Goal: Navigation & Orientation: Understand site structure

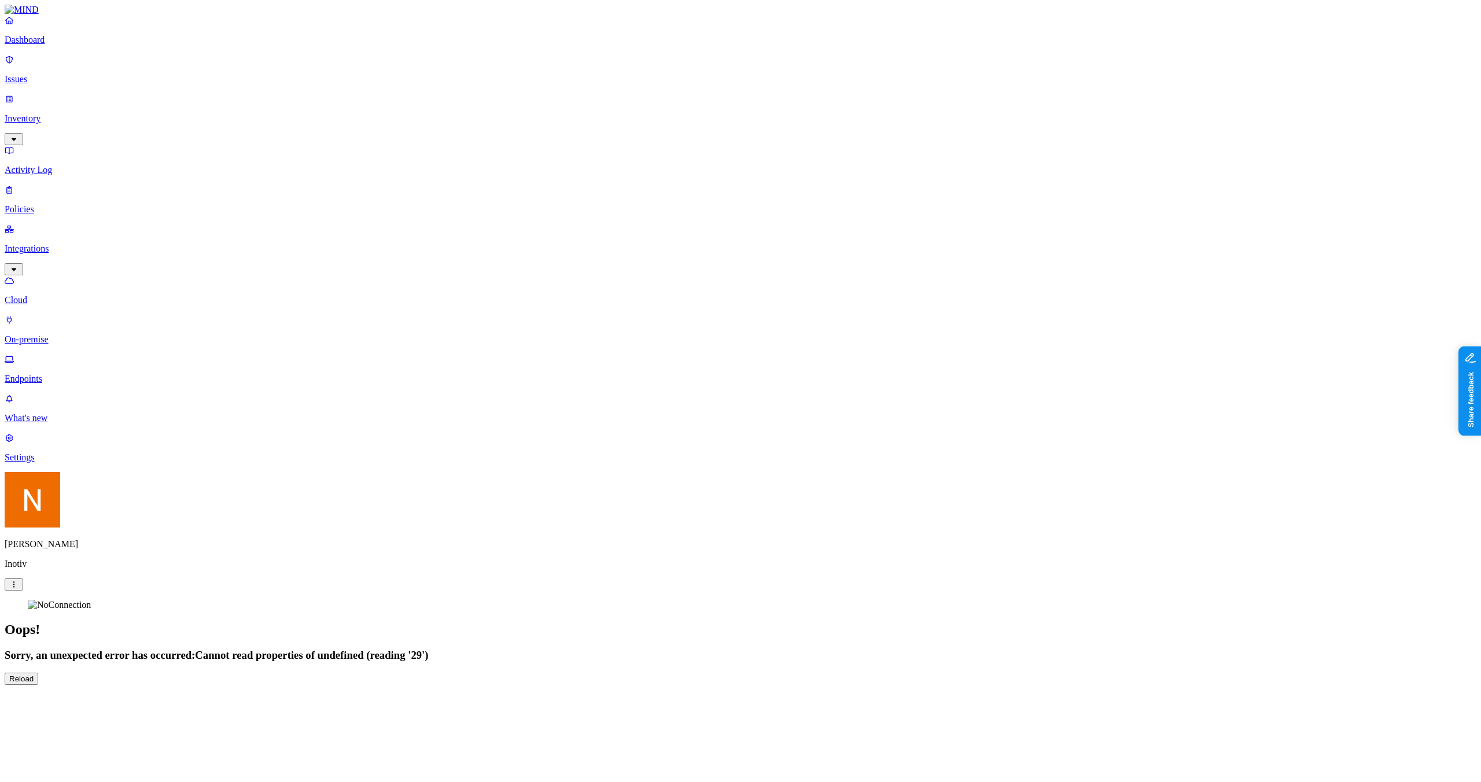
click at [115, 694] on html "Dashboard Issues Inventory Activity Log Policies Integrations Cloud On-premise …" at bounding box center [740, 347] width 1481 height 694
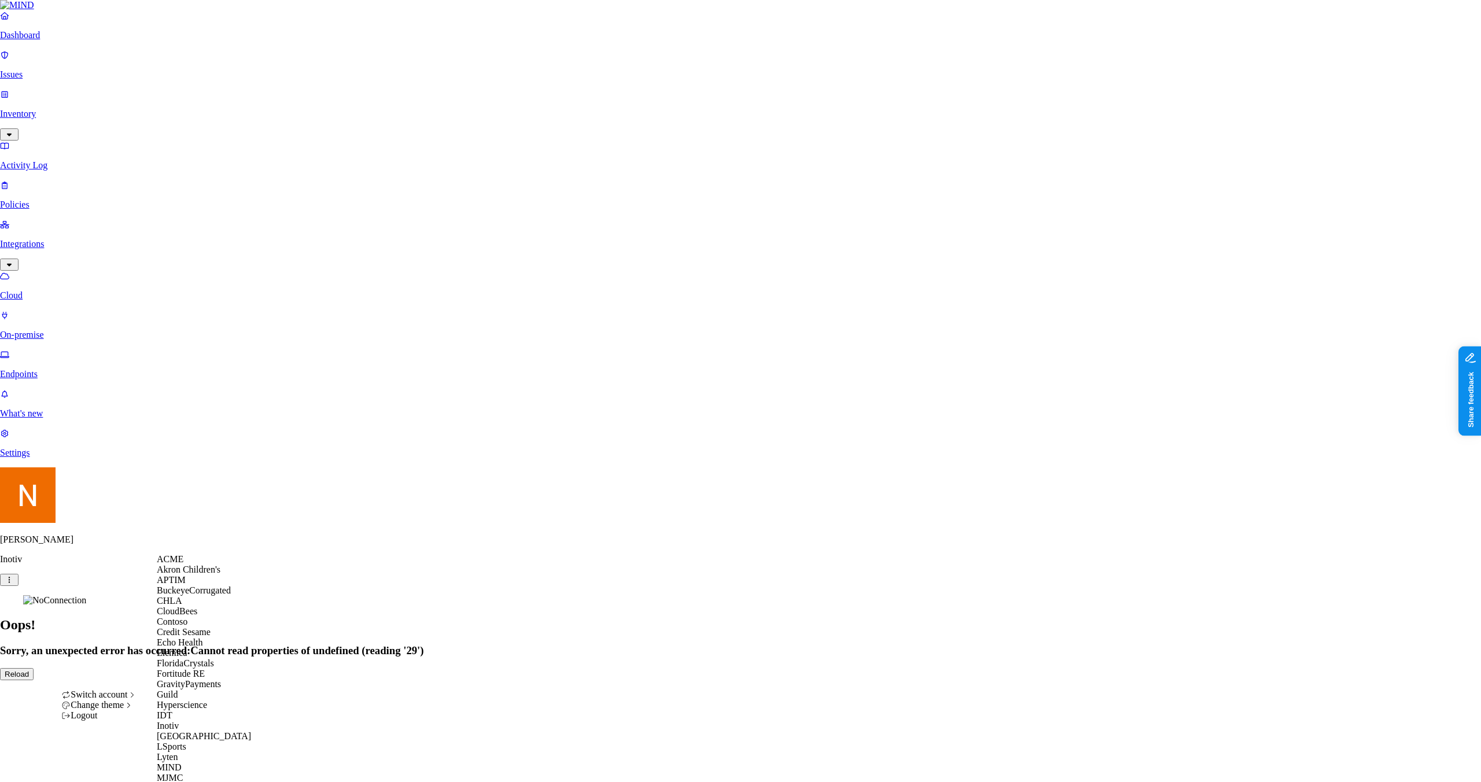
scroll to position [347, 0]
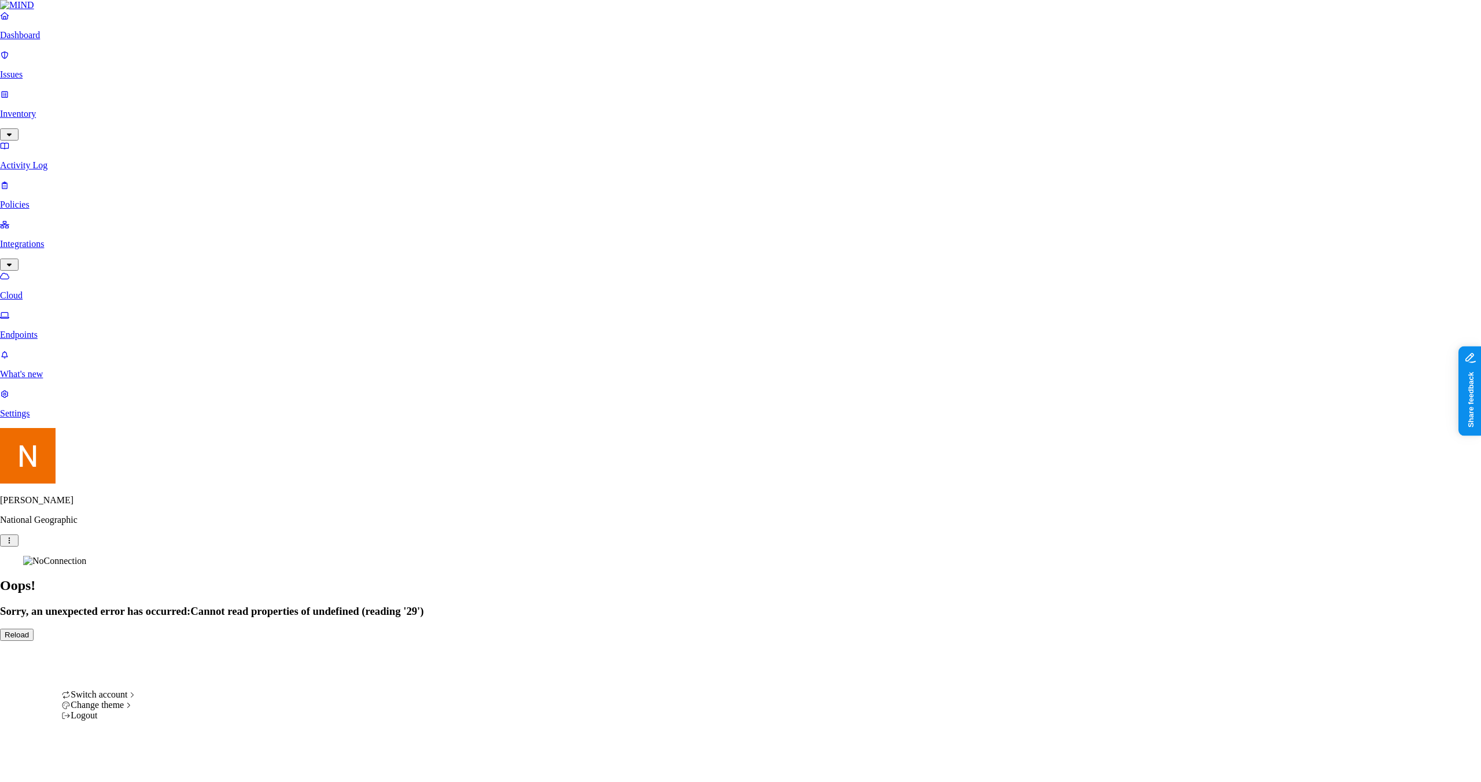
click at [103, 650] on html "Dashboard Issues Inventory Activity Log Policies Integrations Cloud Endpoints W…" at bounding box center [740, 325] width 1481 height 650
click at [183, 773] on span "MJMC" at bounding box center [170, 778] width 26 height 10
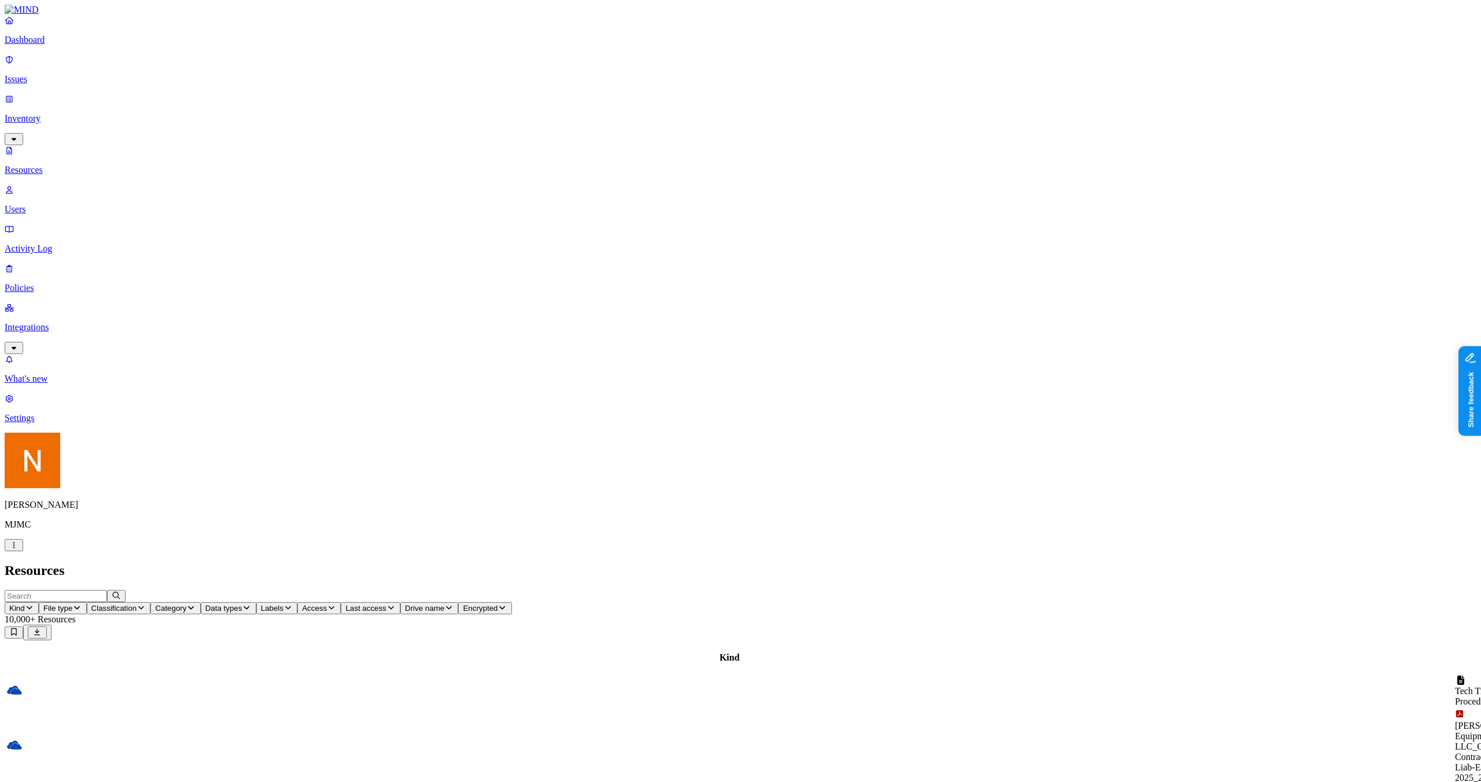
click at [1481, 453] on button "Share feedback" at bounding box center [1502, 448] width 90 height 24
click at [19, 549] on icon "button" at bounding box center [13, 546] width 9 height 8
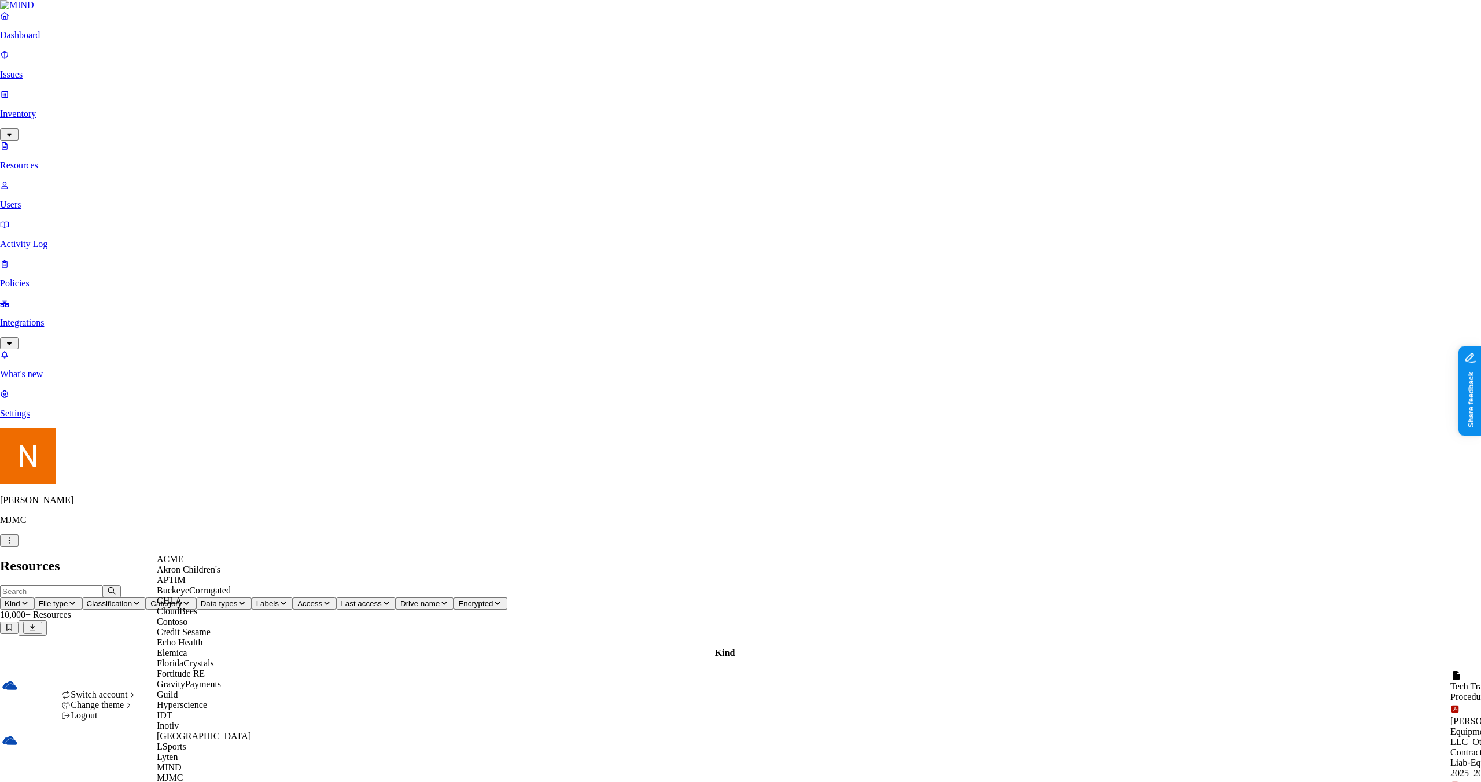
click at [212, 565] on div "ACME" at bounding box center [213, 559] width 112 height 10
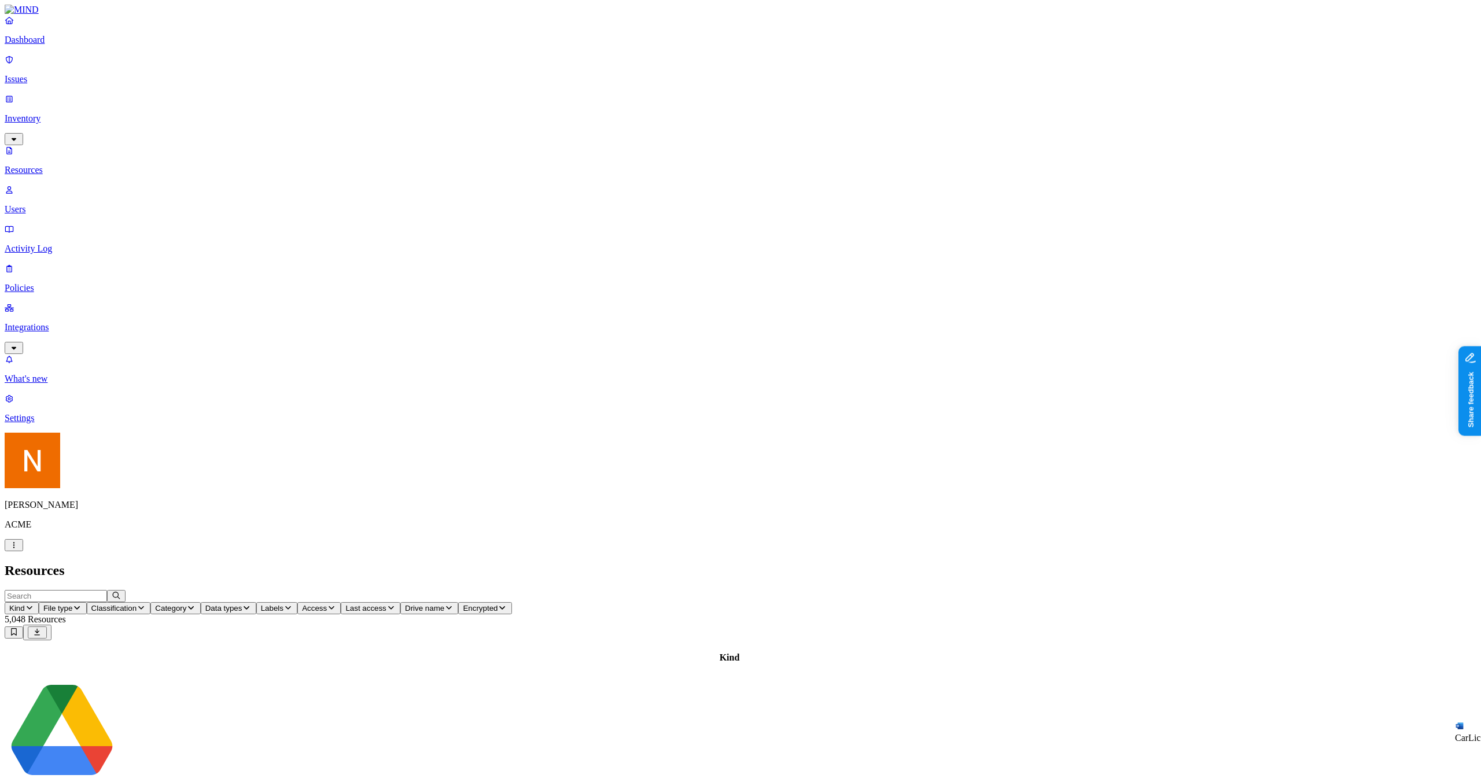
click at [242, 604] on span "Data types" at bounding box center [223, 608] width 37 height 9
type input "ss"
click at [484, 76] on div "SSN" at bounding box center [521, 81] width 112 height 22
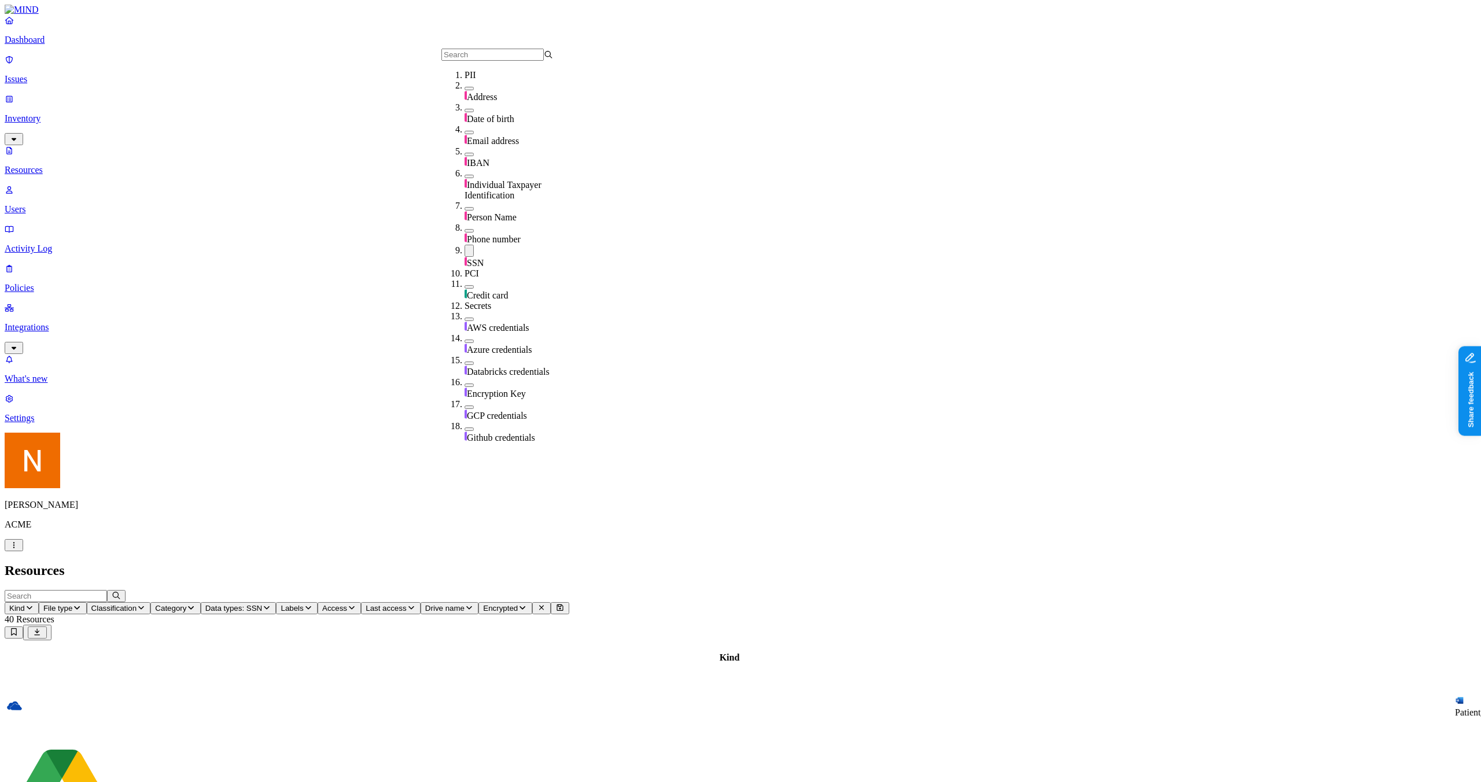
click at [859, 563] on header "Resources" at bounding box center [741, 571] width 1472 height 16
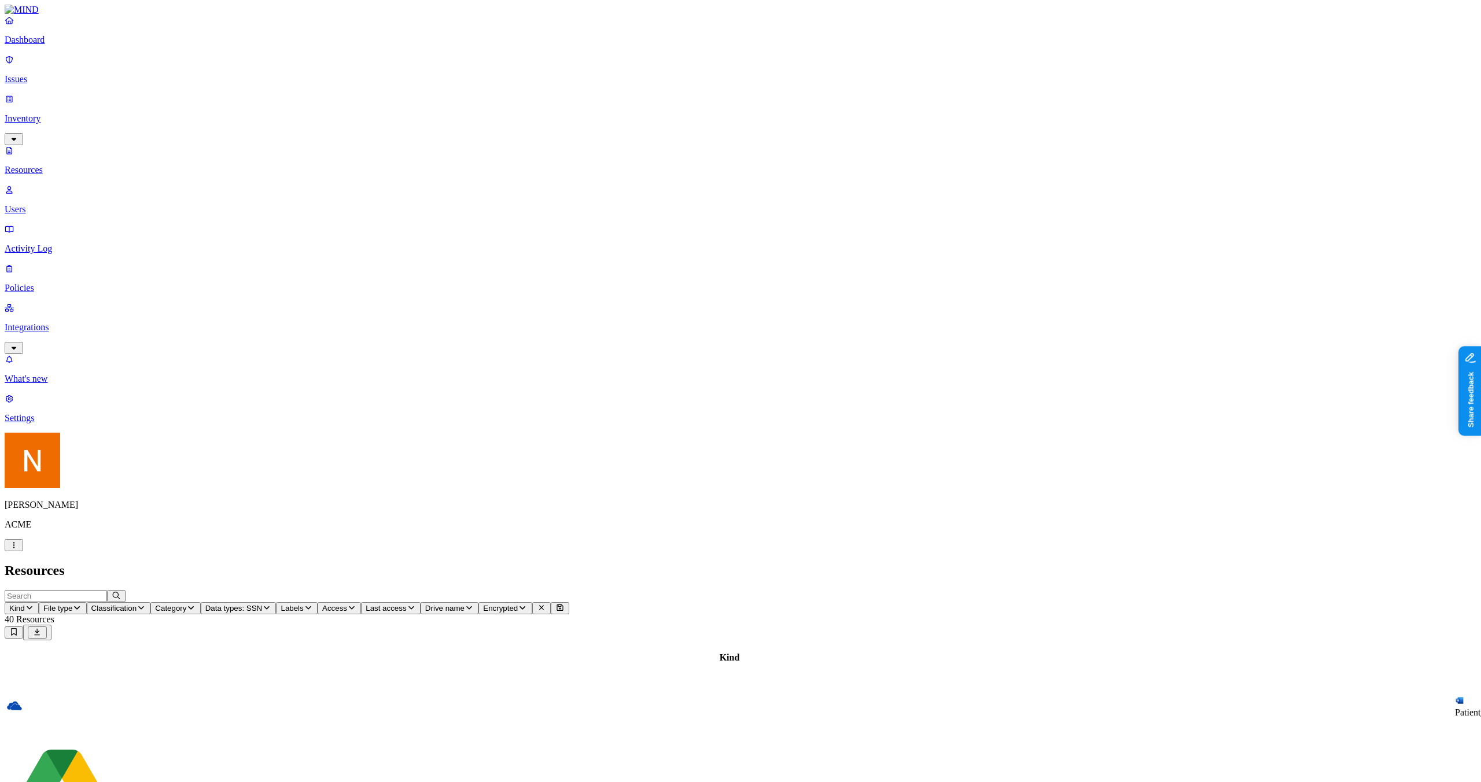
click at [1481, 457] on button "Share feedback" at bounding box center [1502, 448] width 90 height 24
drag, startPoint x: 32, startPoint y: 216, endPoint x: 38, endPoint y: 204, distance: 13.2
click at [32, 215] on nav "Dashboard Issues Inventory Resources Users Activity Log Policies Integrations W…" at bounding box center [741, 219] width 1472 height 408
click at [42, 303] on link "Integrations" at bounding box center [741, 328] width 1472 height 50
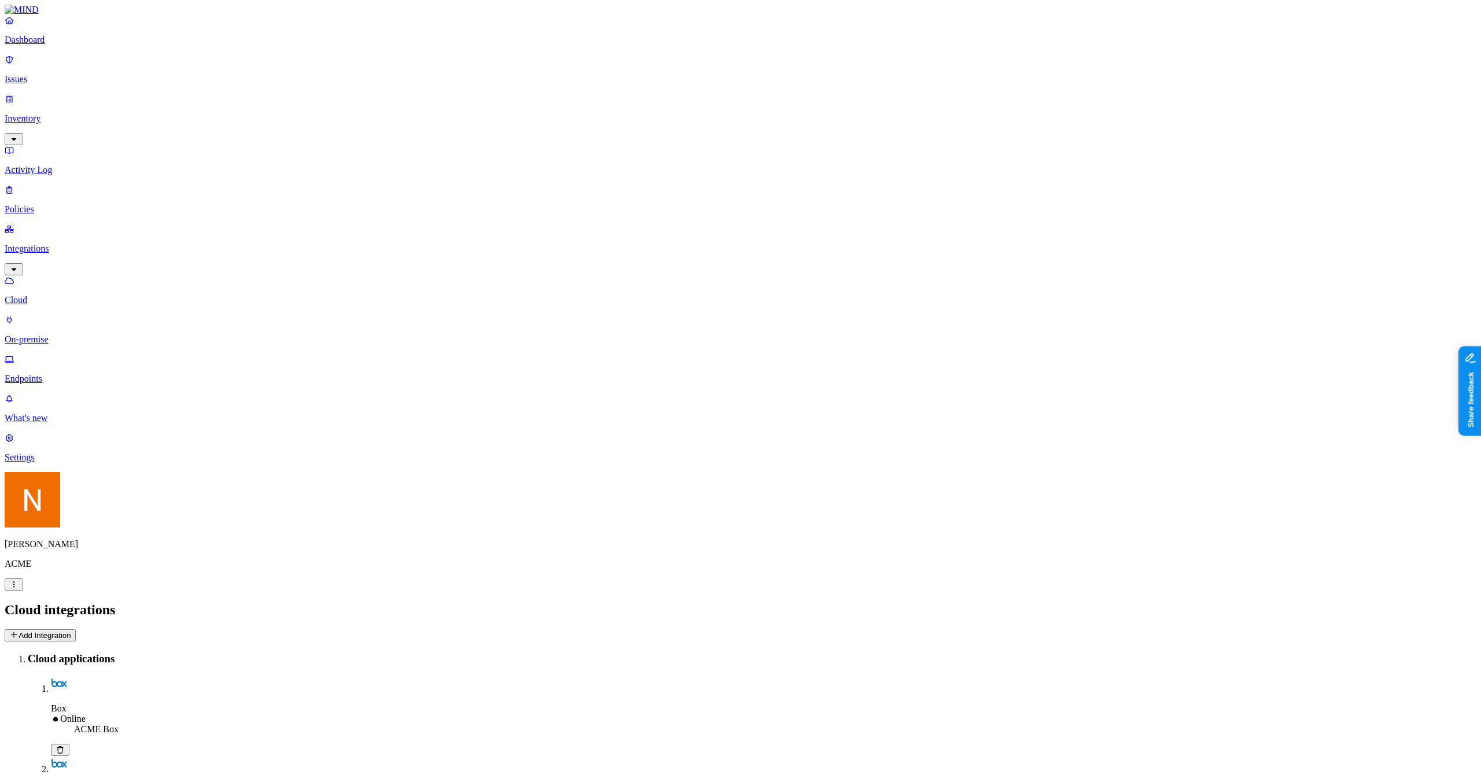
click at [1442, 602] on header "Cloud integrations Add Integration" at bounding box center [741, 621] width 1472 height 39
click at [76, 630] on button "Add Integration" at bounding box center [40, 636] width 71 height 12
click at [53, 103] on div "Dashboard Issues Inventory Activity Log Policies Integrations Cloud On-premise …" at bounding box center [741, 199] width 1472 height 369
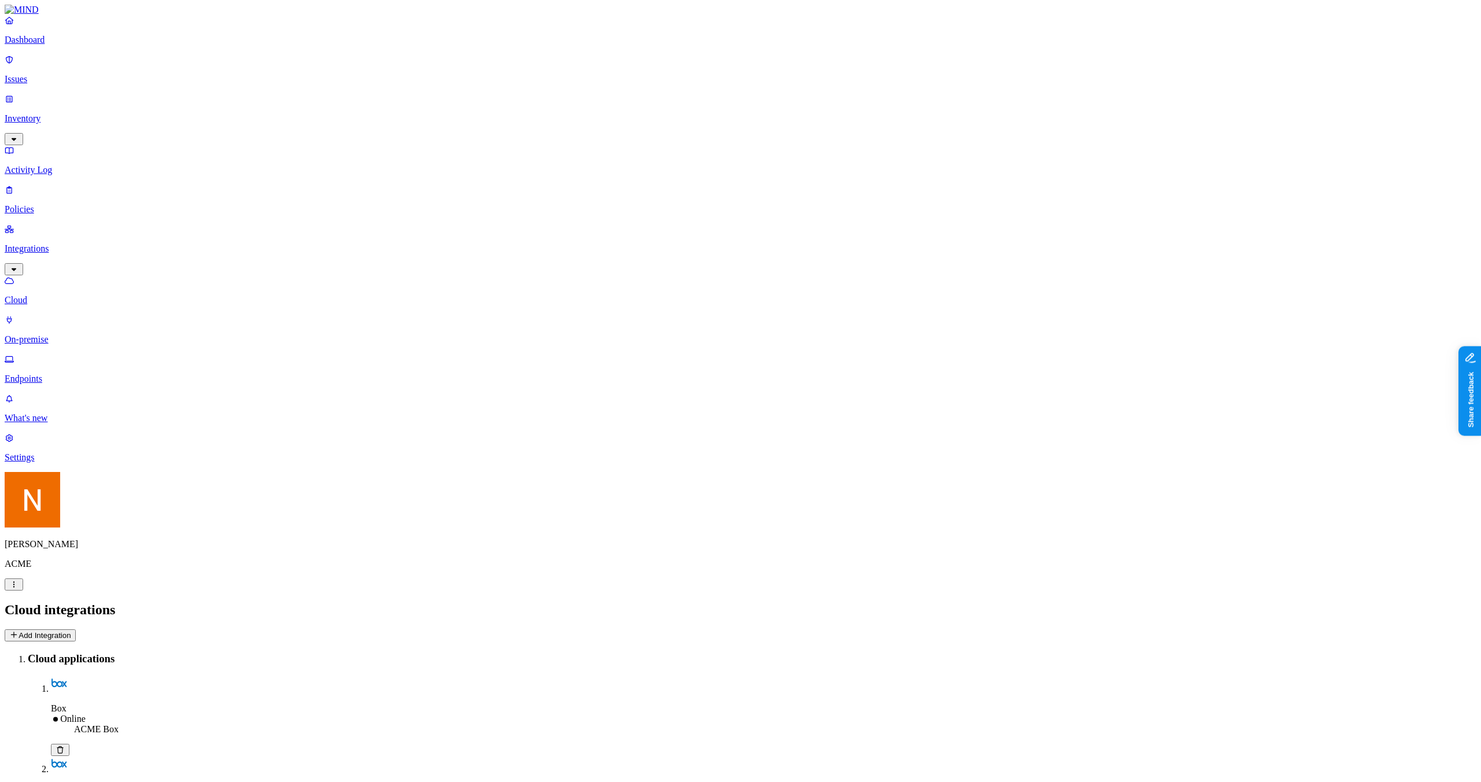
click at [55, 113] on p "Inventory" at bounding box center [741, 118] width 1472 height 10
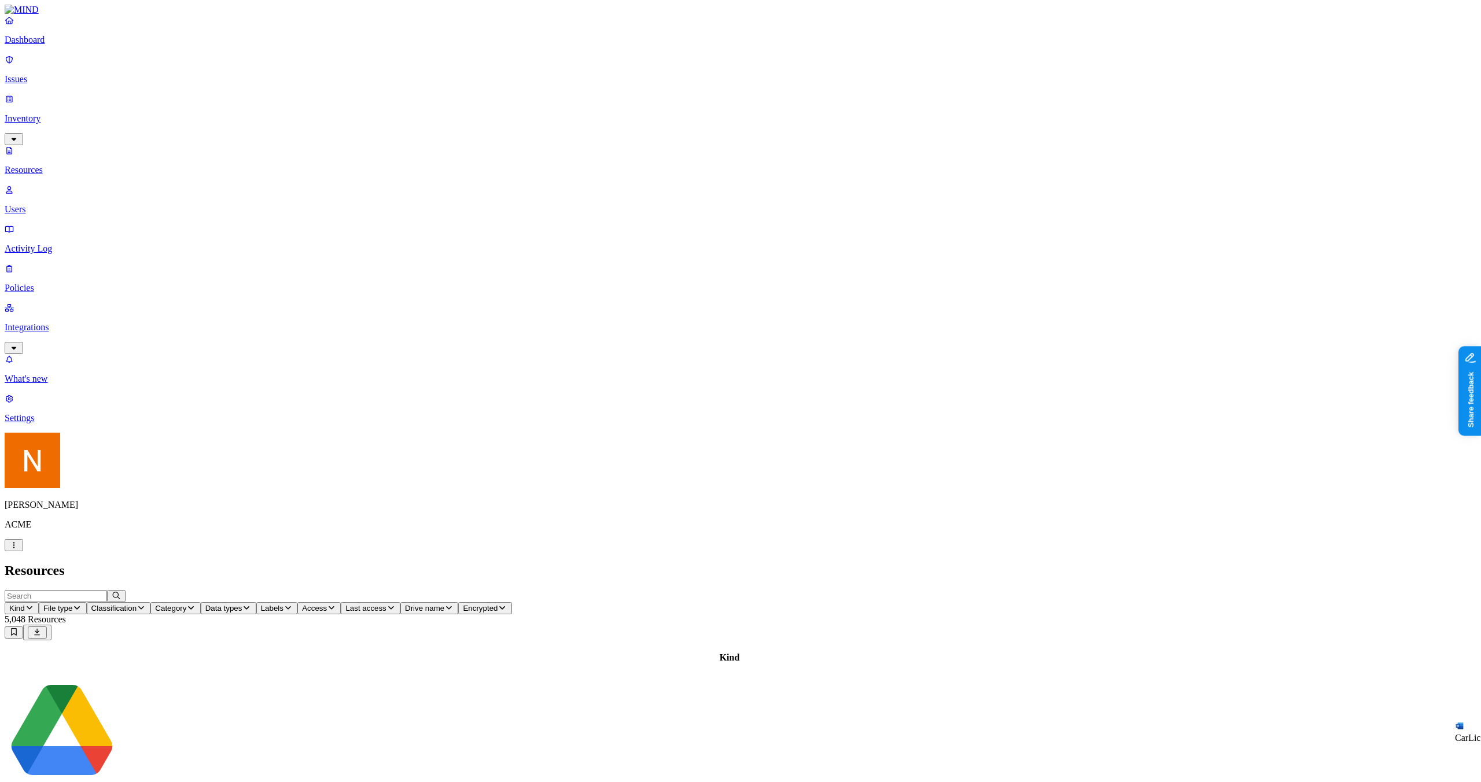
click at [54, 322] on p "Integrations" at bounding box center [741, 327] width 1472 height 10
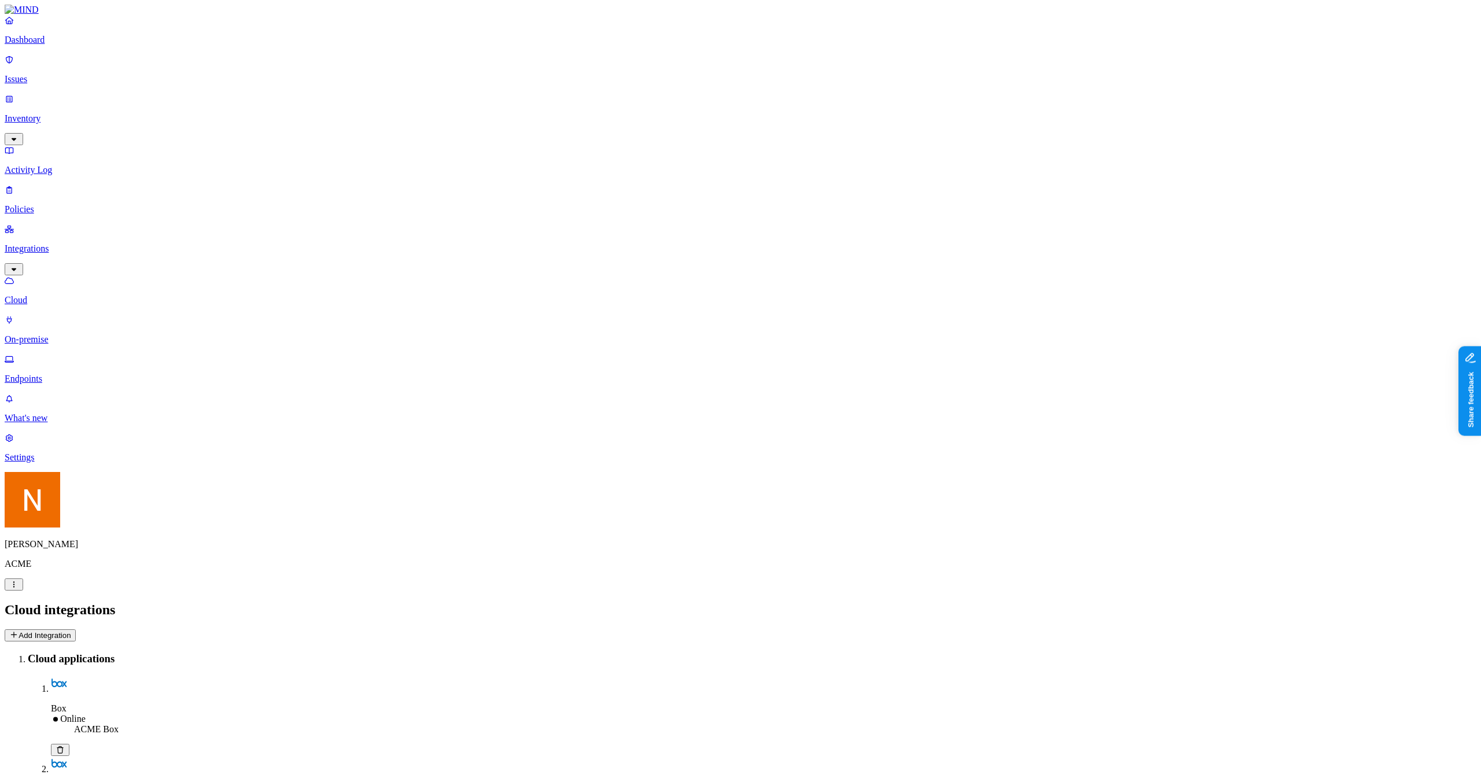
click at [71, 204] on p "Policies" at bounding box center [741, 209] width 1472 height 10
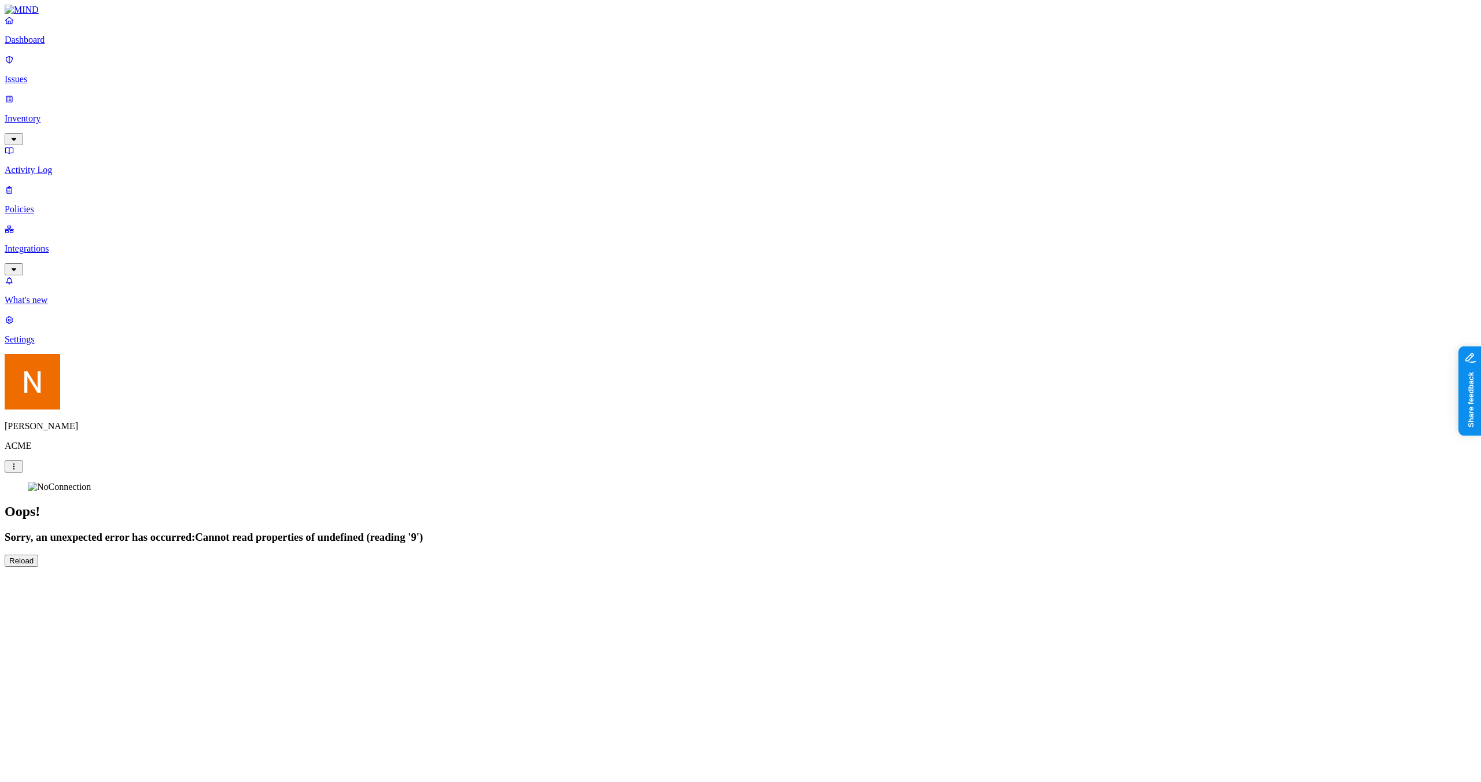
click at [61, 101] on link "Inventory" at bounding box center [741, 119] width 1472 height 50
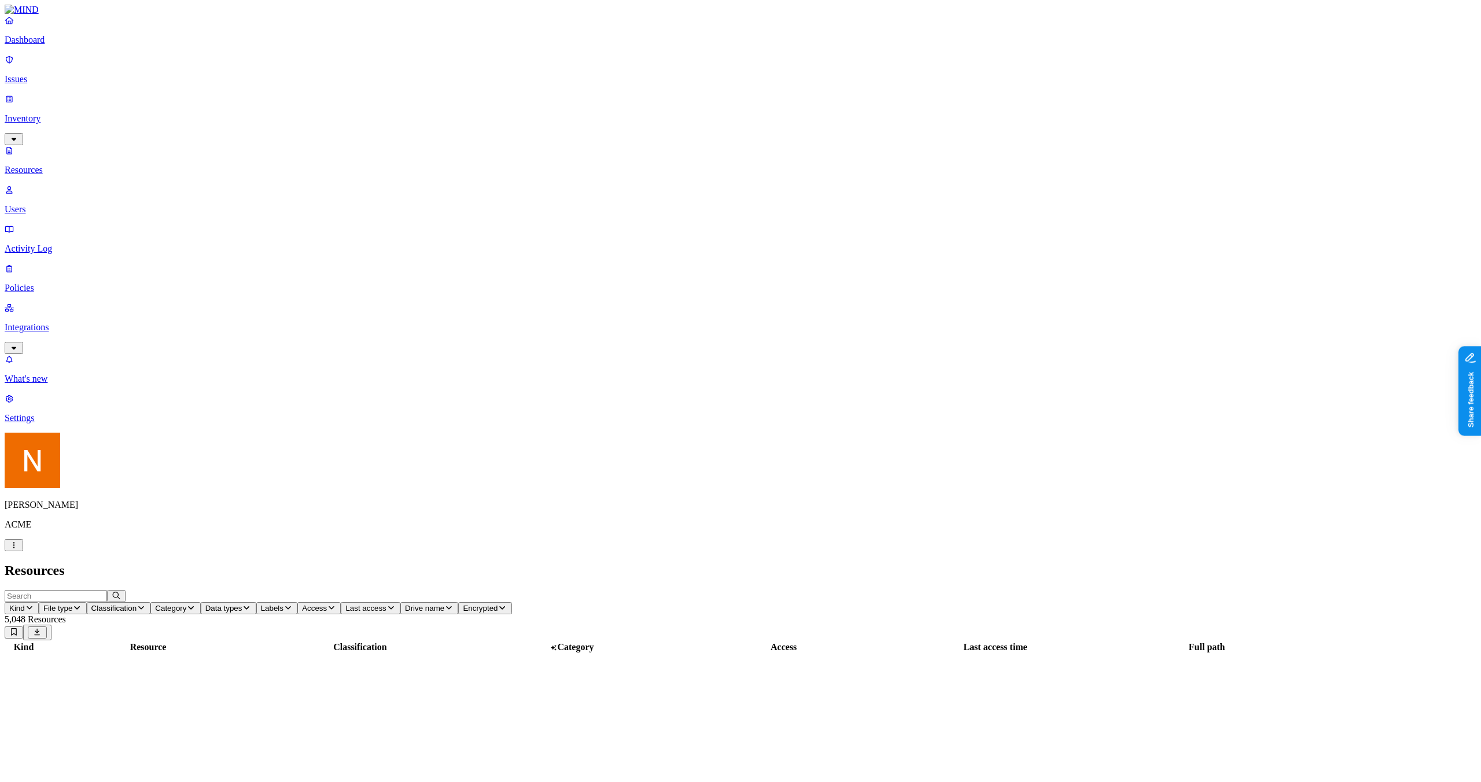
click at [72, 76] on p "Issues" at bounding box center [741, 79] width 1472 height 10
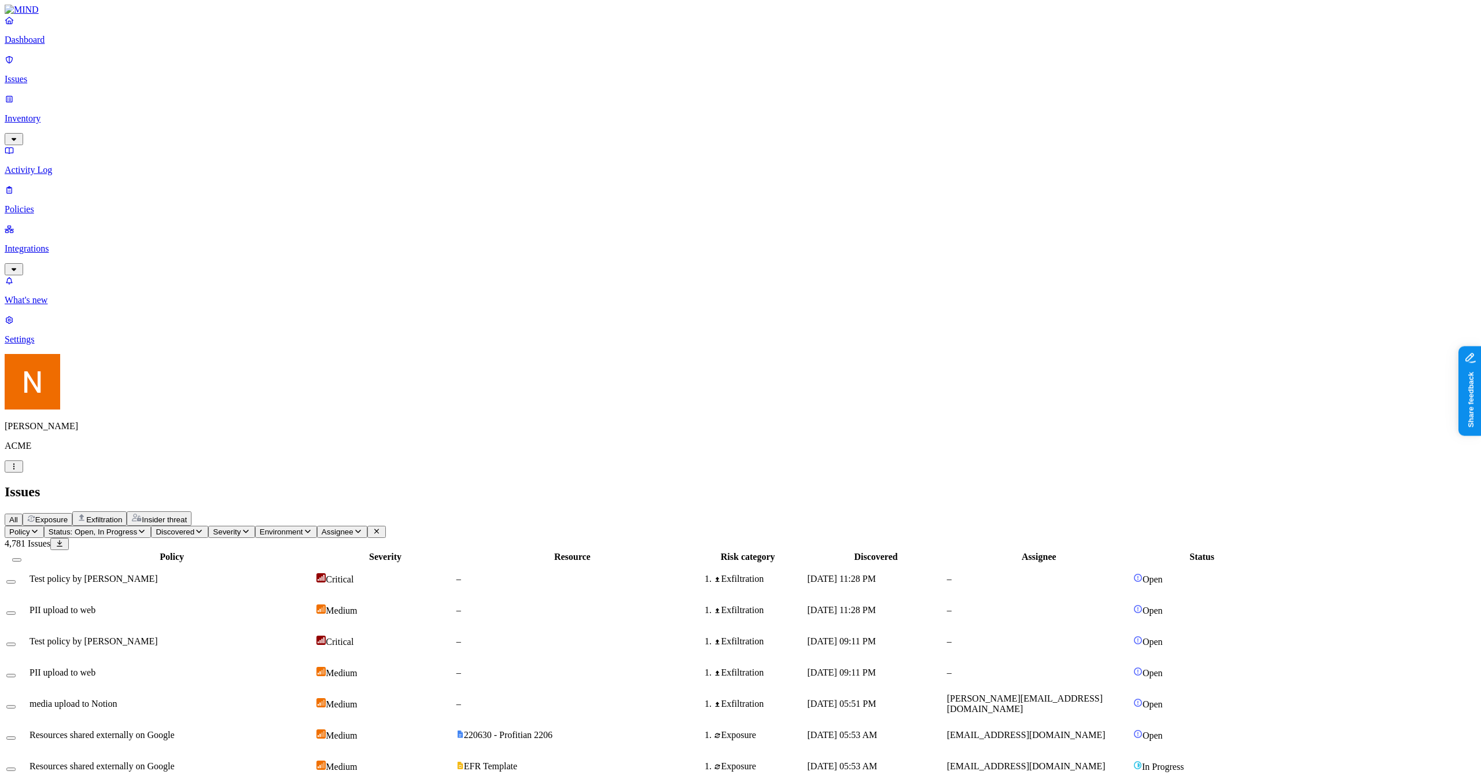
click at [312, 528] on icon "button" at bounding box center [307, 532] width 9 height 8
click at [241, 528] on span "Severity" at bounding box center [227, 532] width 28 height 9
click at [208, 526] on button "Discovered" at bounding box center [179, 532] width 57 height 12
click at [30, 528] on span "Policy" at bounding box center [19, 532] width 21 height 9
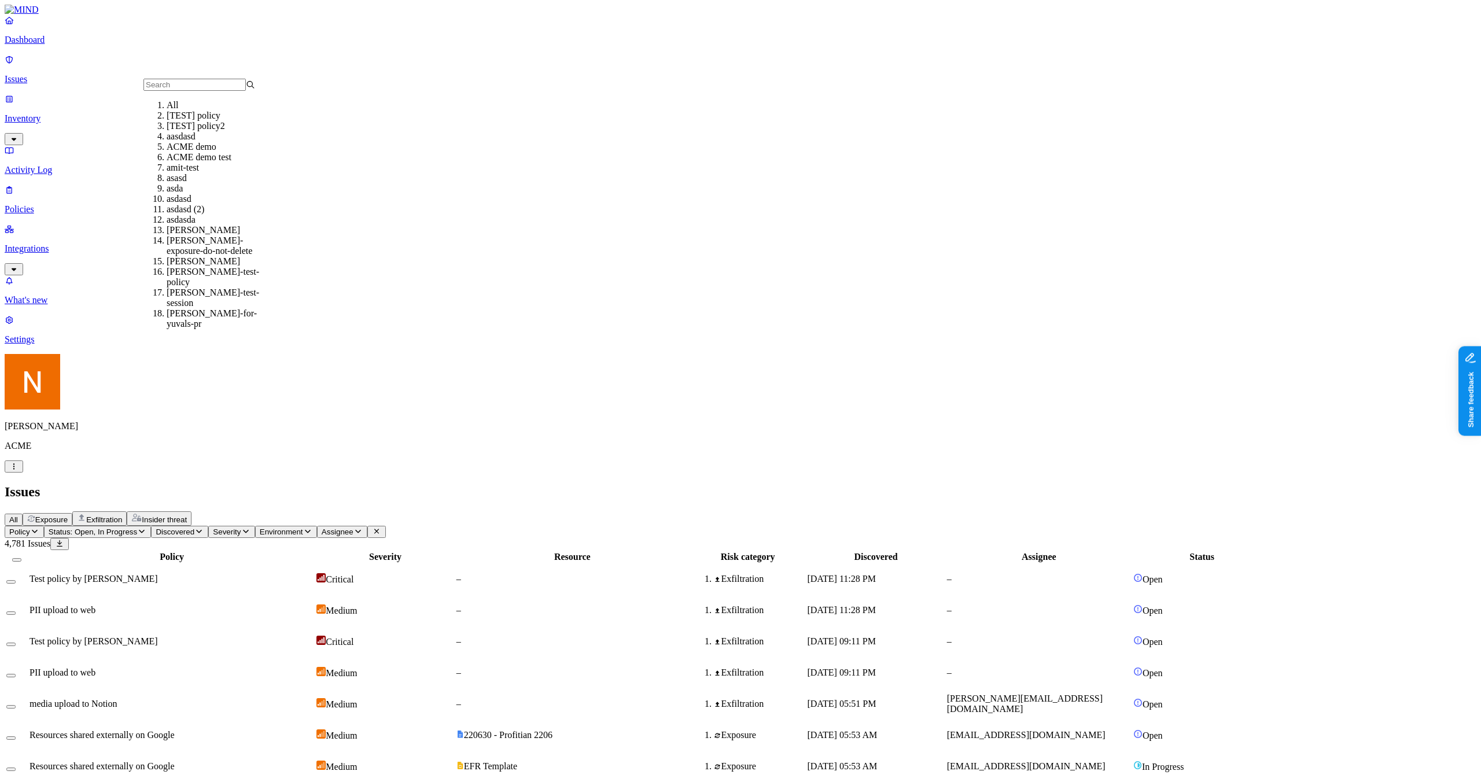
click at [317, 526] on button "Environment" at bounding box center [286, 532] width 62 height 12
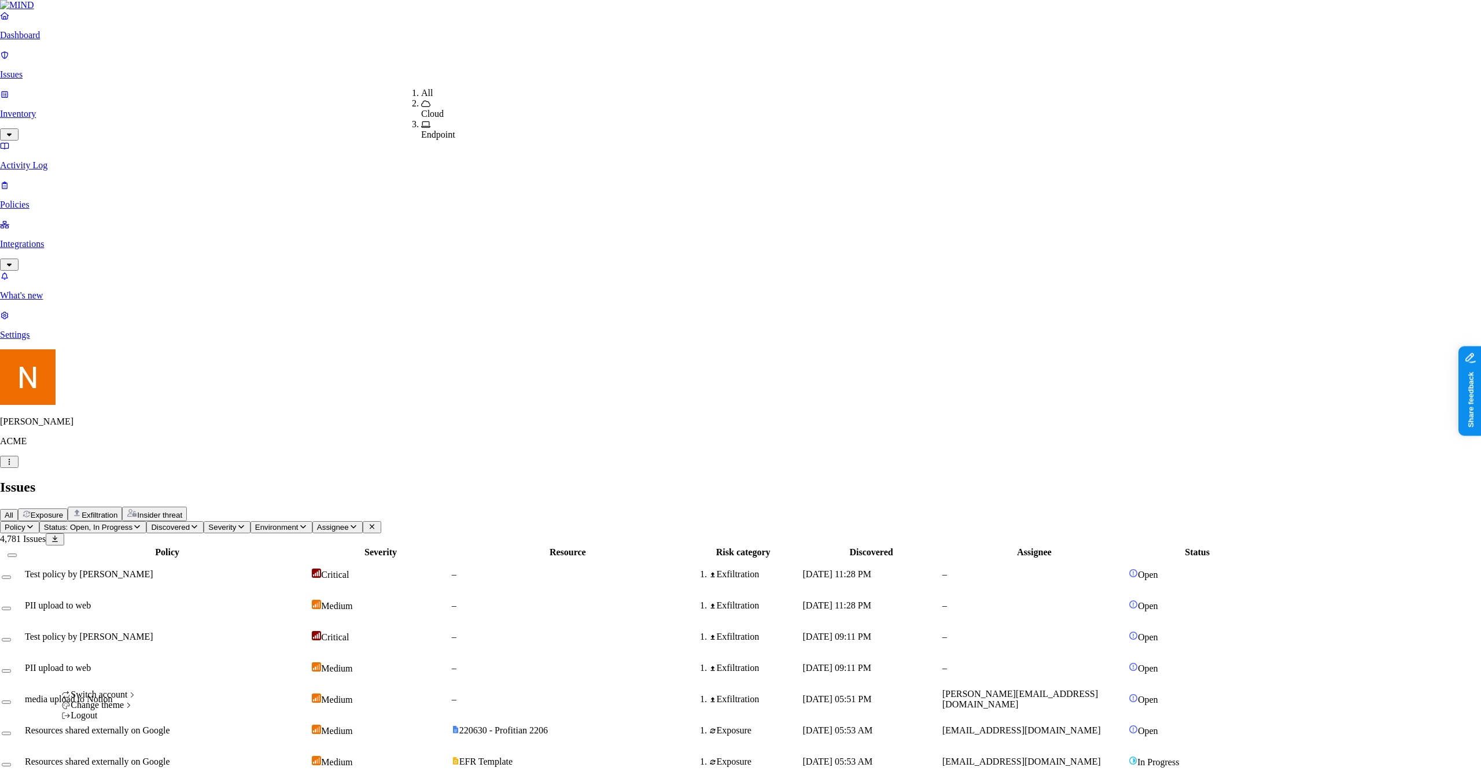
click at [102, 771] on html "Dashboard Issues Inventory Activity Log Policies Integrations What's new 1 Sett…" at bounding box center [740, 773] width 1481 height 1547
click at [185, 730] on span "Dark" at bounding box center [175, 725] width 19 height 10
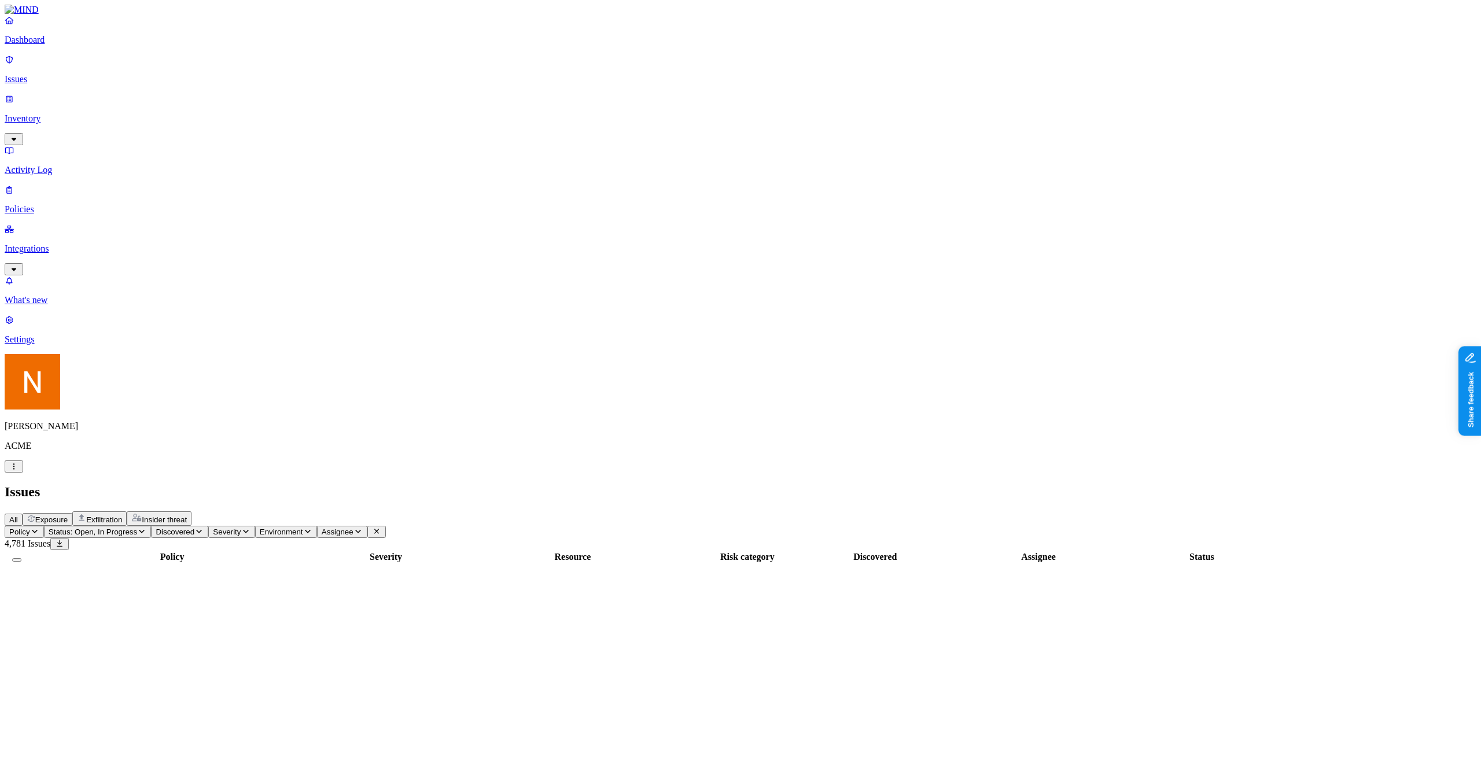
click at [80, 15] on link at bounding box center [741, 10] width 1472 height 10
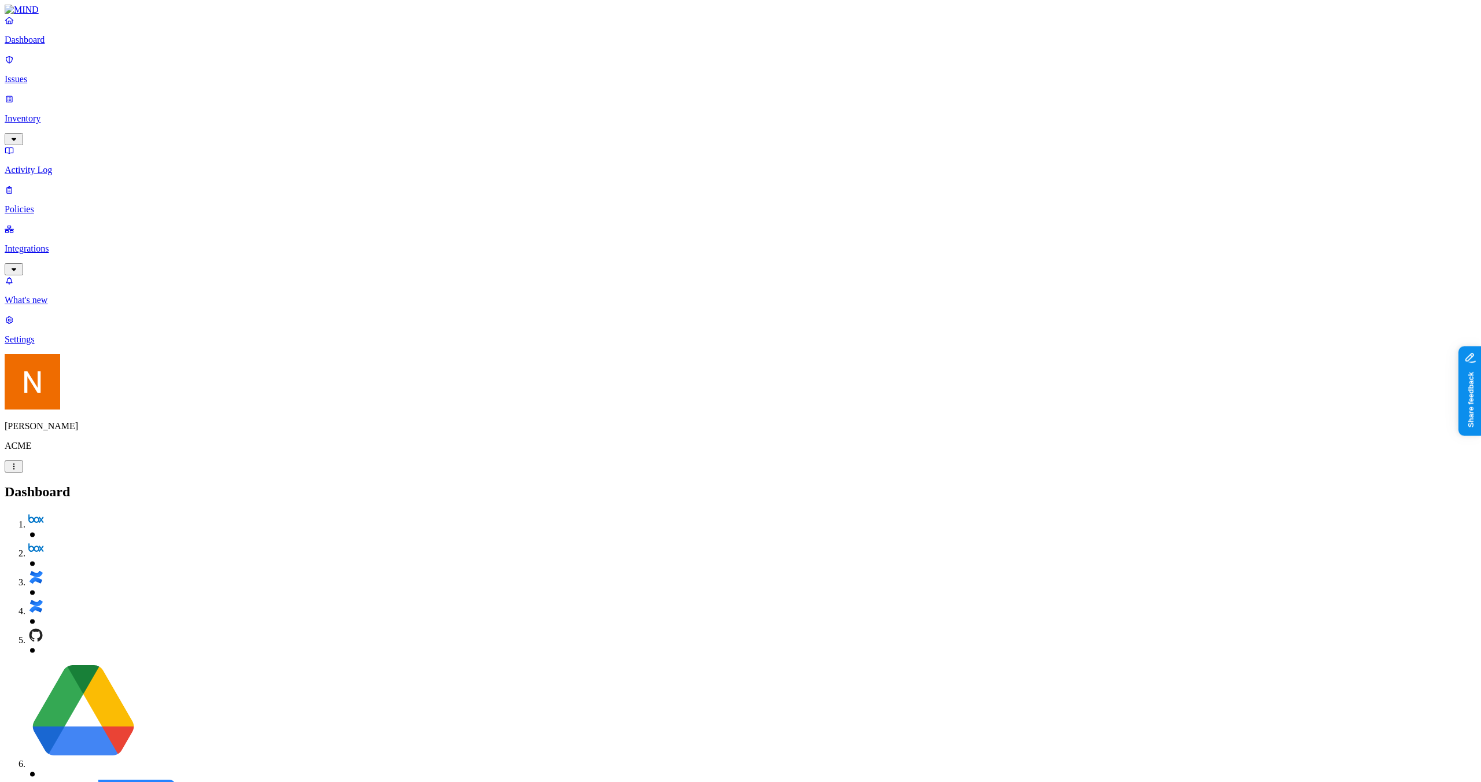
click at [79, 43] on link "Dashboard" at bounding box center [741, 30] width 1472 height 30
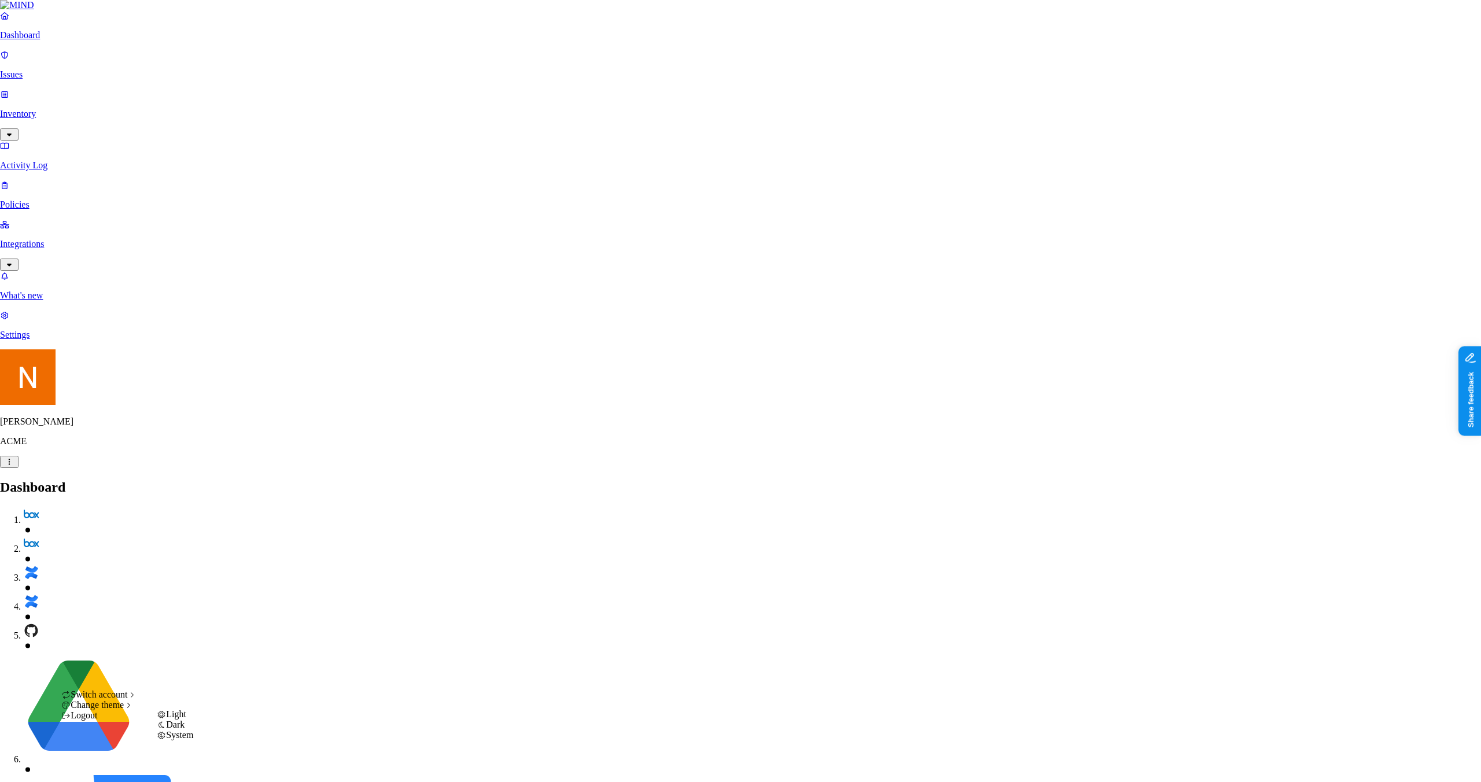
click at [188, 740] on span "System" at bounding box center [179, 735] width 27 height 10
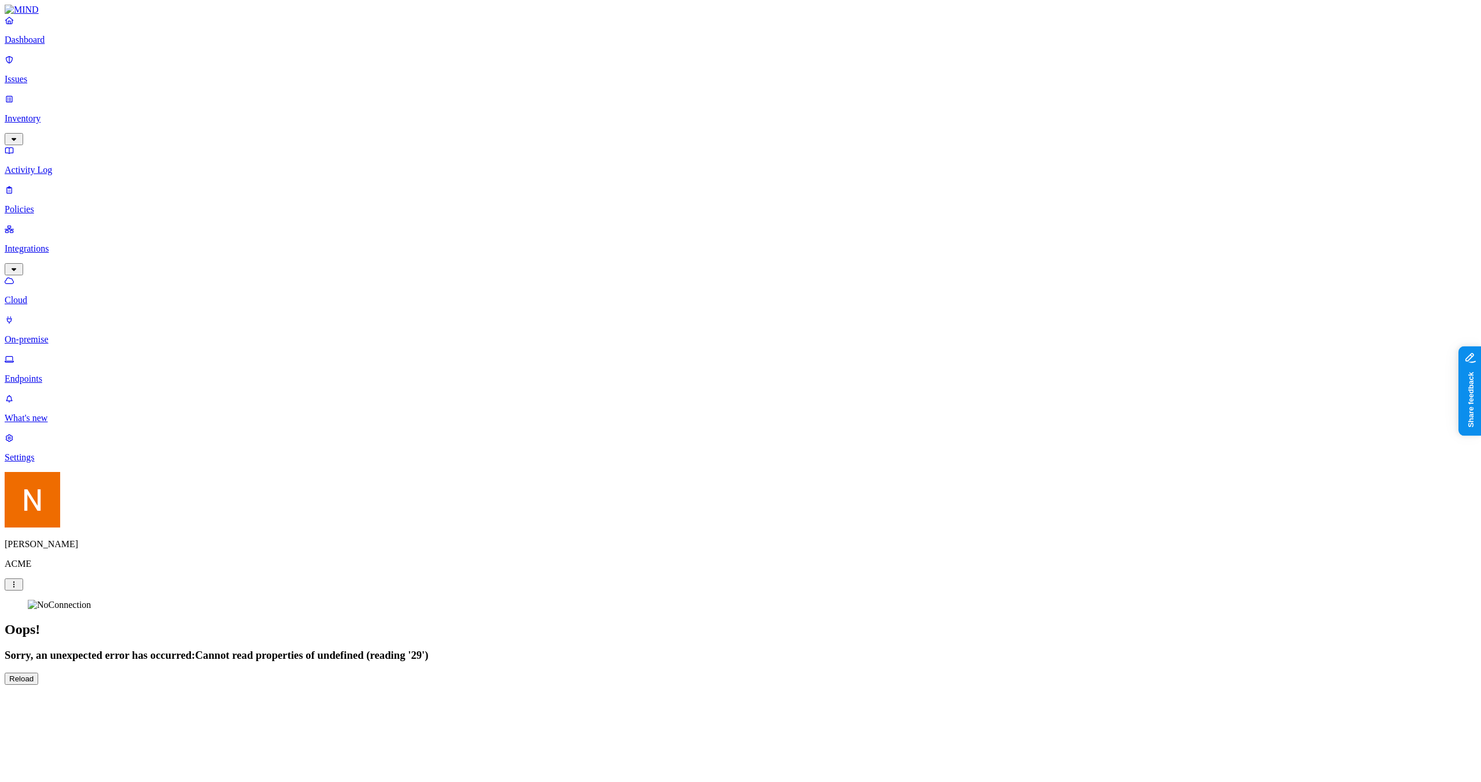
click at [889, 600] on section "Oops! Sorry, an unexpected error has occurred: Cannot read properties of undefi…" at bounding box center [741, 642] width 1472 height 85
click at [1244, 204] on div "Dashboard Issues Inventory Activity Log Policies Integrations Cloud On-premise …" at bounding box center [741, 345] width 1472 height 680
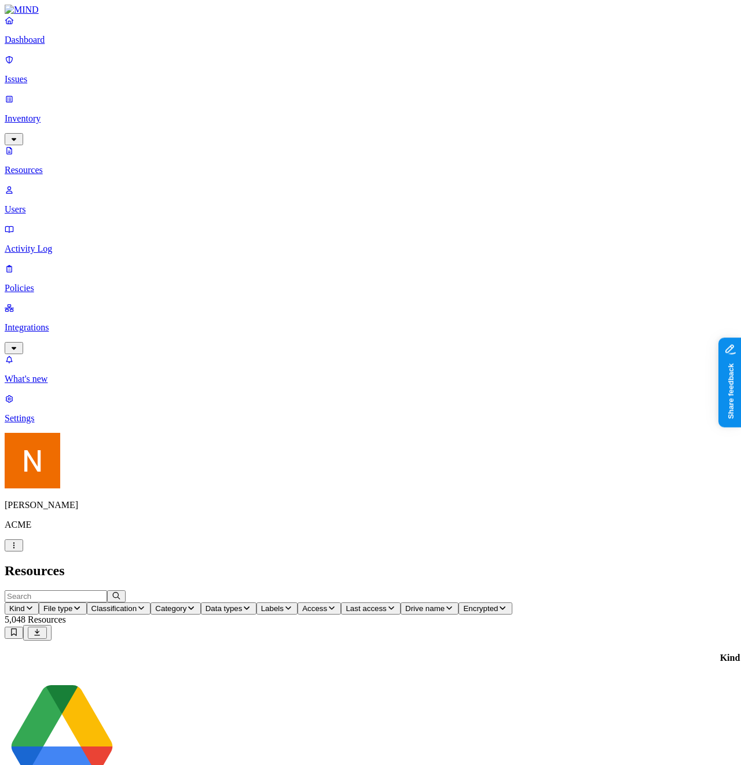
click at [619, 563] on h2 "Resources" at bounding box center [370, 571] width 731 height 16
click at [694, 614] on div "5,048 Resources" at bounding box center [370, 627] width 731 height 26
click at [19, 628] on icon at bounding box center [13, 632] width 9 height 8
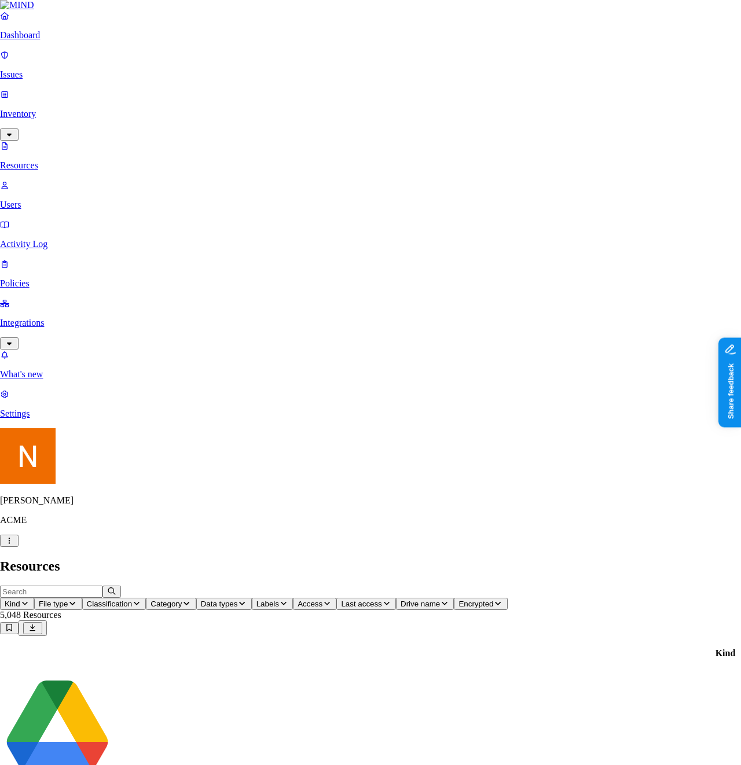
scroll to position [36, 0]
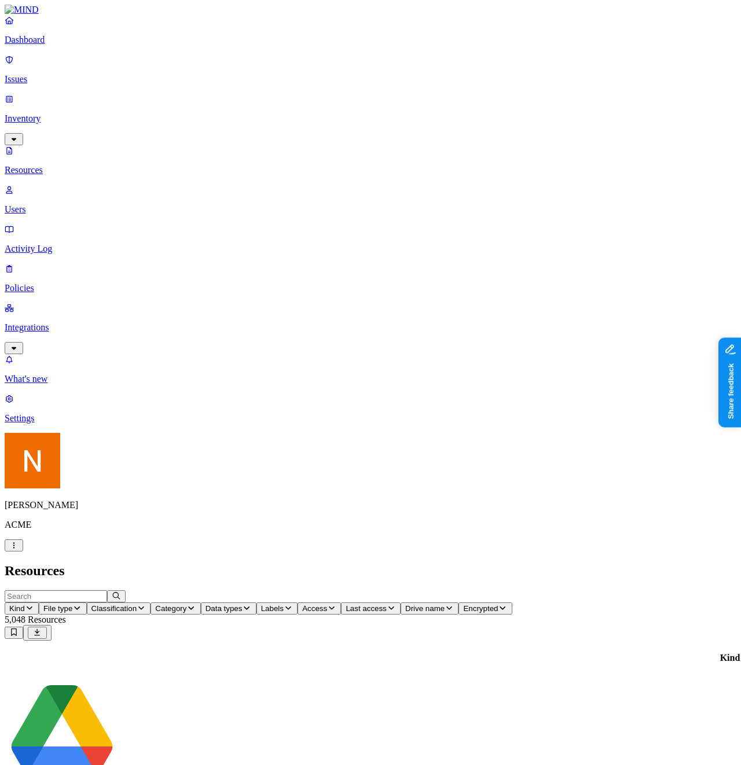
type input "edit"
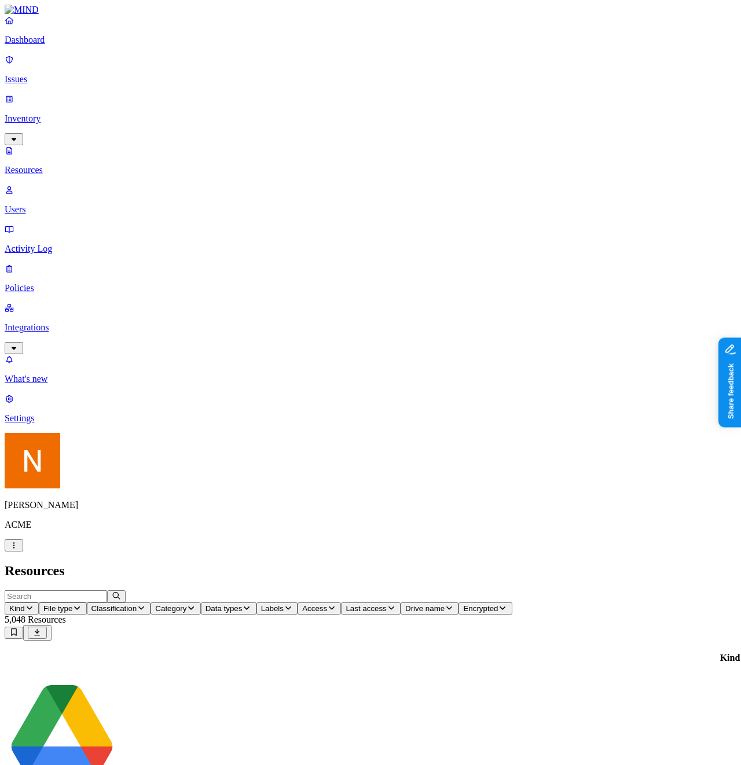
click at [39, 382] on nav "Dashboard Issues Inventory Resources Users Activity Log Policies Integrations W…" at bounding box center [370, 219] width 731 height 408
click at [56, 204] on p "Users" at bounding box center [370, 209] width 731 height 10
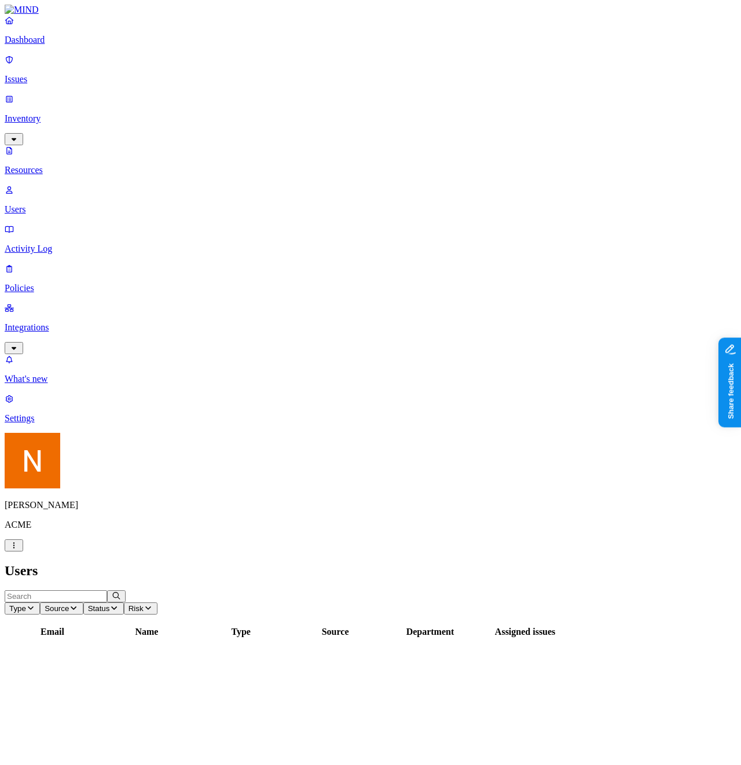
click at [542, 563] on h2 "Users" at bounding box center [370, 571] width 731 height 16
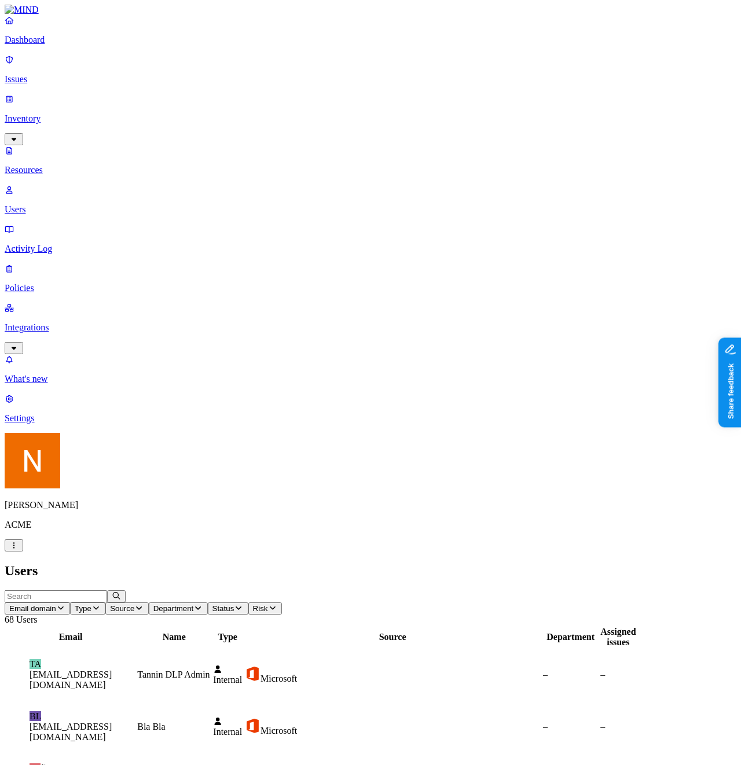
click at [67, 322] on p "Integrations" at bounding box center [370, 327] width 731 height 10
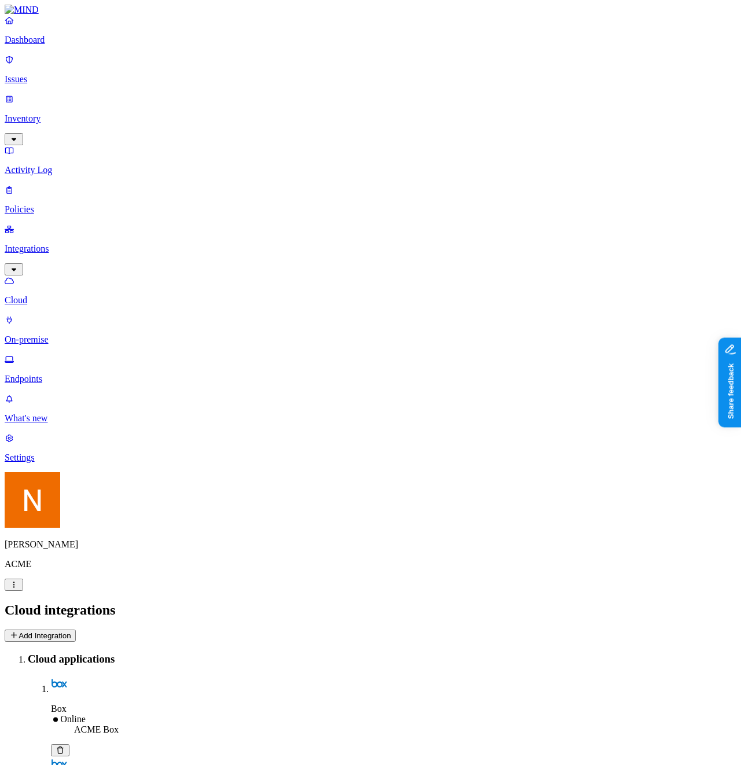
click at [61, 354] on link "Endpoints" at bounding box center [370, 369] width 731 height 30
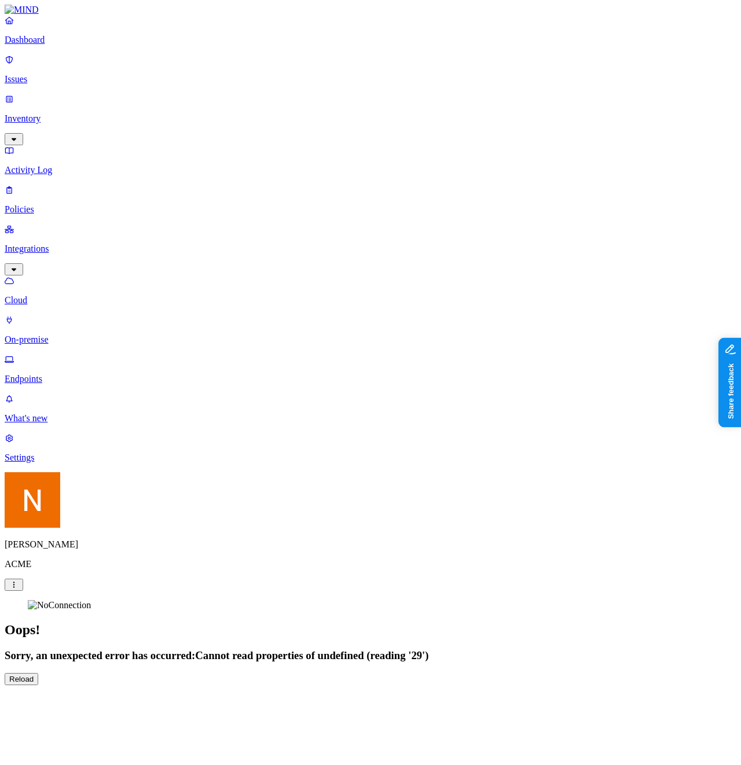
click at [39, 113] on p "Inventory" at bounding box center [370, 118] width 731 height 10
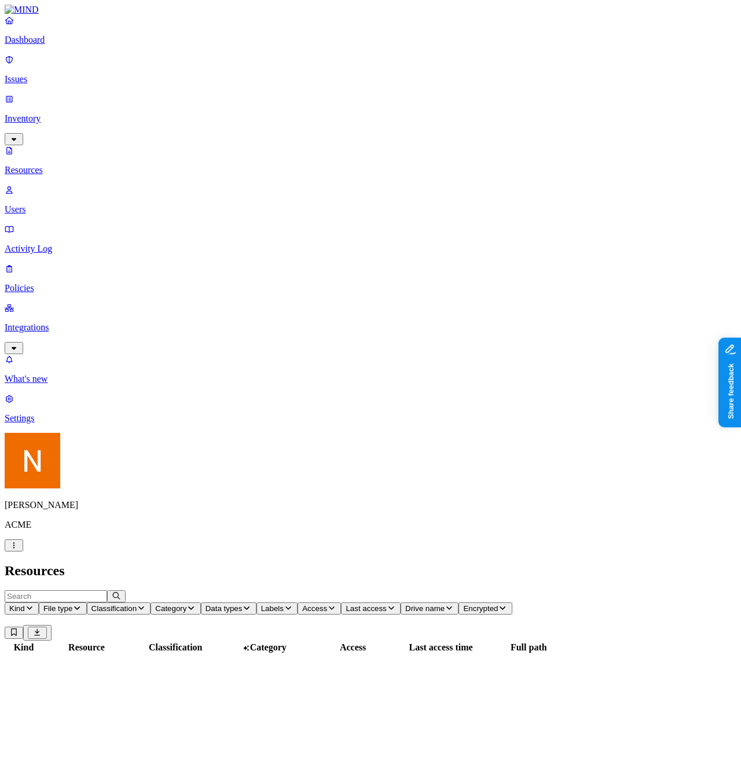
click at [58, 204] on p "Users" at bounding box center [370, 209] width 731 height 10
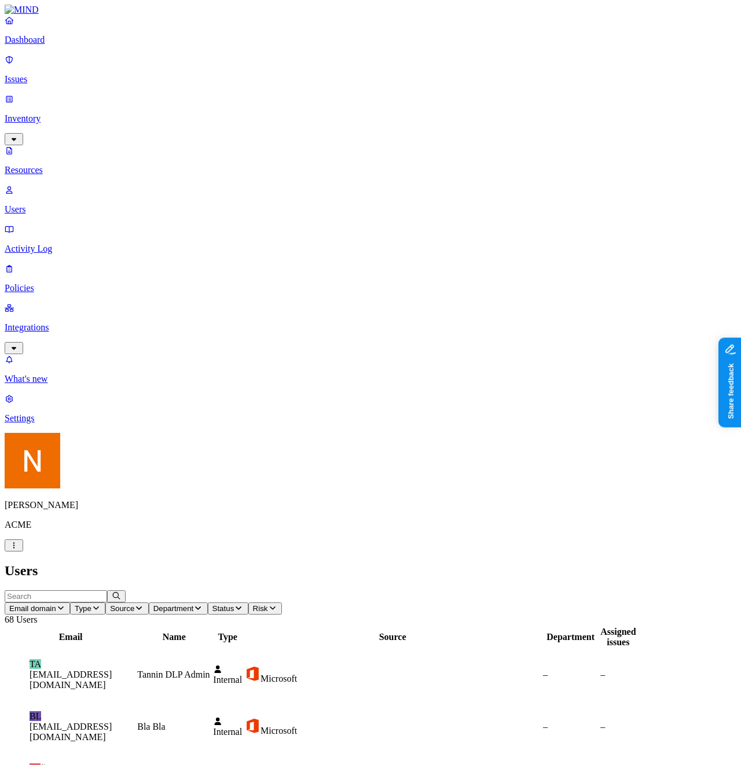
click at [64, 145] on link "Resources" at bounding box center [370, 160] width 731 height 30
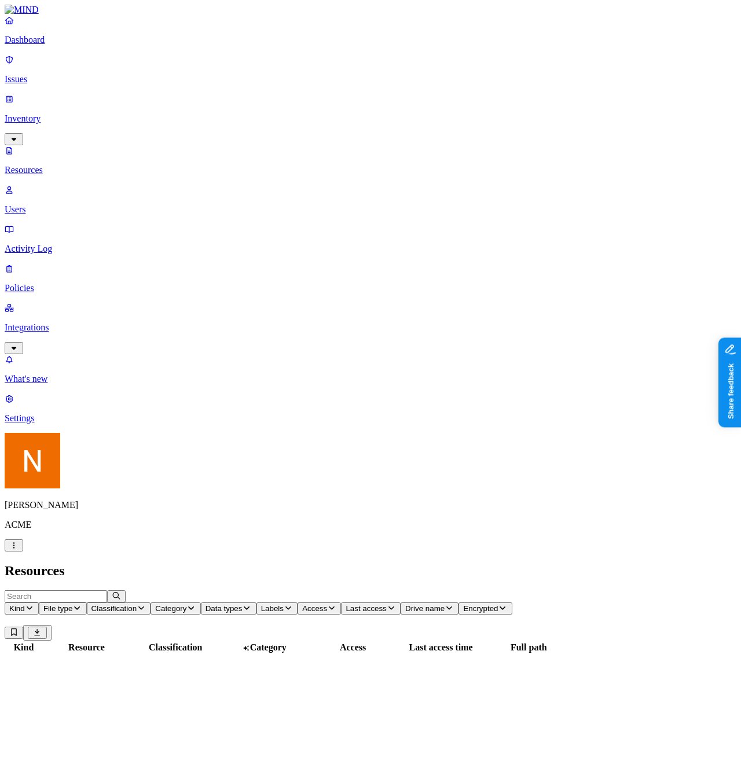
click at [76, 64] on link "Issues" at bounding box center [370, 69] width 731 height 30
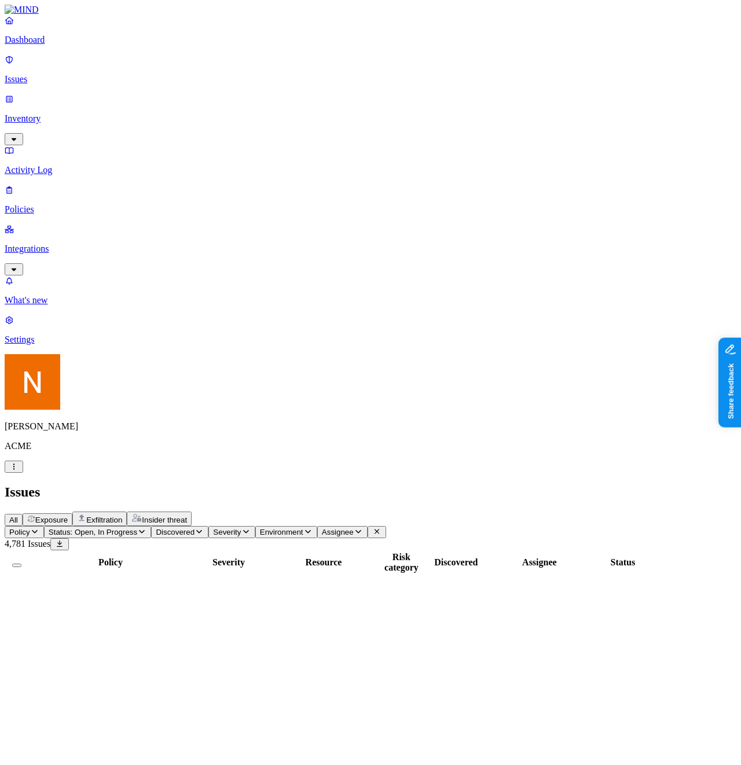
click at [116, 345] on nav "Dashboard Issues Inventory Activity Log Policies Integrations What's new 1 Sett…" at bounding box center [370, 180] width 731 height 330
click at [83, 224] on link "Integrations" at bounding box center [370, 249] width 731 height 50
click at [78, 113] on p "Inventory" at bounding box center [370, 118] width 731 height 10
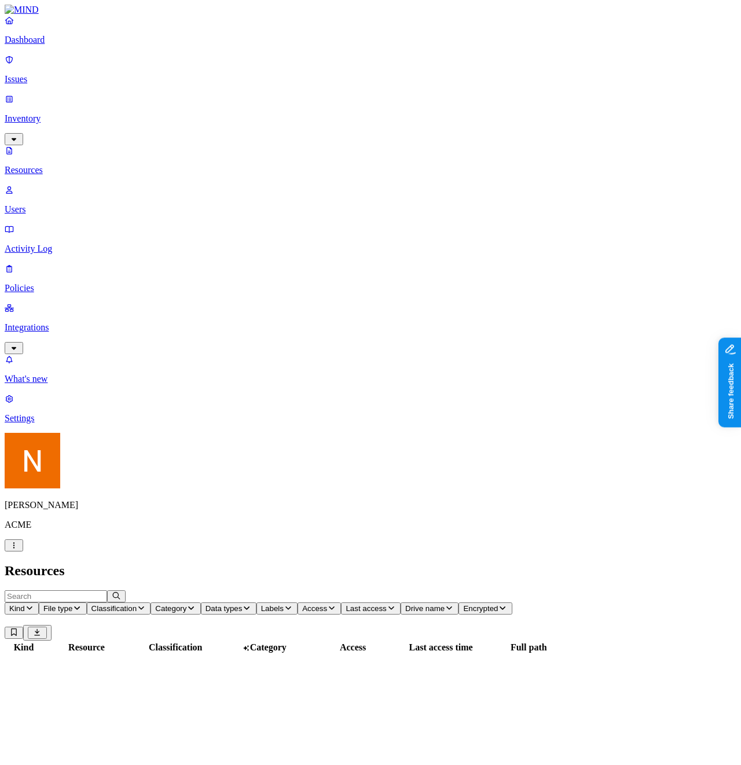
click at [124, 424] on nav "Dashboard Issues Inventory Resources Users Activity Log Policies Integrations W…" at bounding box center [370, 219] width 731 height 408
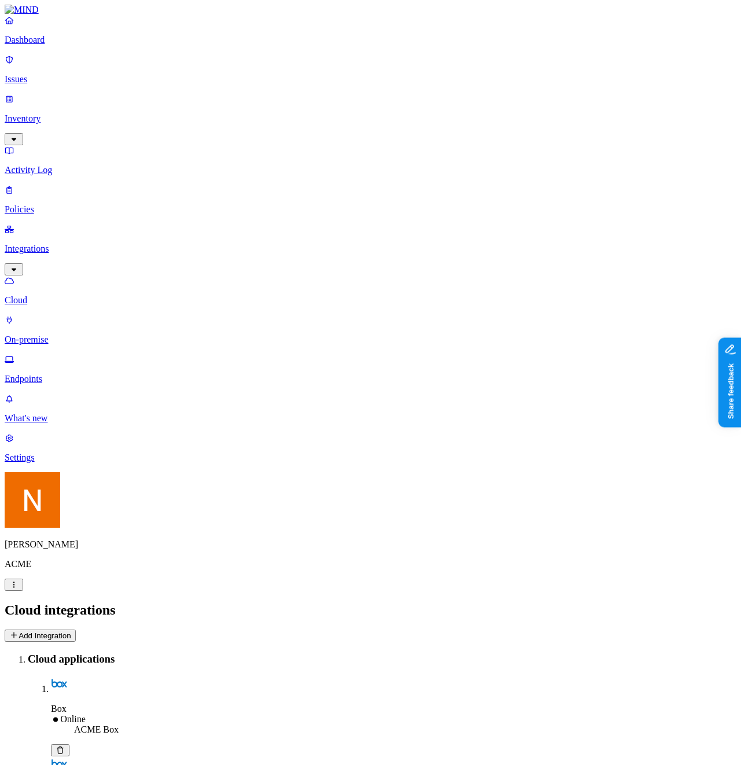
click at [68, 225] on nav "Dashboard Issues Inventory Activity Log Policies Integrations Cloud On-premise …" at bounding box center [370, 239] width 731 height 448
click at [70, 374] on p "Endpoints" at bounding box center [370, 379] width 731 height 10
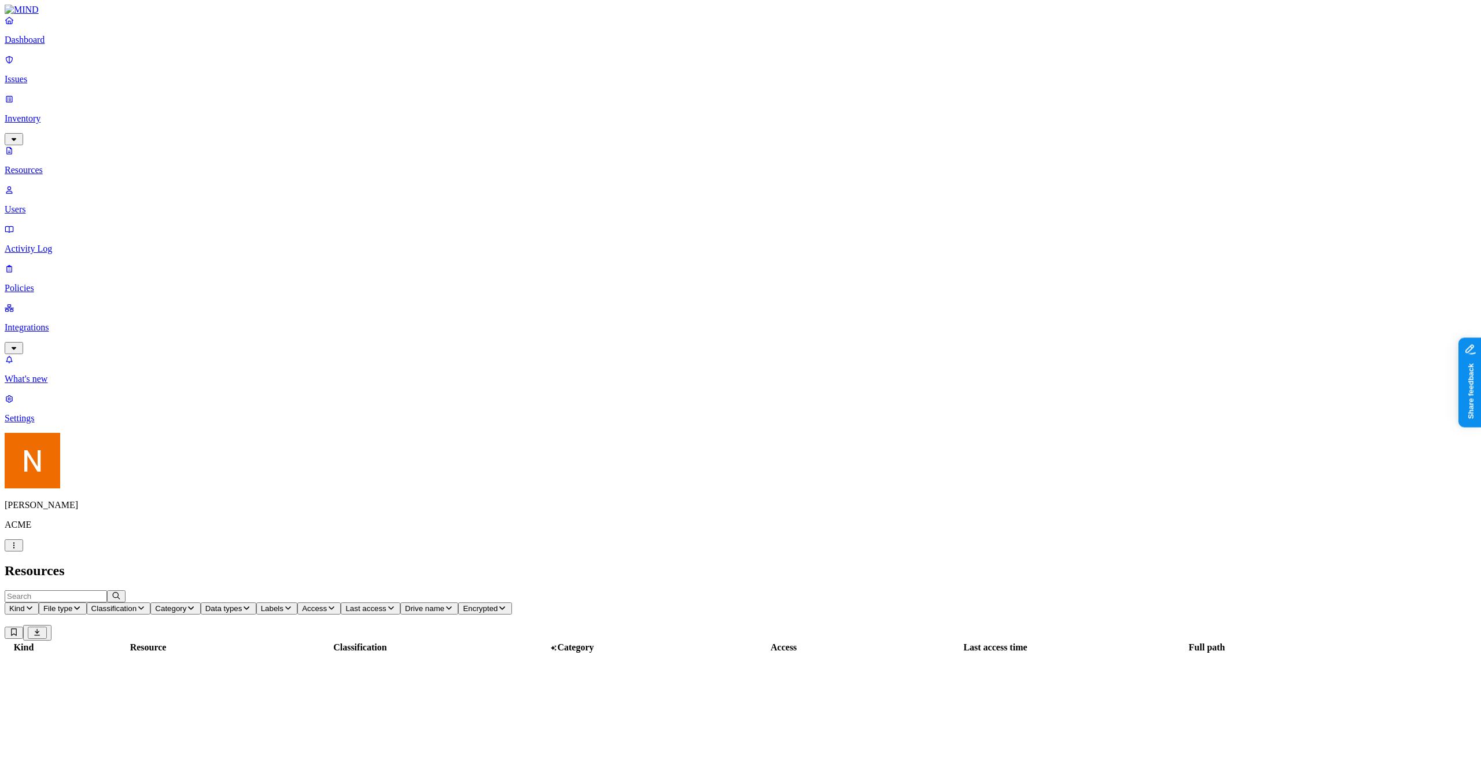
click at [115, 752] on html "Dashboard Issues Inventory Resources Users Activity Log Policies Integrations W…" at bounding box center [740, 543] width 1481 height 1087
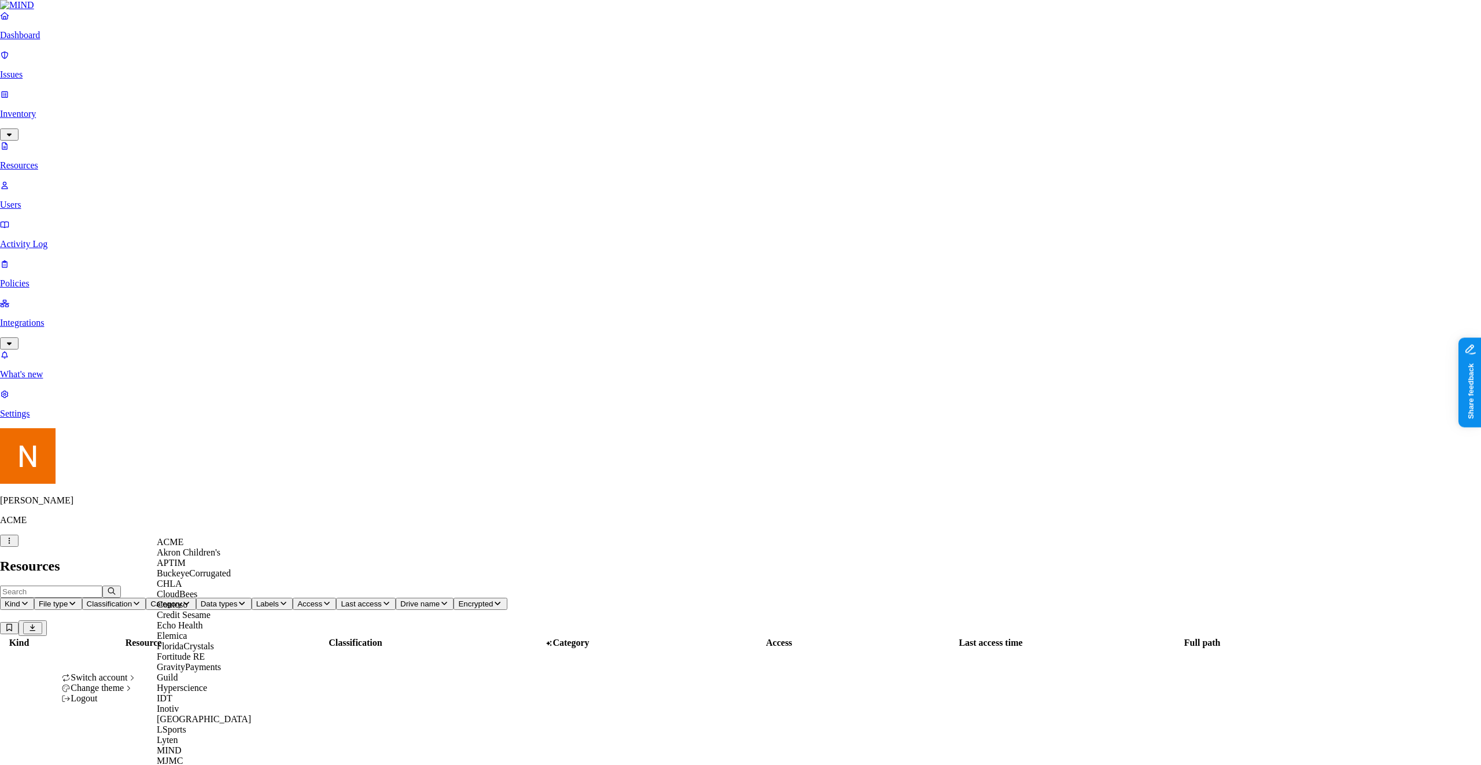
scroll to position [124, 0]
click at [190, 683] on div "Guild" at bounding box center [213, 677] width 112 height 10
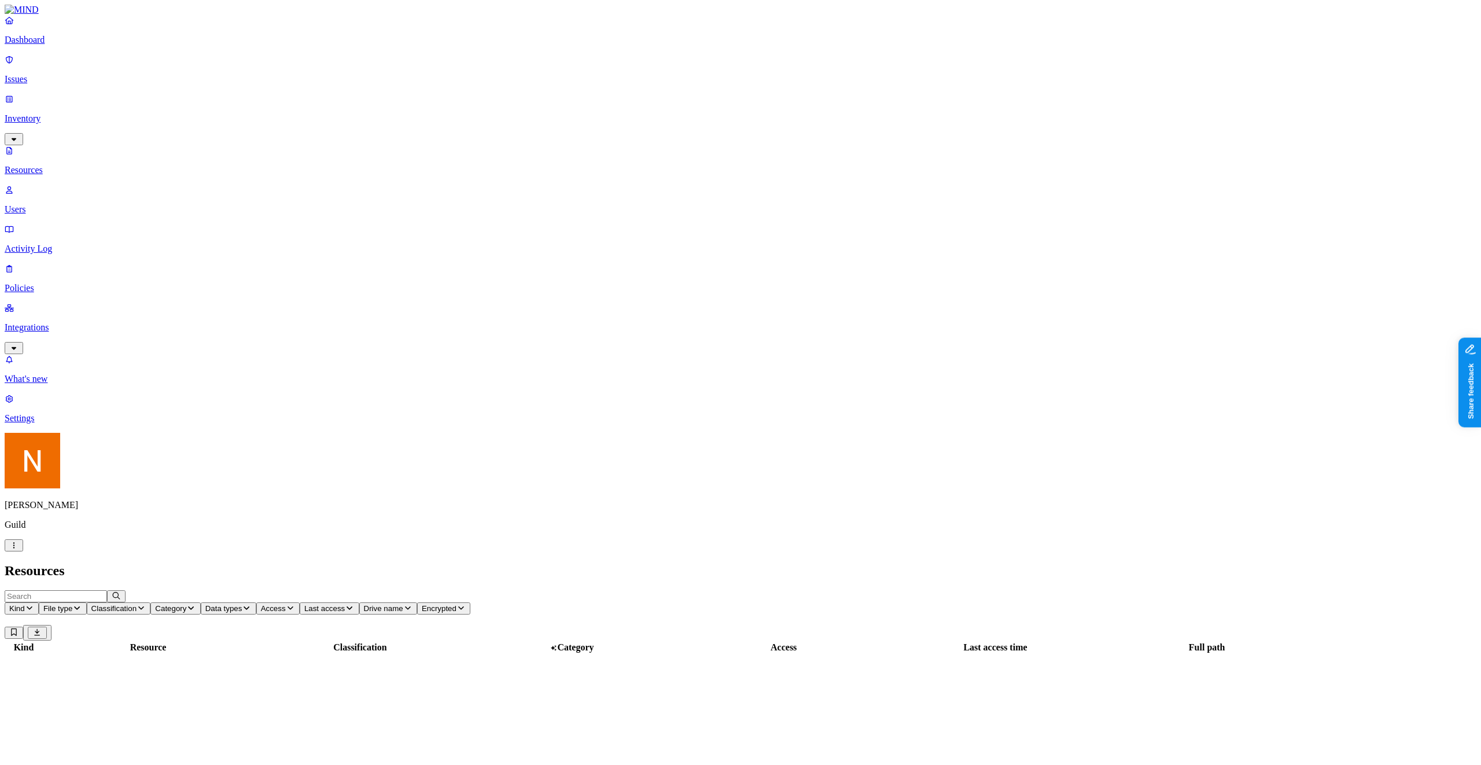
click at [200, 563] on header "Resources" at bounding box center [741, 571] width 1472 height 16
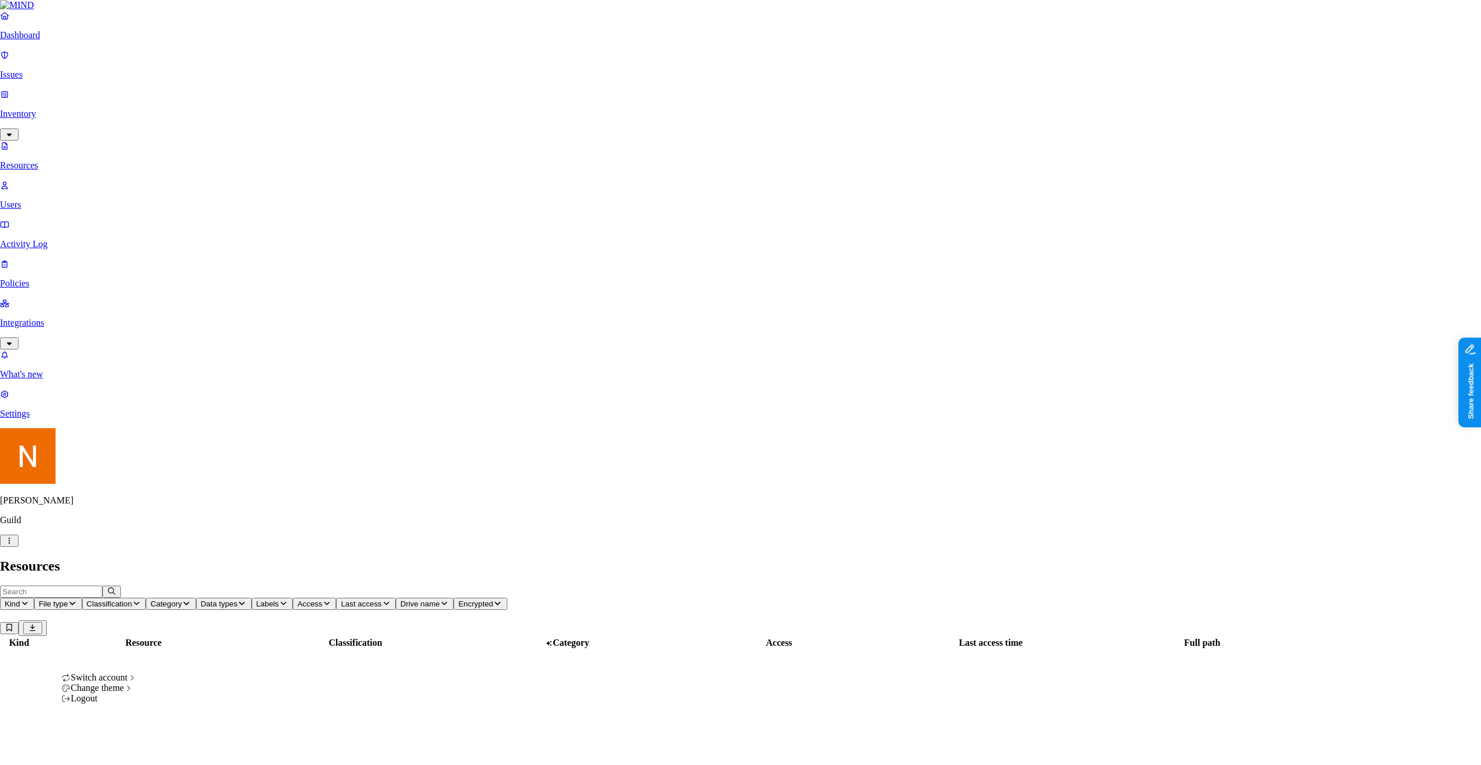
click at [102, 748] on html "Dashboard Issues Inventory Resources Users Activity Log Policies Integrations W…" at bounding box center [740, 541] width 1481 height 1082
click at [194, 599] on span "CloudBees" at bounding box center [177, 594] width 41 height 10
click at [107, 750] on html "Dashboard Issues Inventory Resources Users Activity Log Policies Integrations W…" at bounding box center [740, 541] width 1481 height 1082
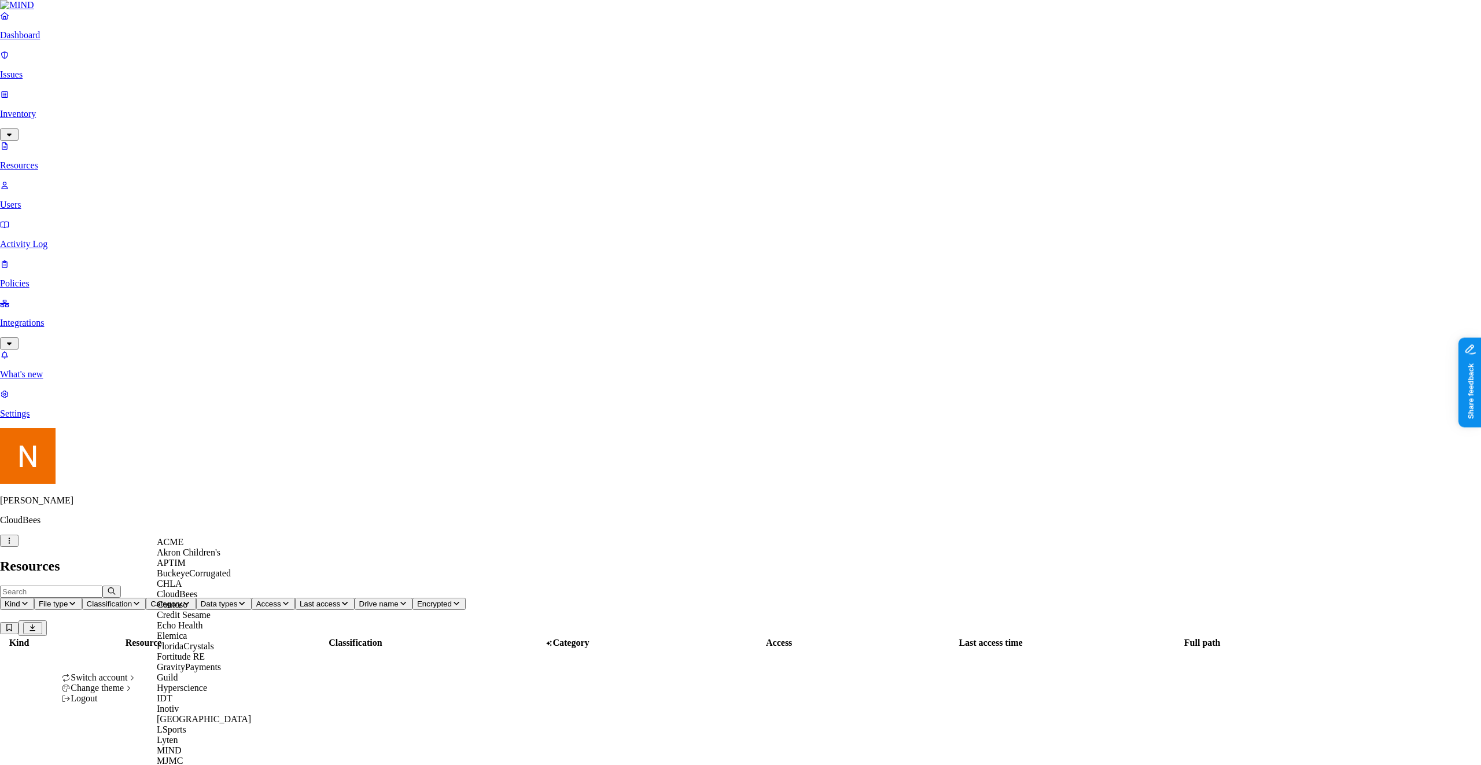
click at [205, 704] on div "Inotiv" at bounding box center [213, 709] width 112 height 10
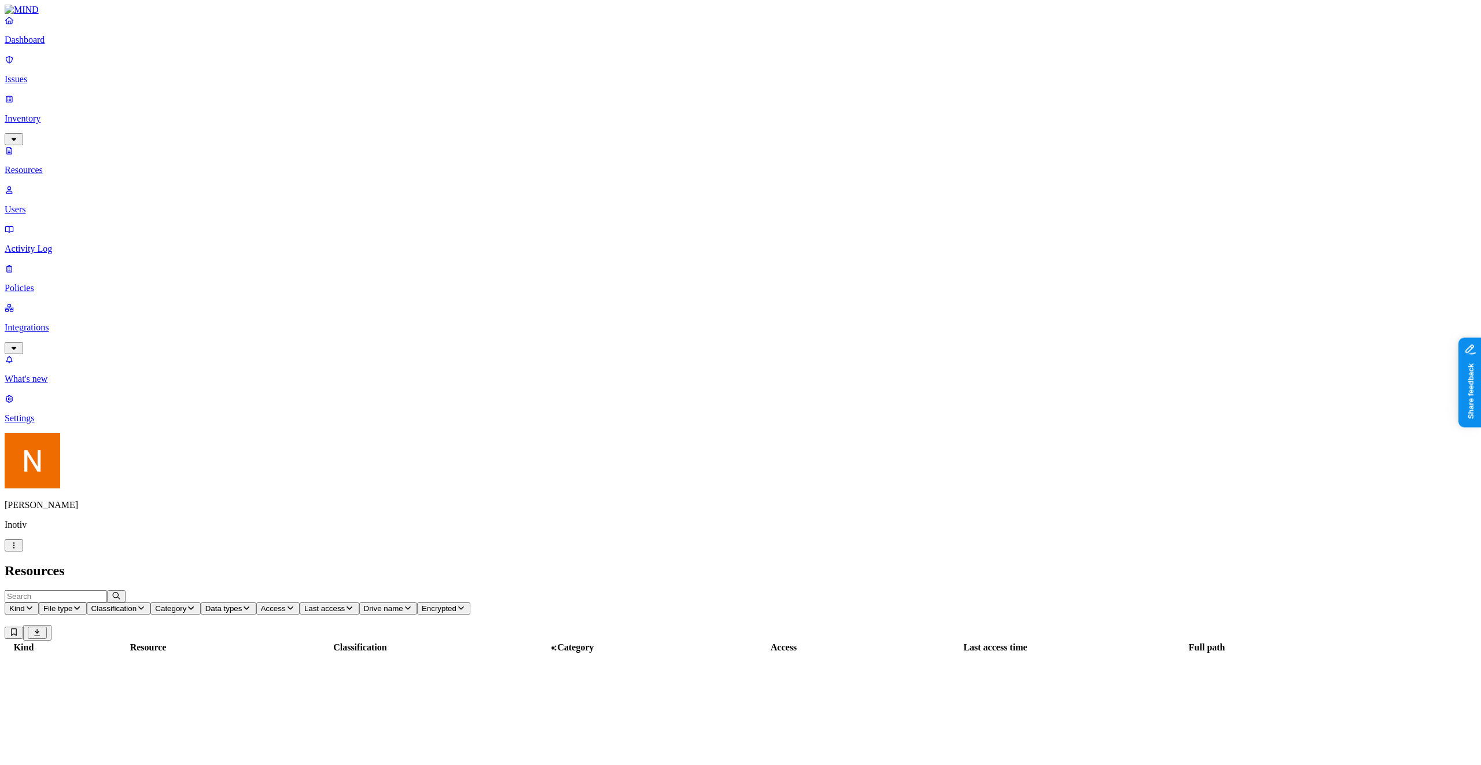
click at [109, 743] on html "Dashboard Issues Inventory Resources Users Activity Log Policies Integrations W…" at bounding box center [740, 543] width 1481 height 1087
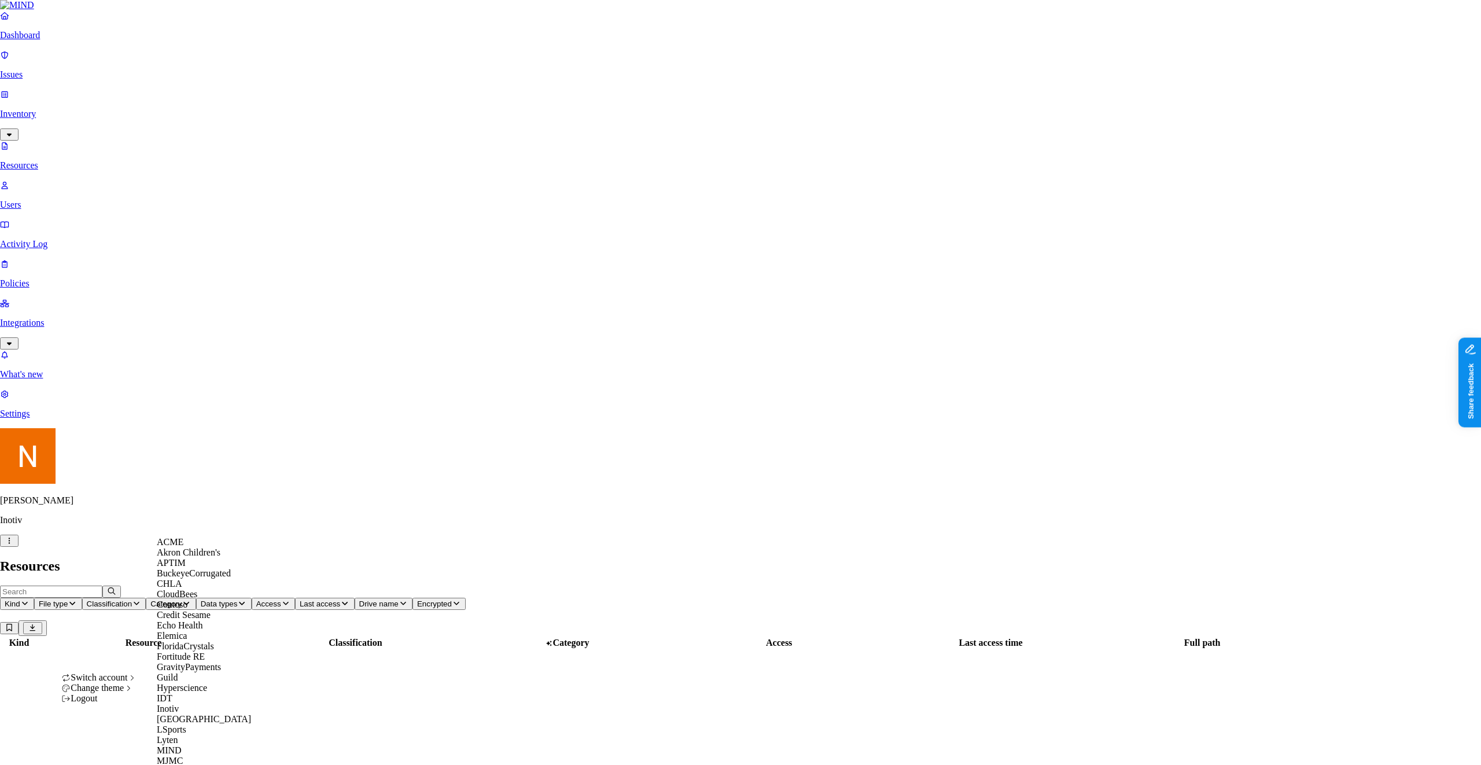
click at [205, 547] on div "ACME" at bounding box center [213, 542] width 112 height 10
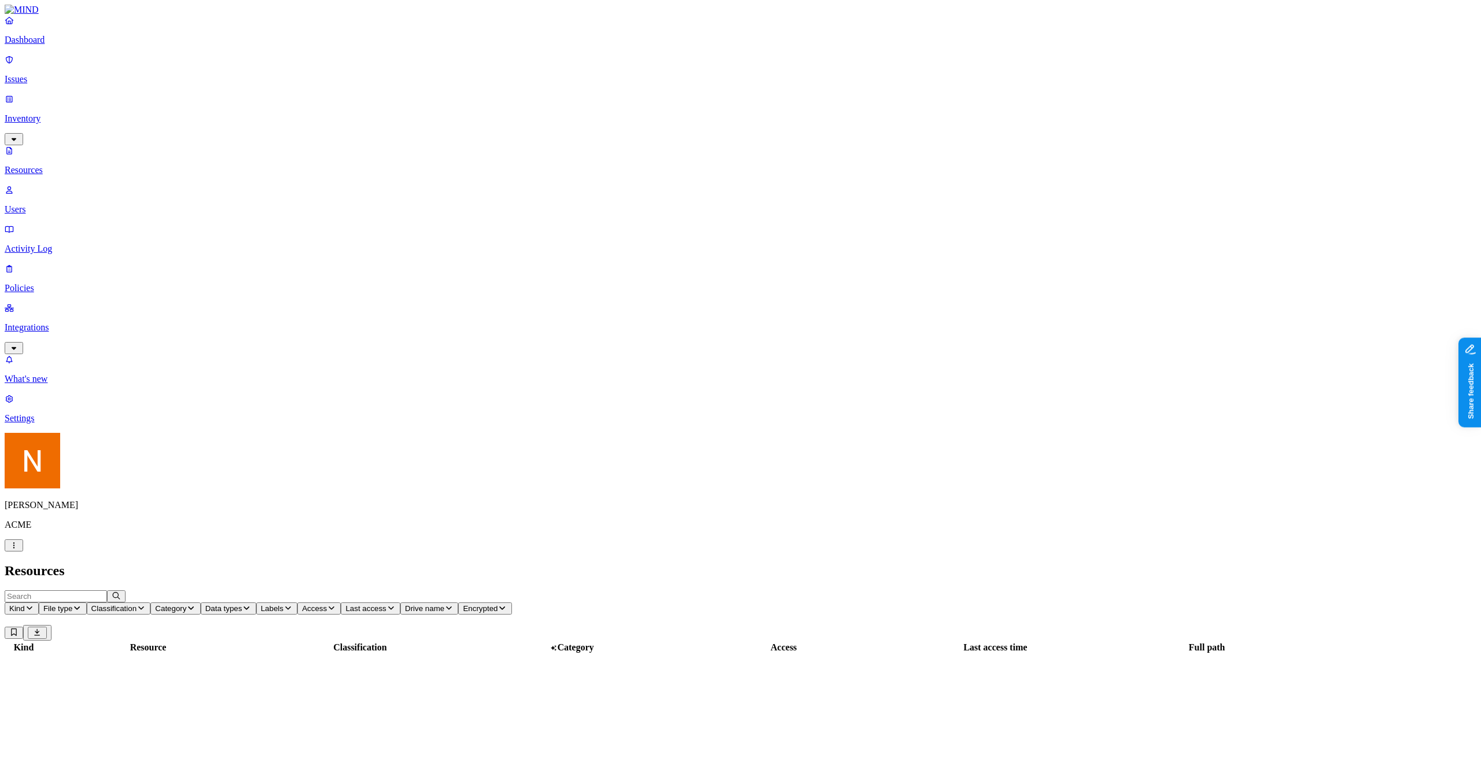
click at [89, 204] on p "Users" at bounding box center [741, 209] width 1472 height 10
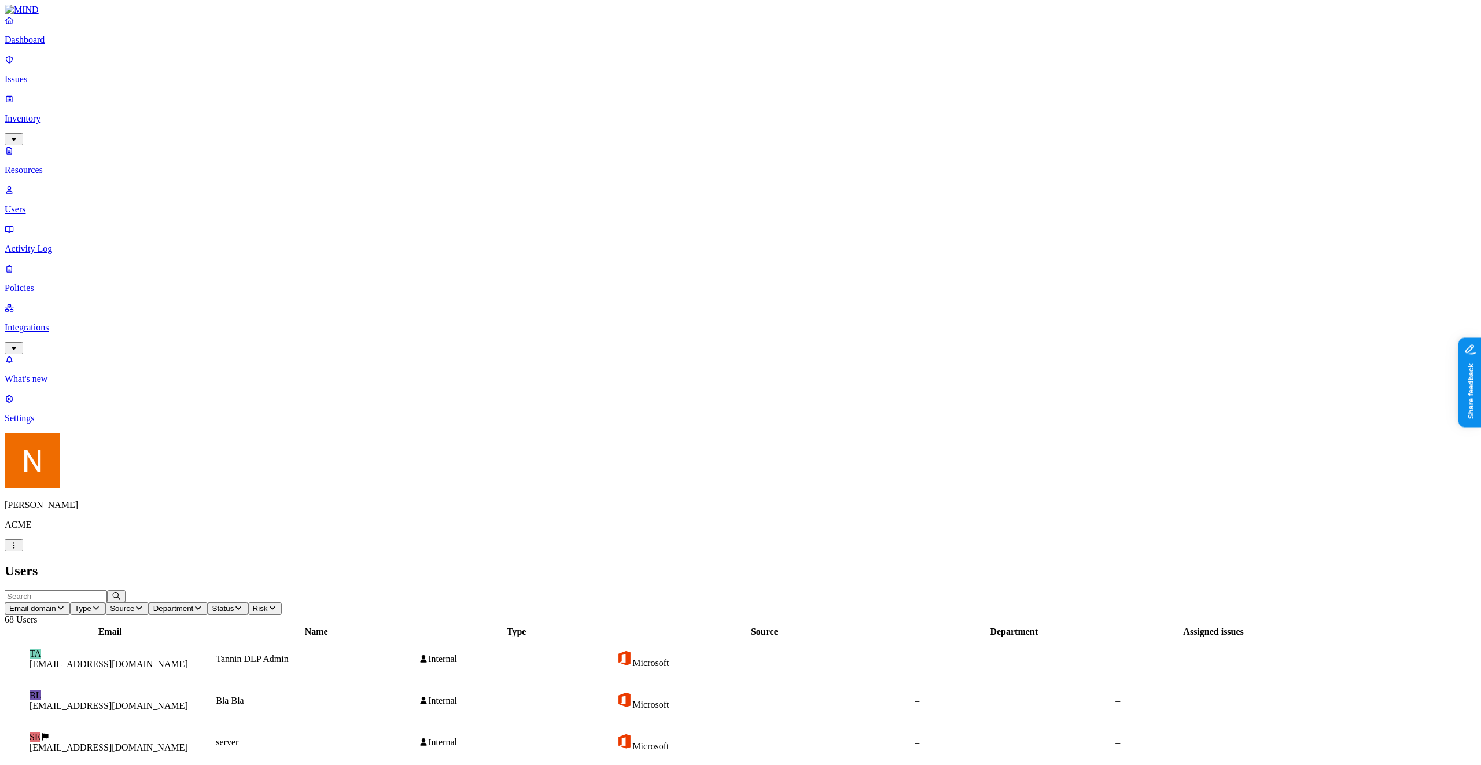
click at [90, 165] on p "Resources" at bounding box center [741, 170] width 1472 height 10
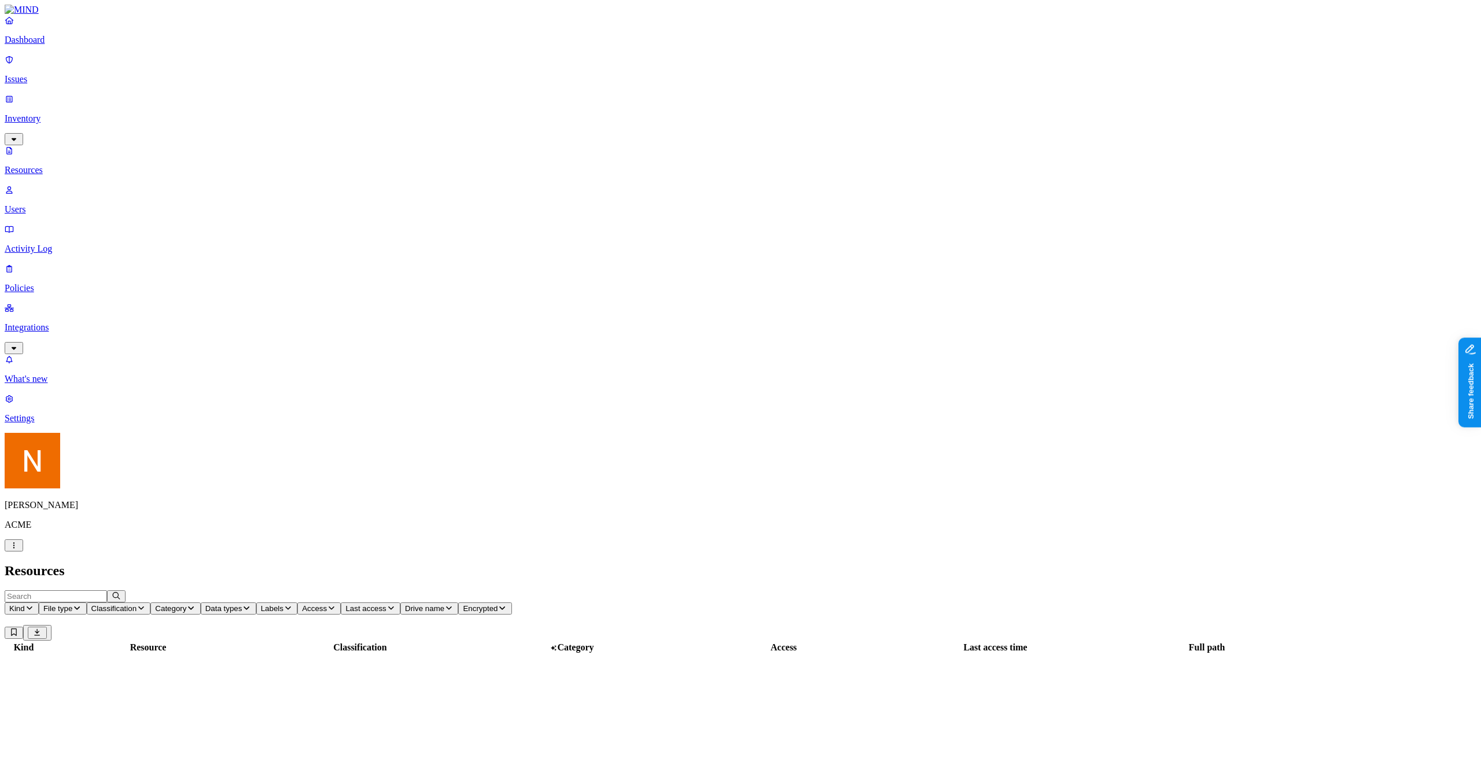
click at [73, 75] on p "Issues" at bounding box center [741, 79] width 1472 height 10
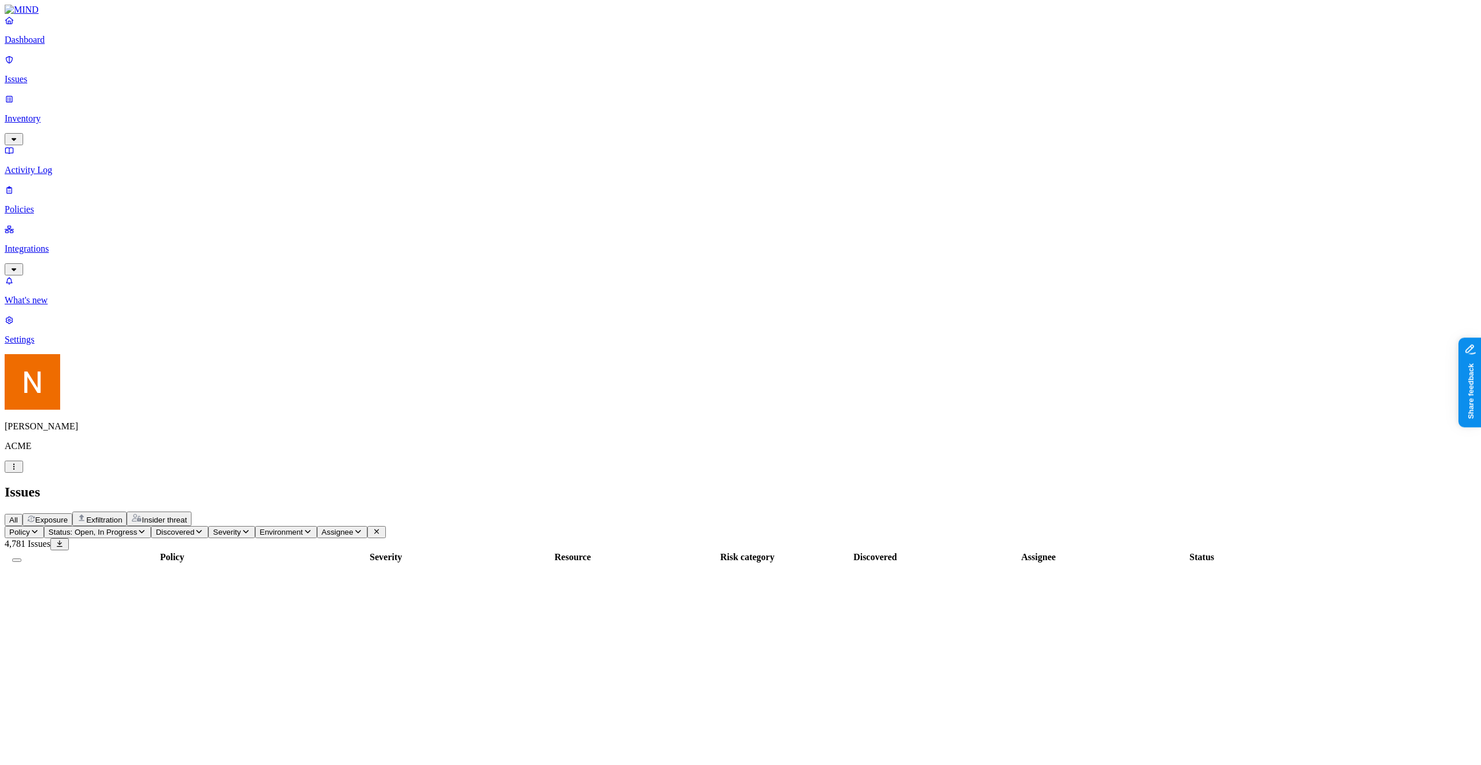
click at [104, 746] on html "Dashboard Issues Inventory Activity Log Policies Integrations What's new 1 Sett…" at bounding box center [740, 498] width 1481 height 996
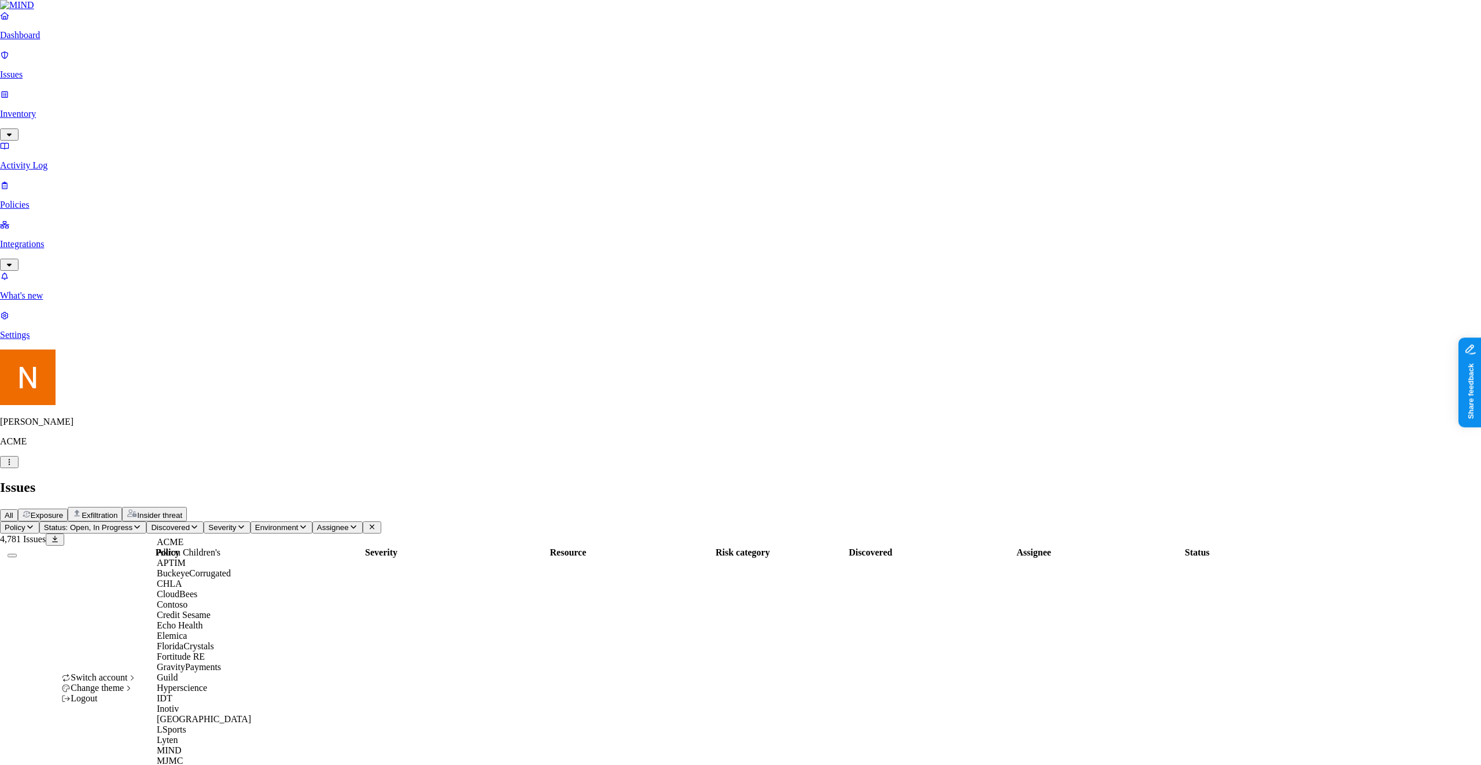
scroll to position [474, 0]
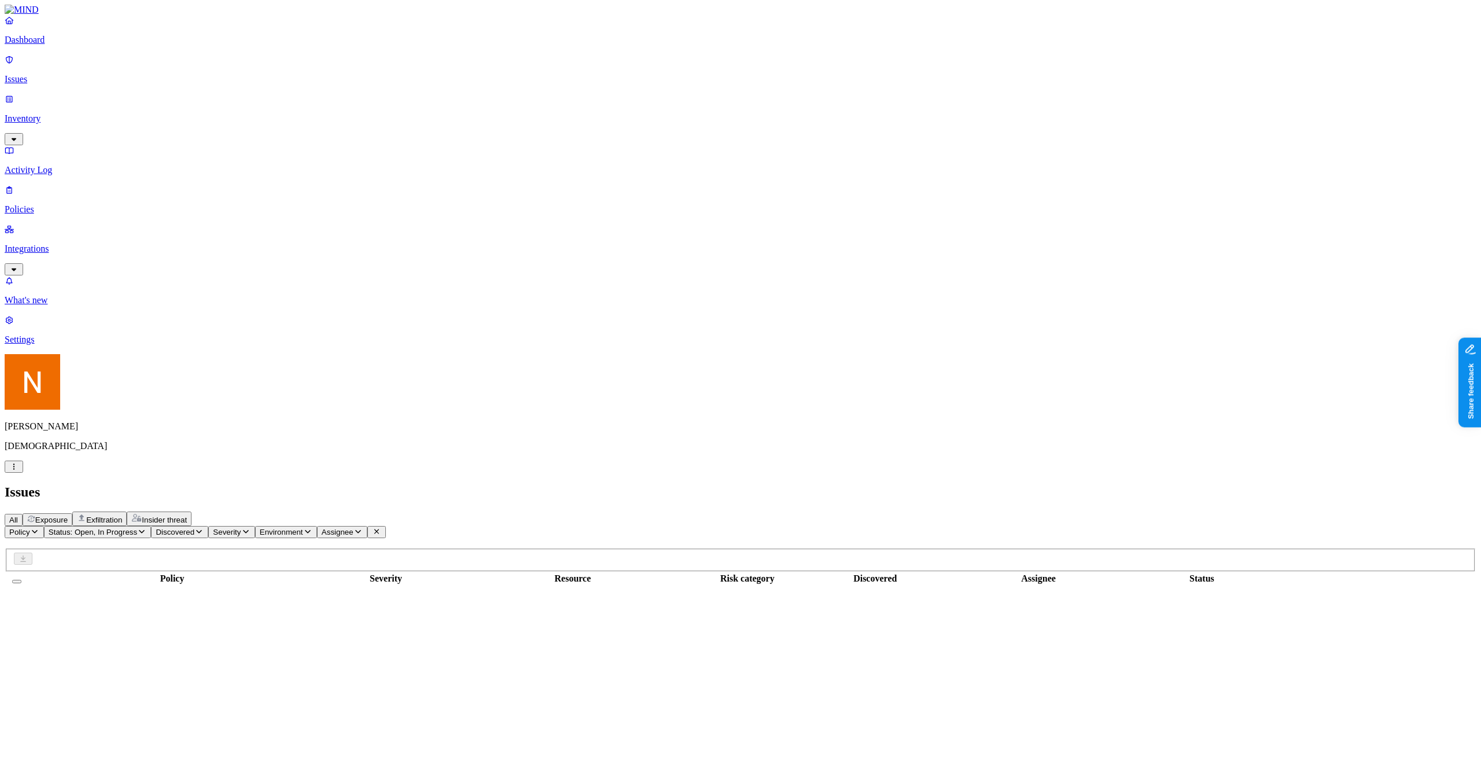
click at [79, 345] on nav "Dashboard Issues Inventory Activity Log Policies Integrations What's new 1 Sett…" at bounding box center [741, 180] width 1472 height 330
click at [67, 98] on link "Inventory" at bounding box center [741, 119] width 1472 height 50
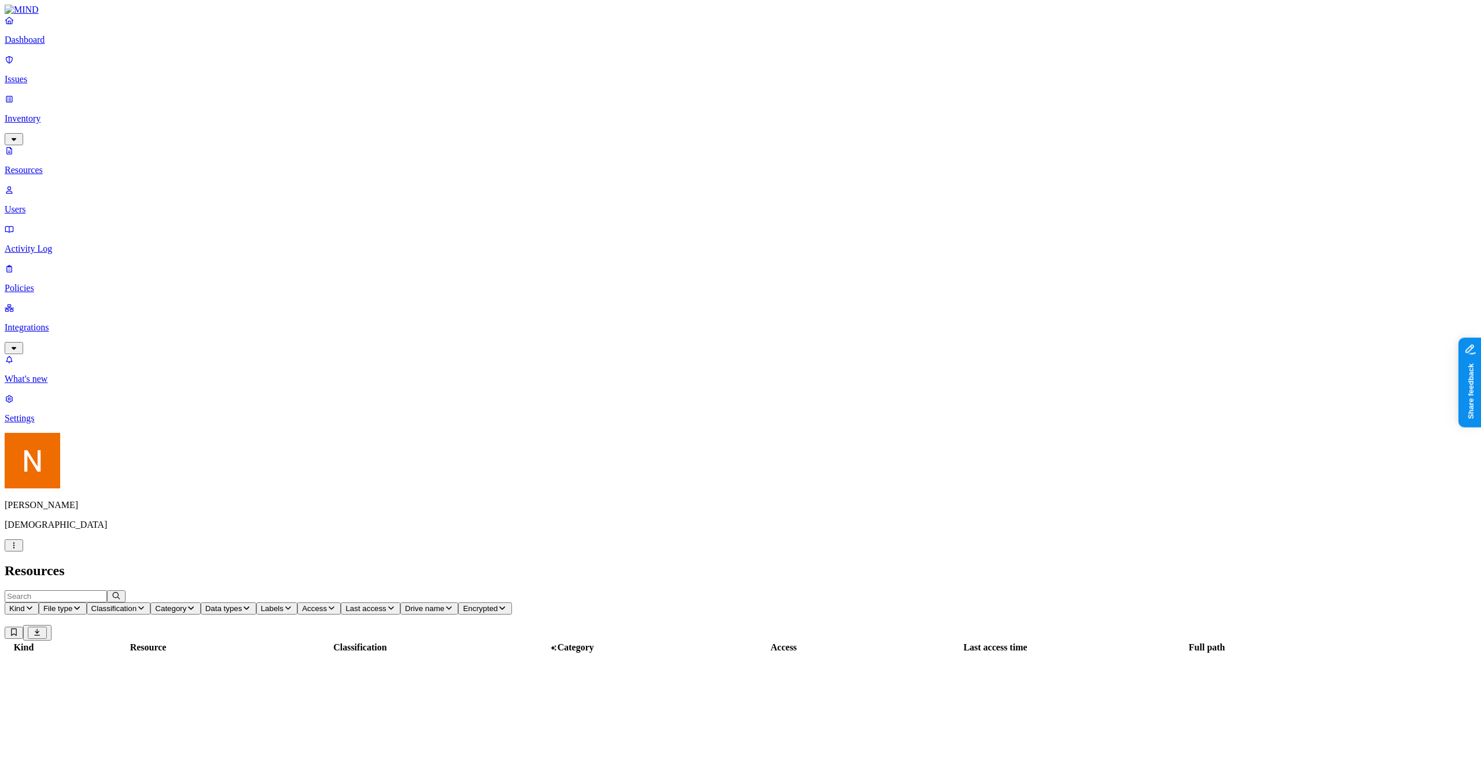
click at [62, 74] on p "Issues" at bounding box center [741, 79] width 1472 height 10
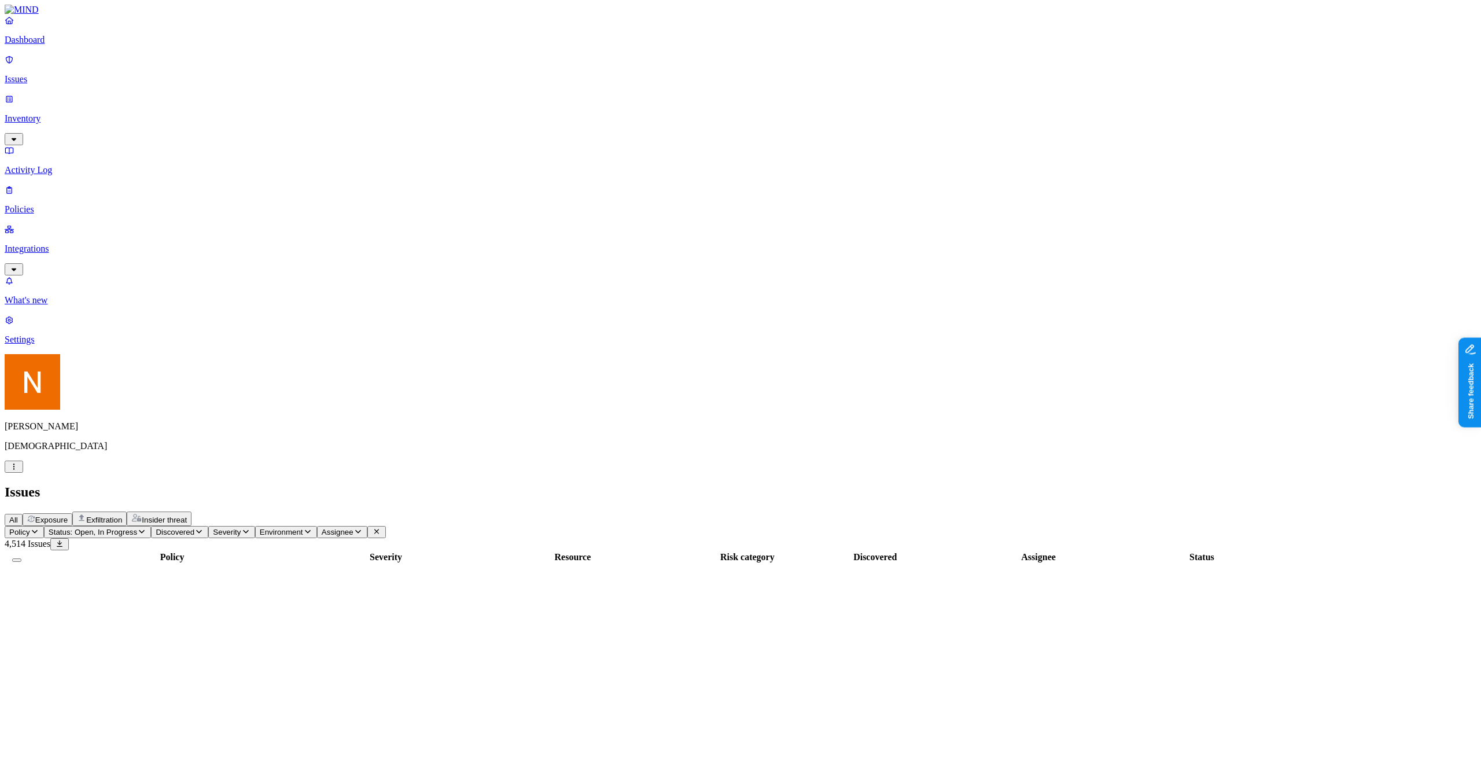
click at [59, 345] on nav "Dashboard Issues Inventory Activity Log Policies Integrations What's new 1 Sett…" at bounding box center [741, 180] width 1472 height 330
click at [54, 204] on p "Policies" at bounding box center [741, 209] width 1472 height 10
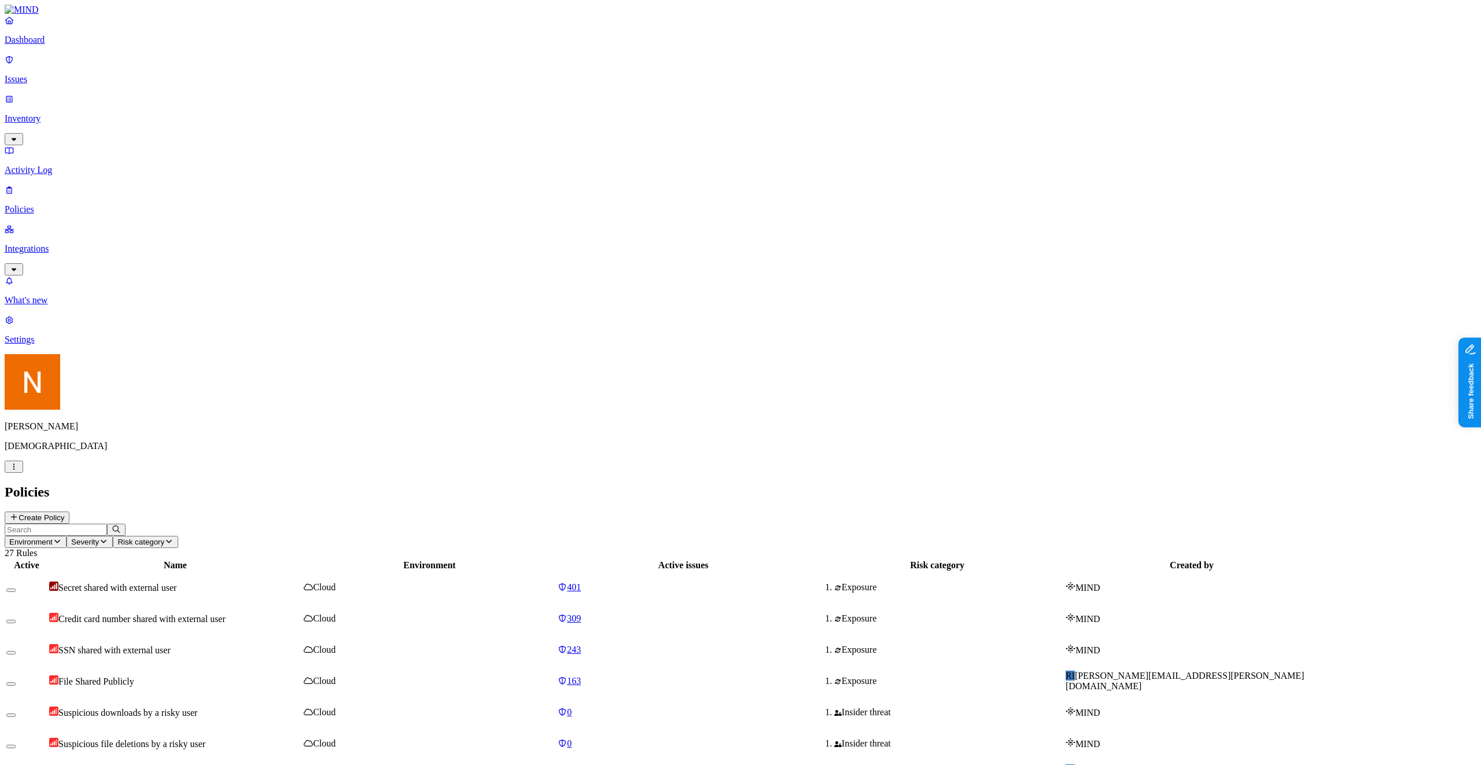
click at [84, 113] on p "Inventory" at bounding box center [741, 118] width 1472 height 10
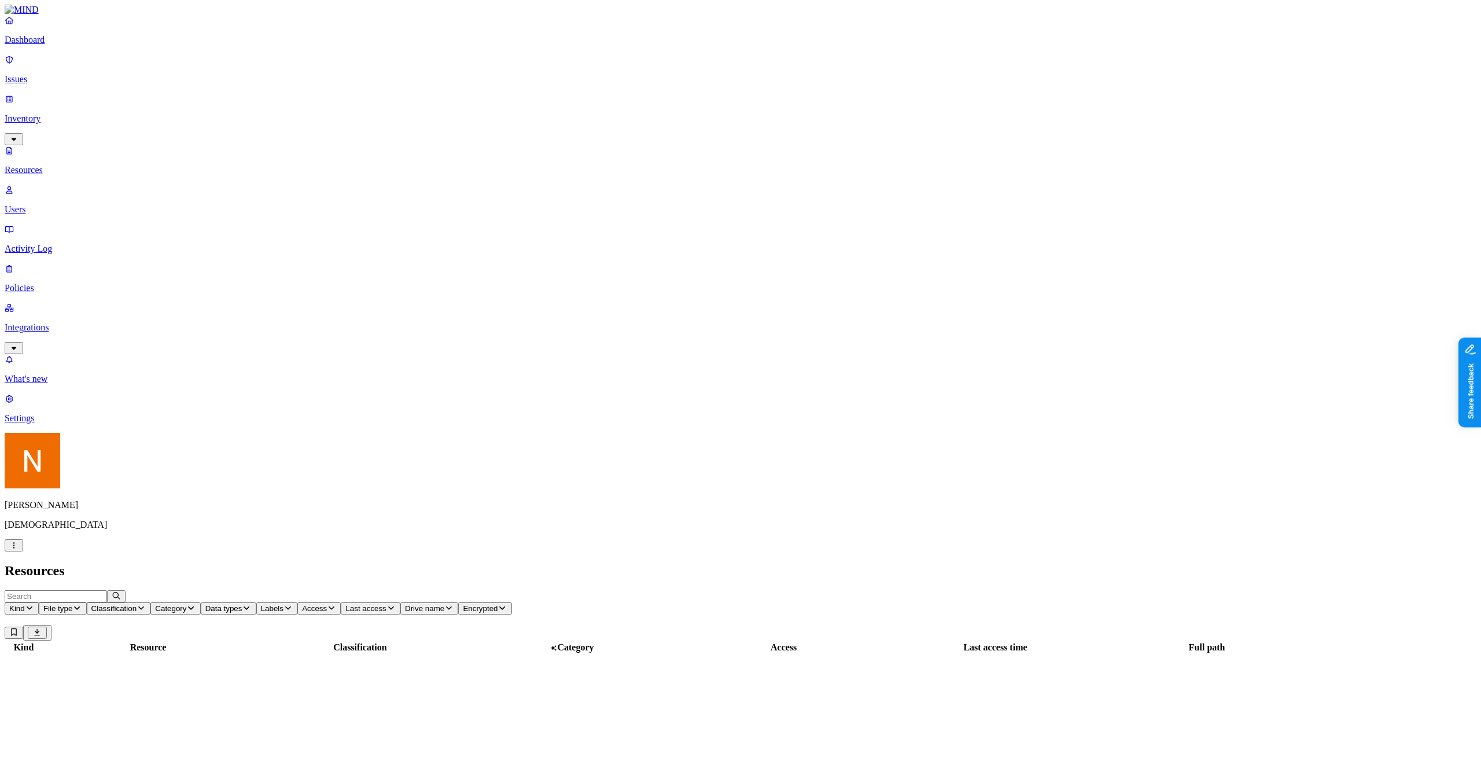
click at [34, 604] on icon "button" at bounding box center [29, 608] width 9 height 8
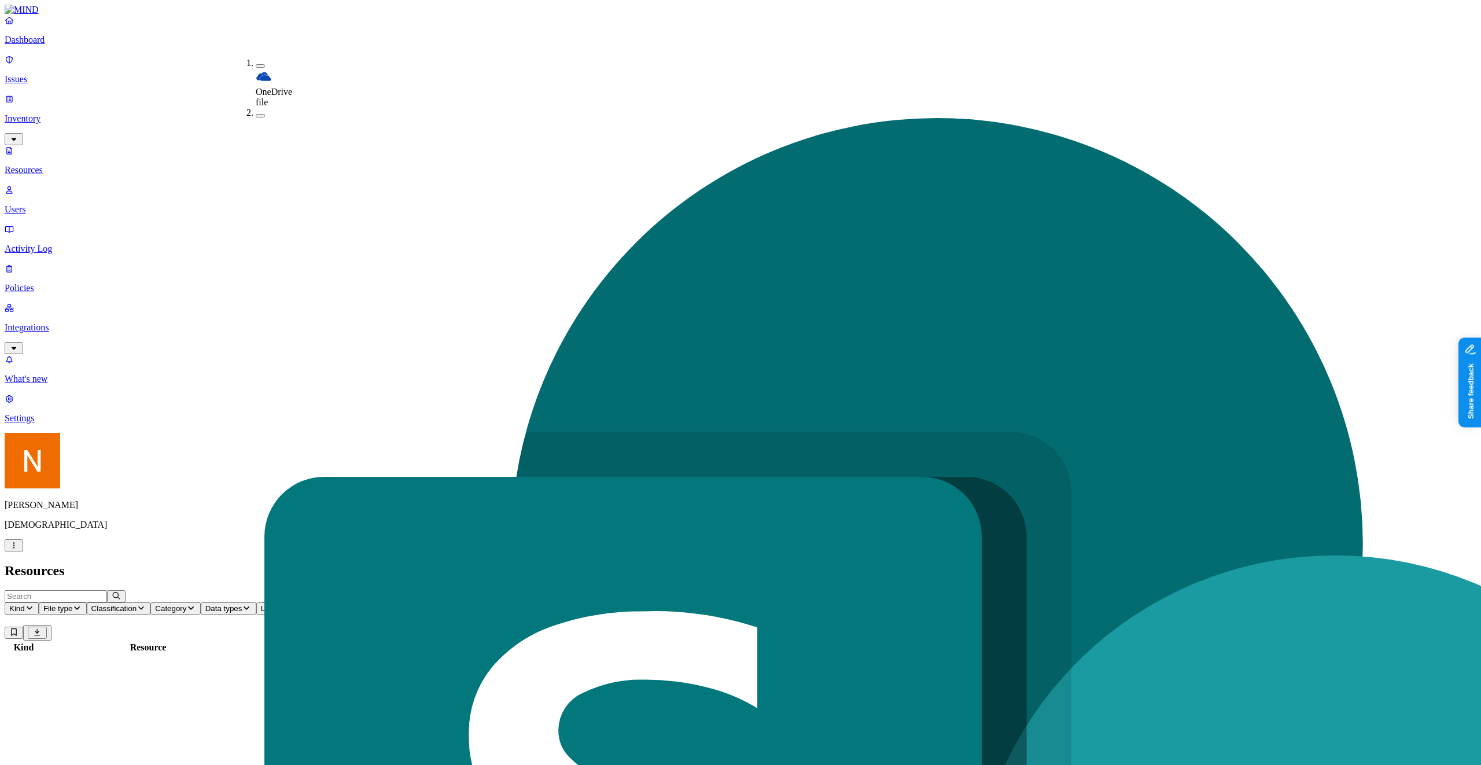
click at [32, 606] on icon "button" at bounding box center [30, 607] width 6 height 3
click at [72, 604] on span "File type" at bounding box center [57, 608] width 29 height 9
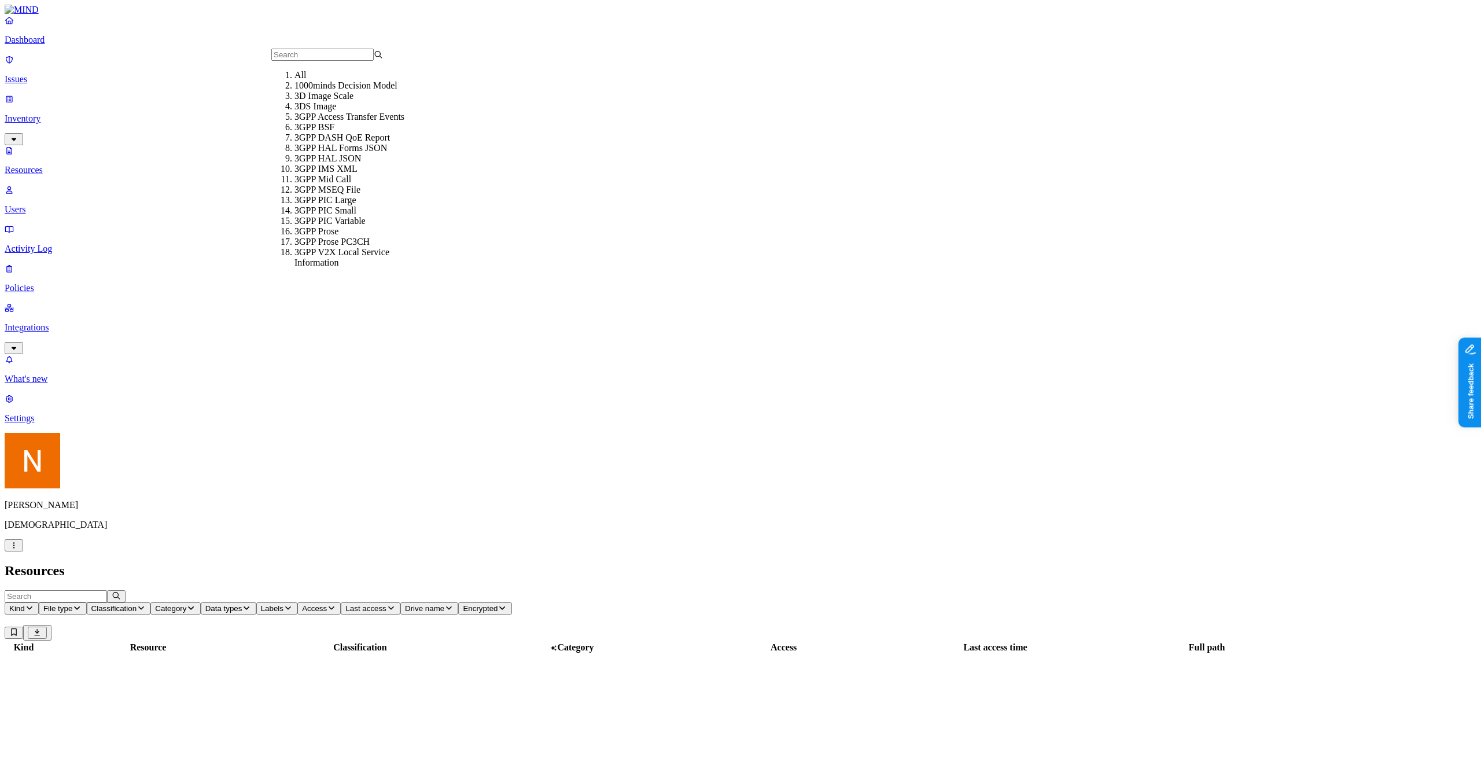
click at [137, 604] on span "Classification" at bounding box center [114, 608] width 46 height 9
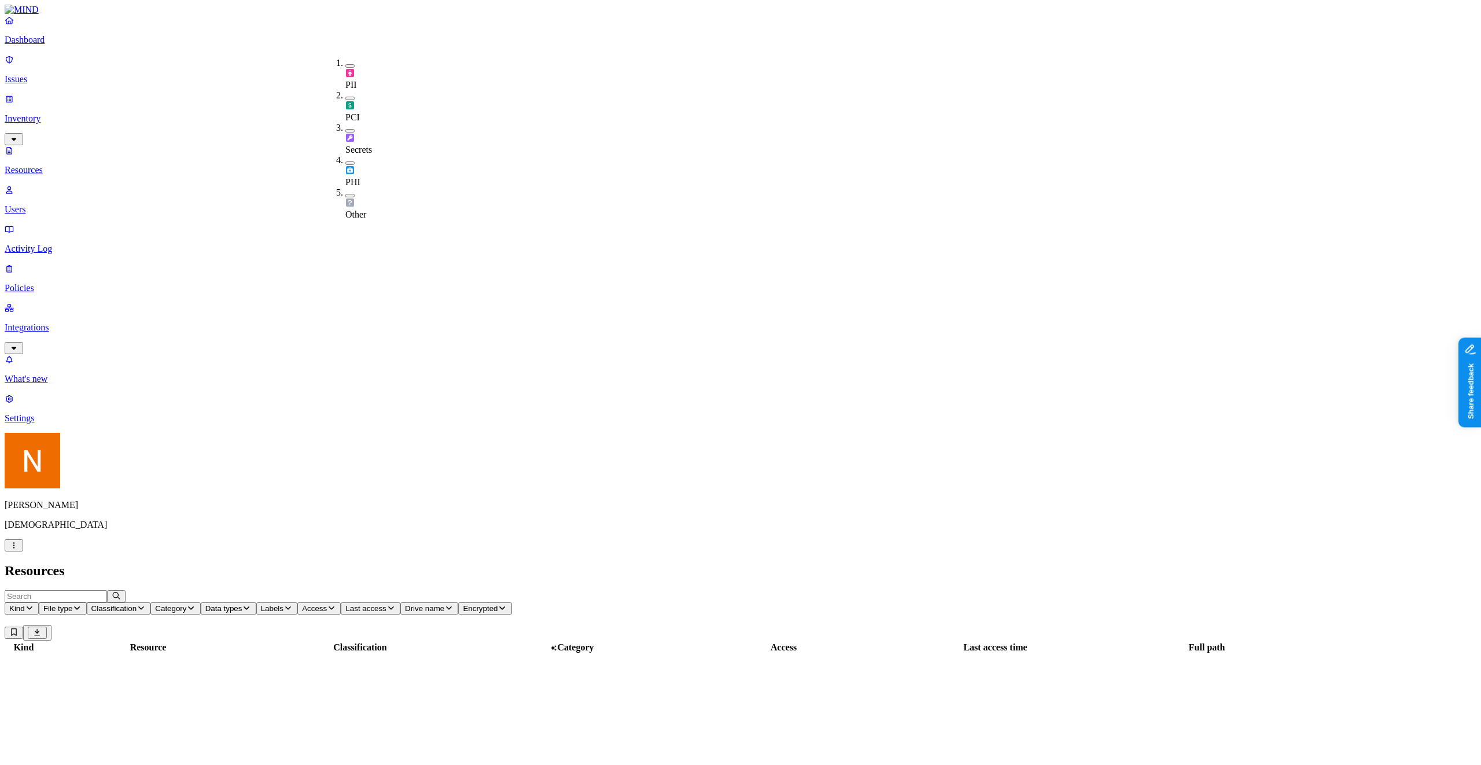
click at [345, 67] on div "PII" at bounding box center [345, 74] width 0 height 32
click at [359, 563] on h2 "Resources" at bounding box center [741, 571] width 1472 height 16
click at [137, 604] on span "Classification" at bounding box center [114, 608] width 46 height 9
click at [360, 563] on h2 "Resources" at bounding box center [741, 571] width 1472 height 16
click at [222, 563] on h2 "Resources" at bounding box center [741, 571] width 1472 height 16
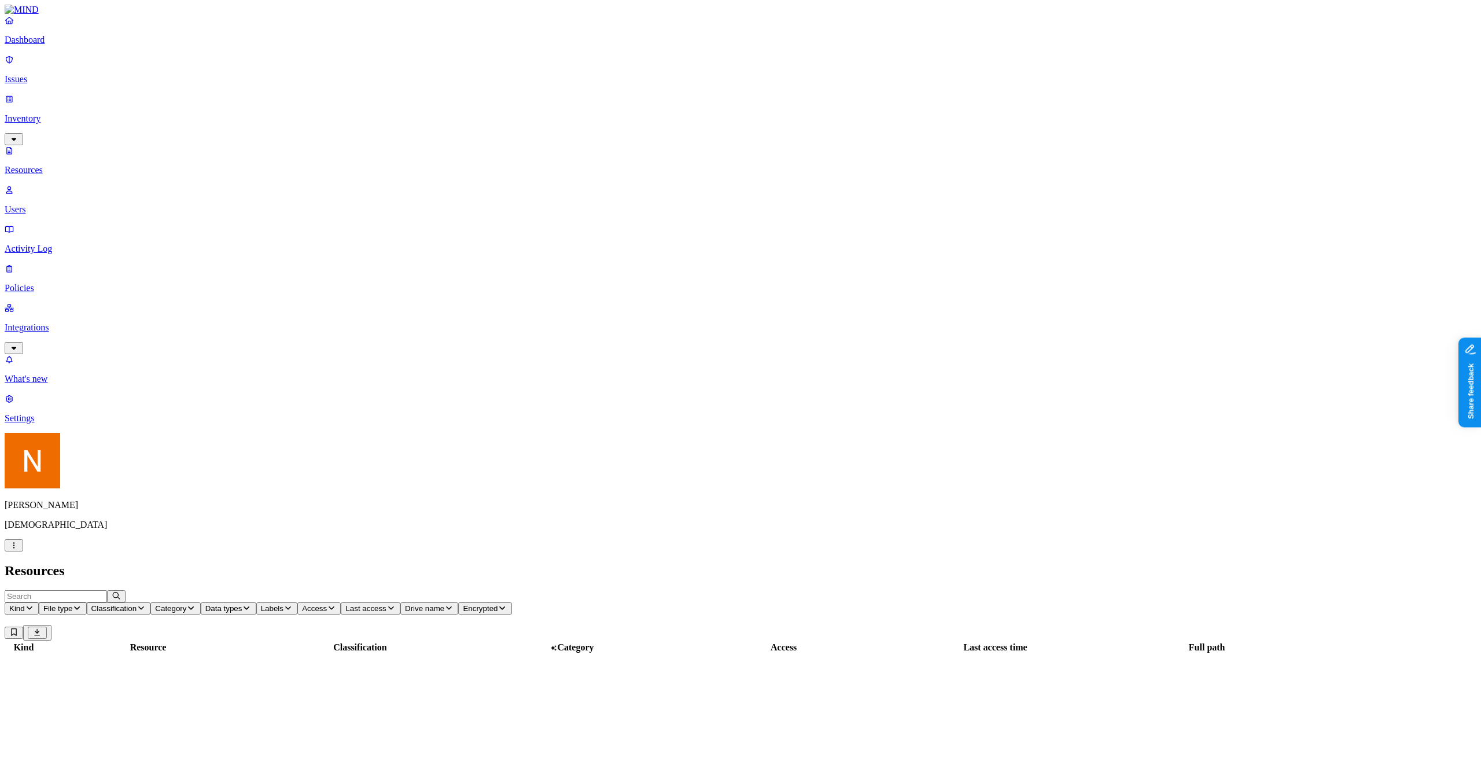
click at [65, 74] on p "Issues" at bounding box center [741, 79] width 1472 height 10
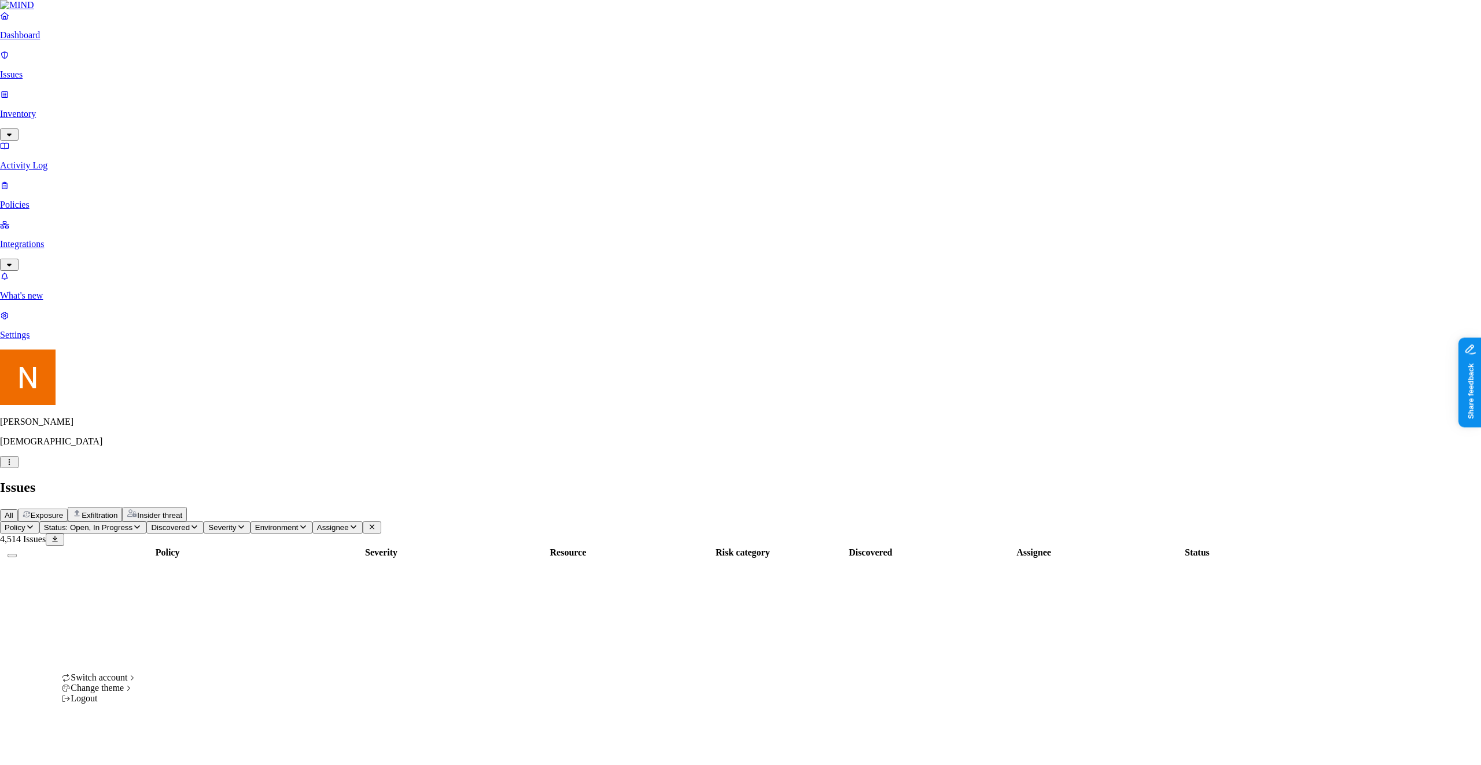
click at [112, 749] on html "Dashboard Issues Inventory Activity Log Policies Integrations What's new 1 Sett…" at bounding box center [740, 496] width 1481 height 992
click at [200, 547] on div "ACME" at bounding box center [213, 542] width 112 height 10
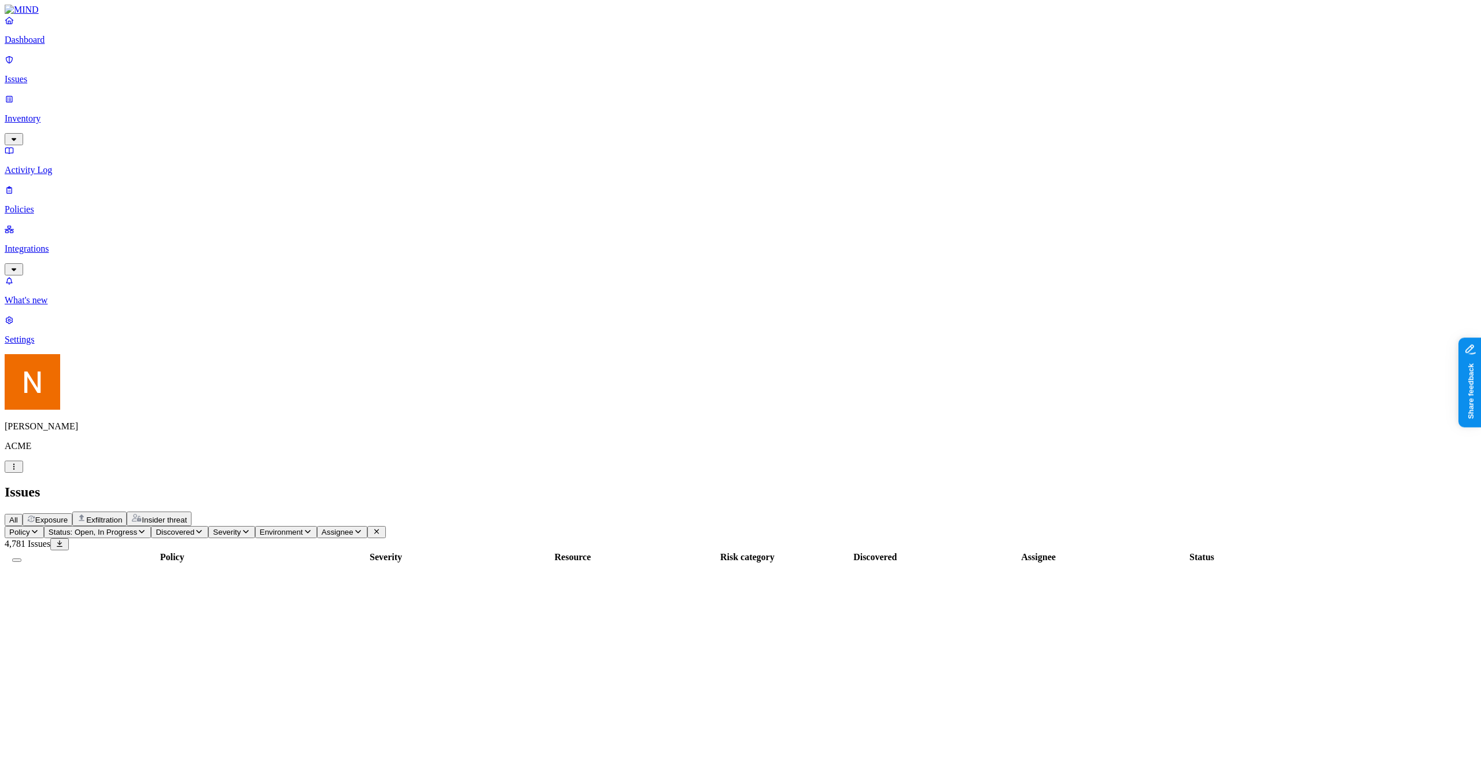
click at [34, 204] on p "Policies" at bounding box center [741, 209] width 1472 height 10
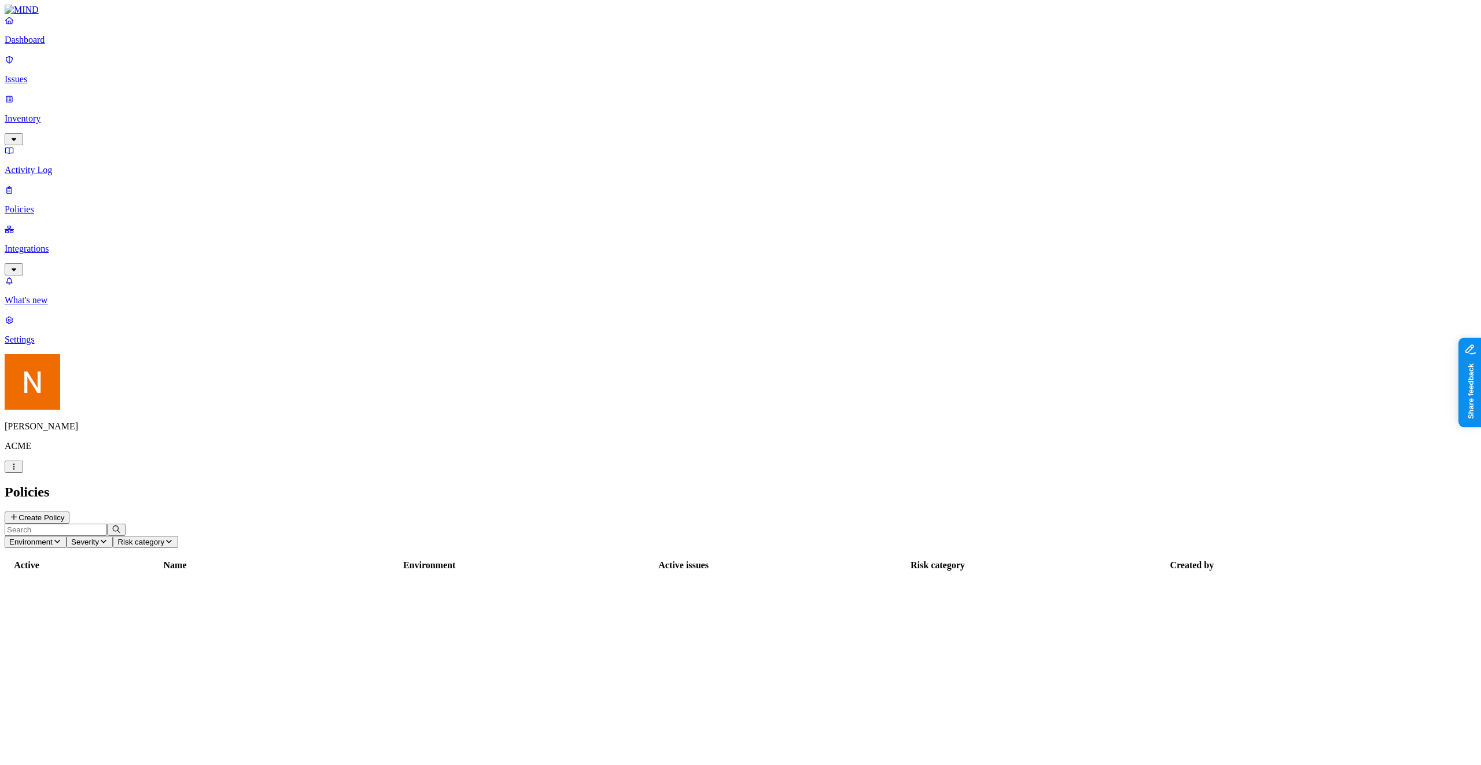
drag, startPoint x: 47, startPoint y: 96, endPoint x: 71, endPoint y: 93, distance: 24.5
click at [47, 113] on p "Inventory" at bounding box center [741, 118] width 1472 height 10
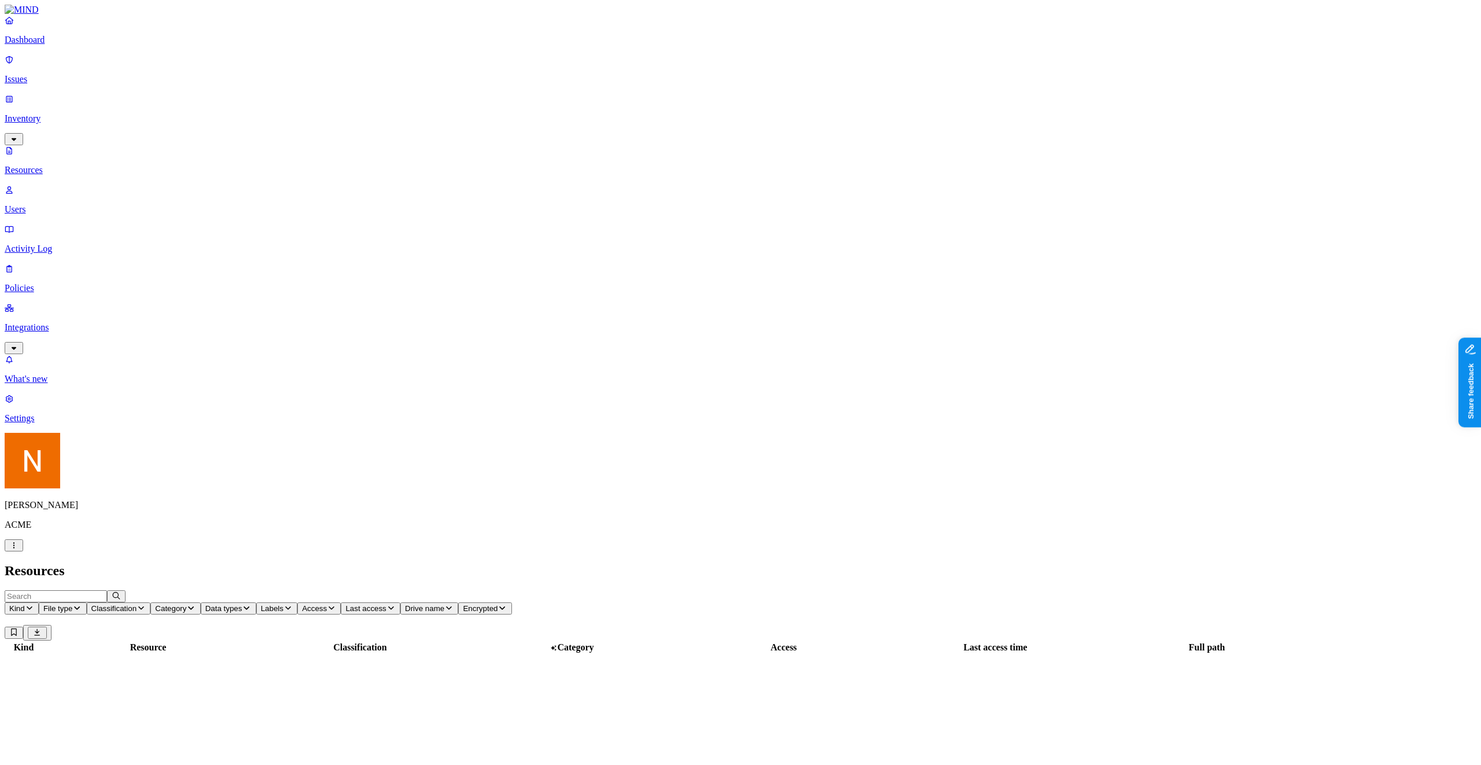
click at [103, 752] on html "Dashboard Issues Inventory Resources Users Activity Log Policies Integrations W…" at bounding box center [740, 543] width 1481 height 1087
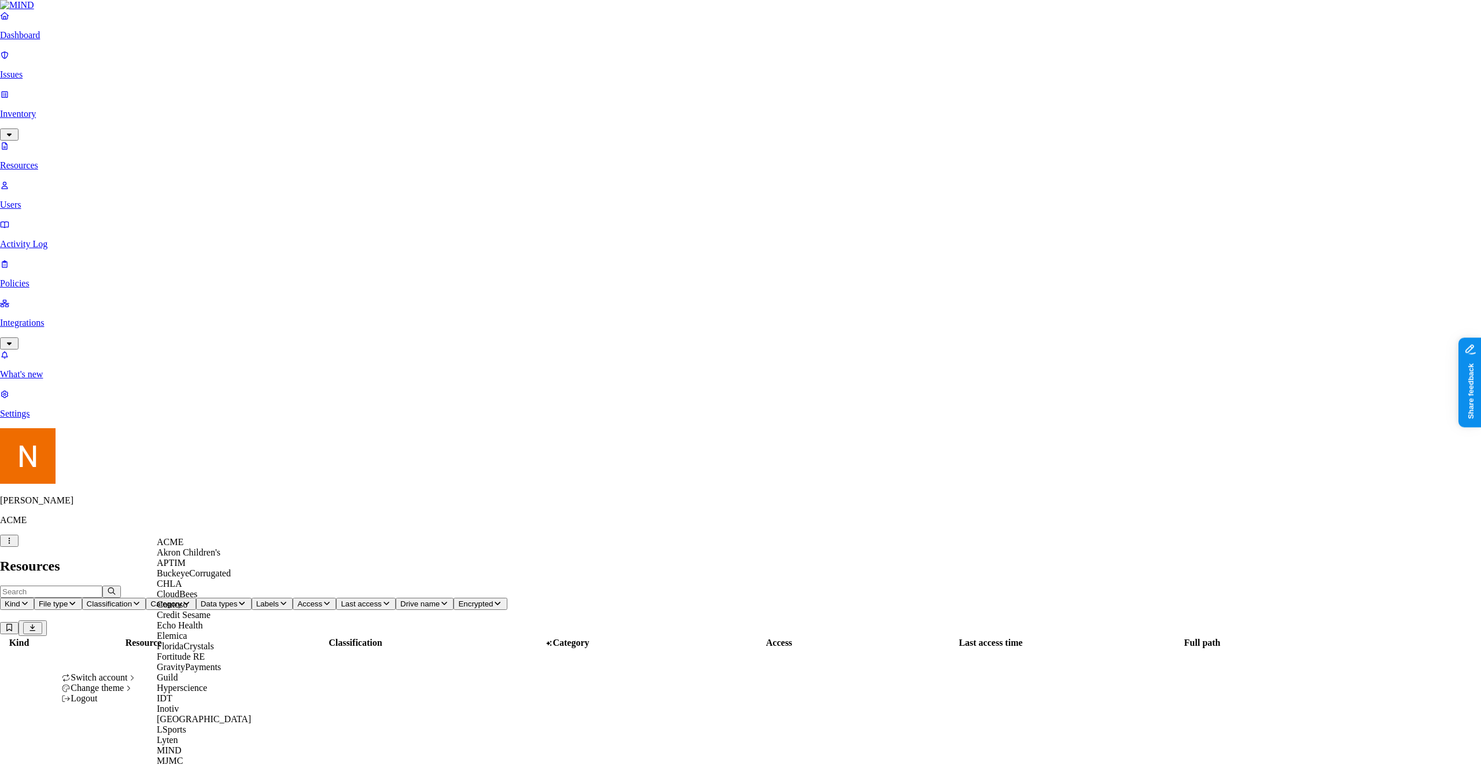
click at [188, 568] on div "APTIM" at bounding box center [213, 563] width 112 height 10
click at [102, 746] on html "Dashboard Issues Inventory Resources Users Activity Log Policies Integrations W…" at bounding box center [740, 541] width 1481 height 1082
click at [200, 546] on div "ACME" at bounding box center [213, 542] width 112 height 10
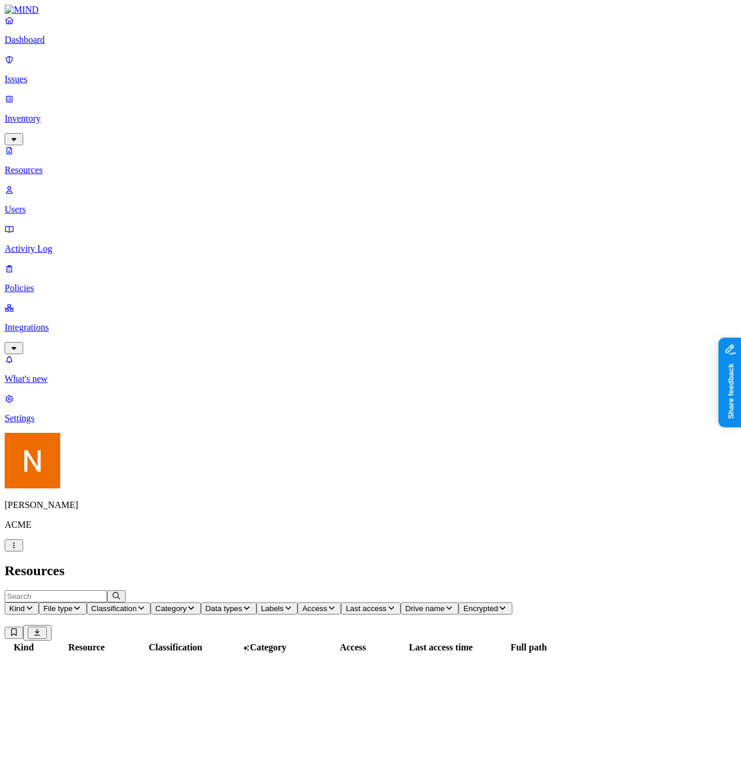
click at [61, 204] on p "Users" at bounding box center [370, 209] width 731 height 10
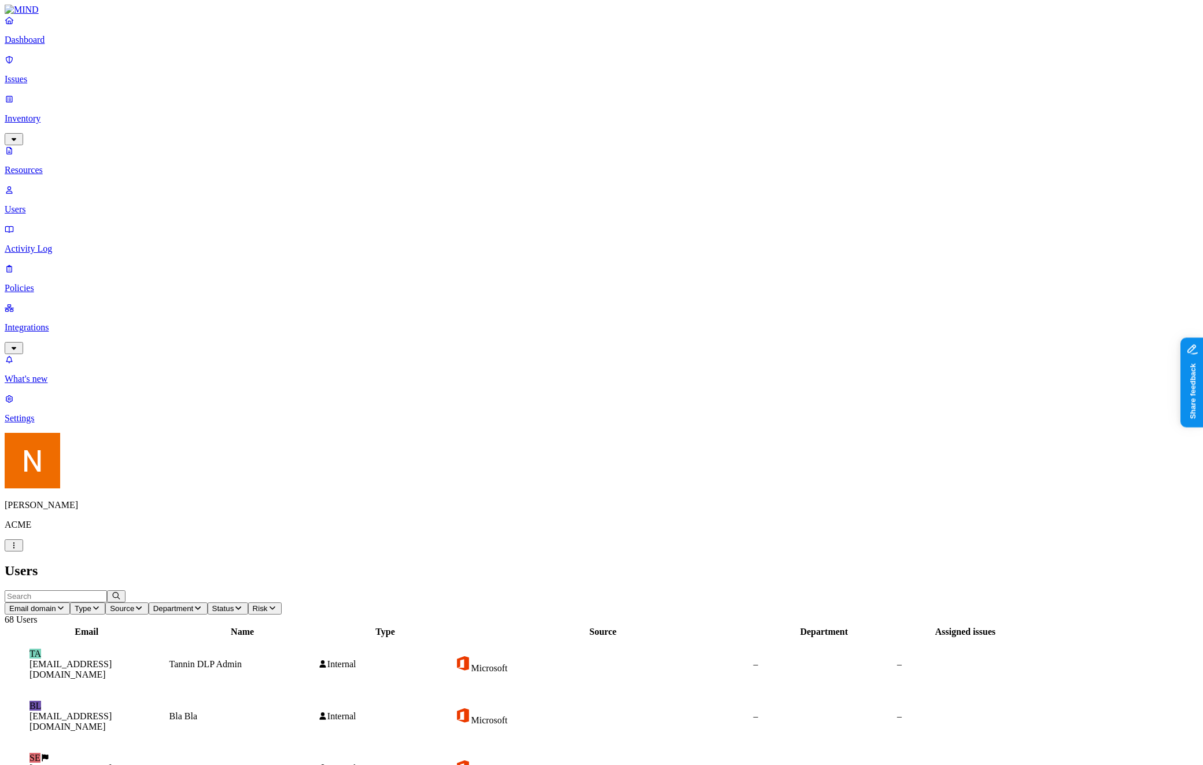
click at [58, 263] on link "Policies" at bounding box center [602, 278] width 1194 height 30
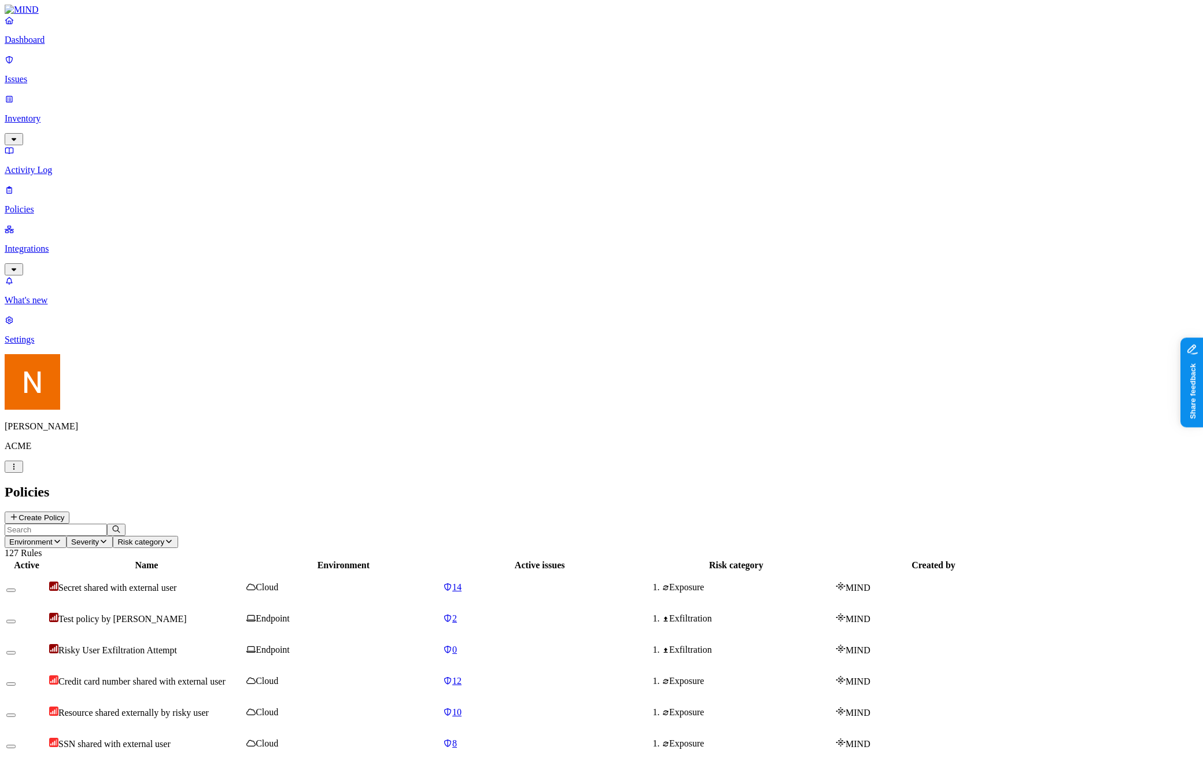
click at [62, 224] on link "Integrations" at bounding box center [602, 249] width 1194 height 50
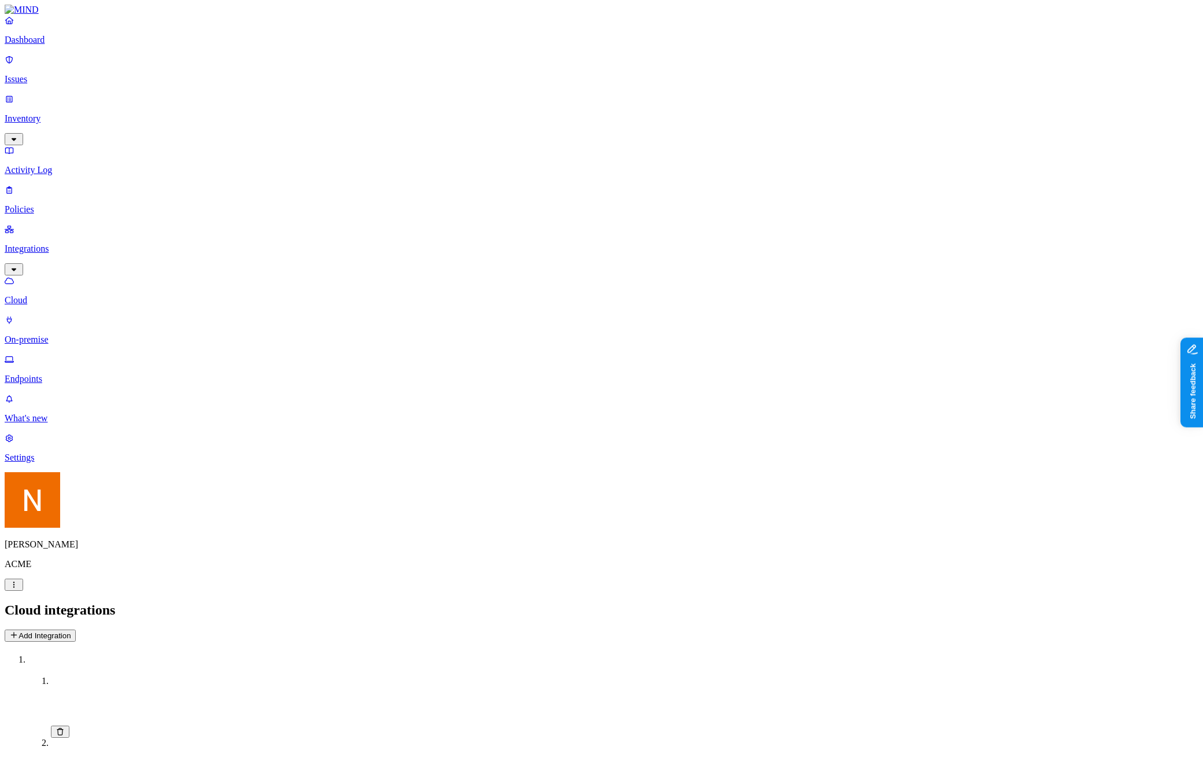
click at [65, 80] on link "Issues" at bounding box center [602, 69] width 1194 height 30
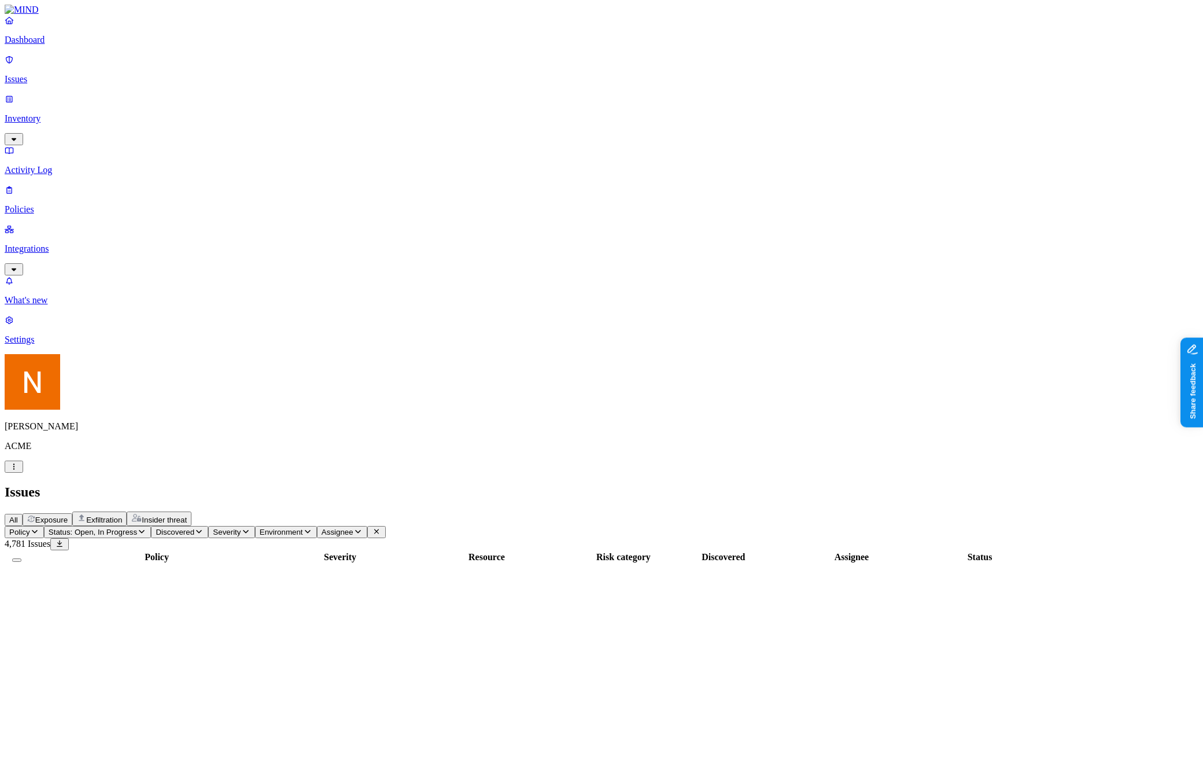
click at [137, 528] on span "Status: Open, In Progress" at bounding box center [93, 532] width 89 height 9
click at [509, 484] on h2 "Issues" at bounding box center [602, 492] width 1194 height 16
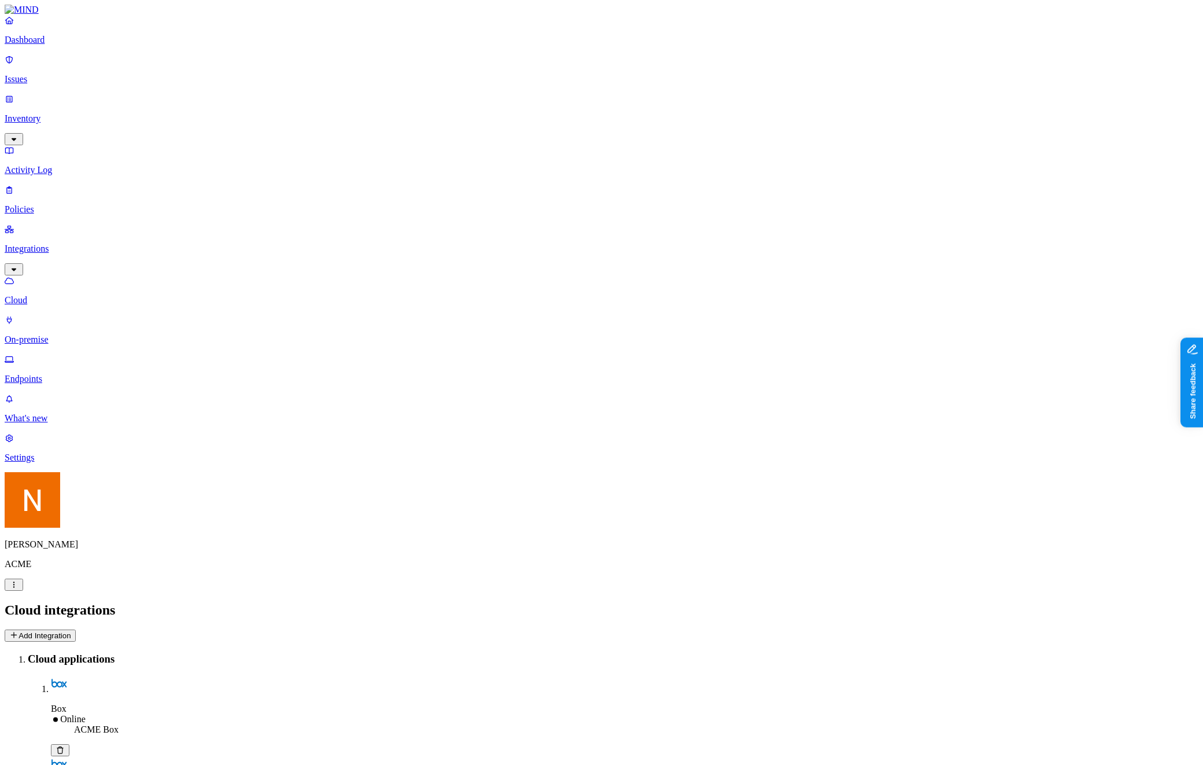
click at [41, 113] on p "Inventory" at bounding box center [602, 118] width 1194 height 10
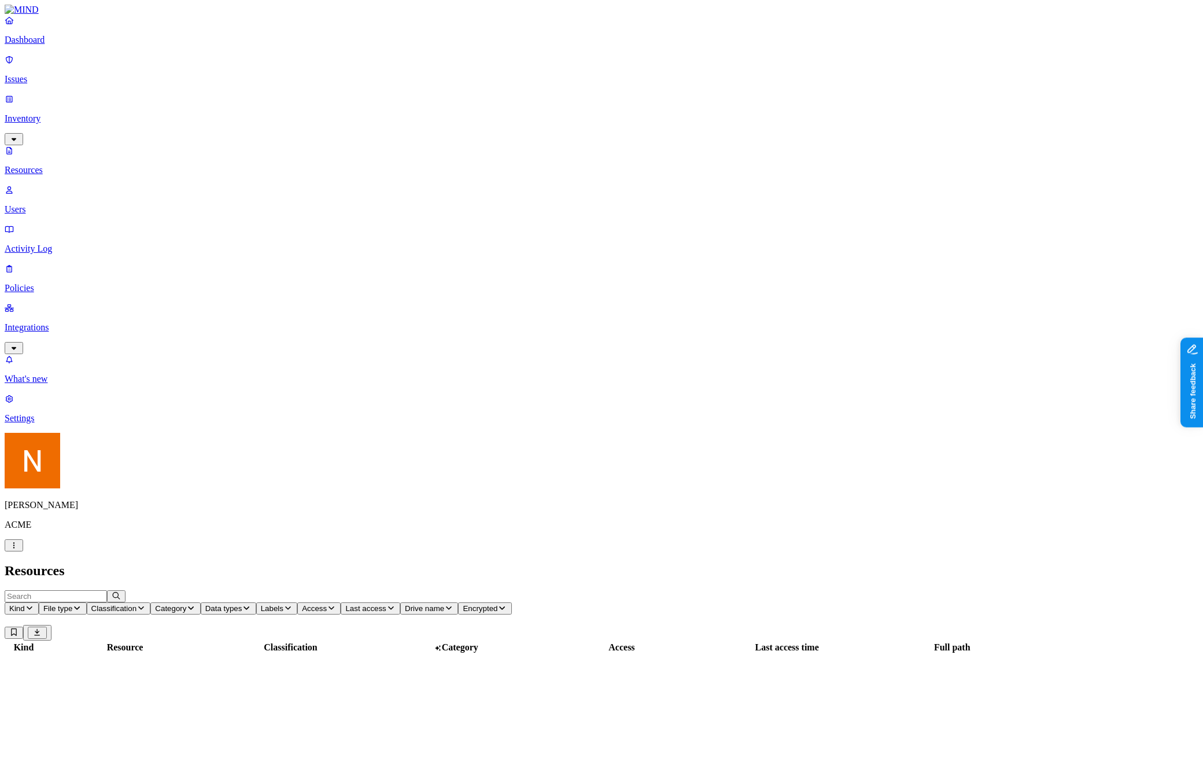
click at [83, 204] on p "Users" at bounding box center [602, 209] width 1194 height 10
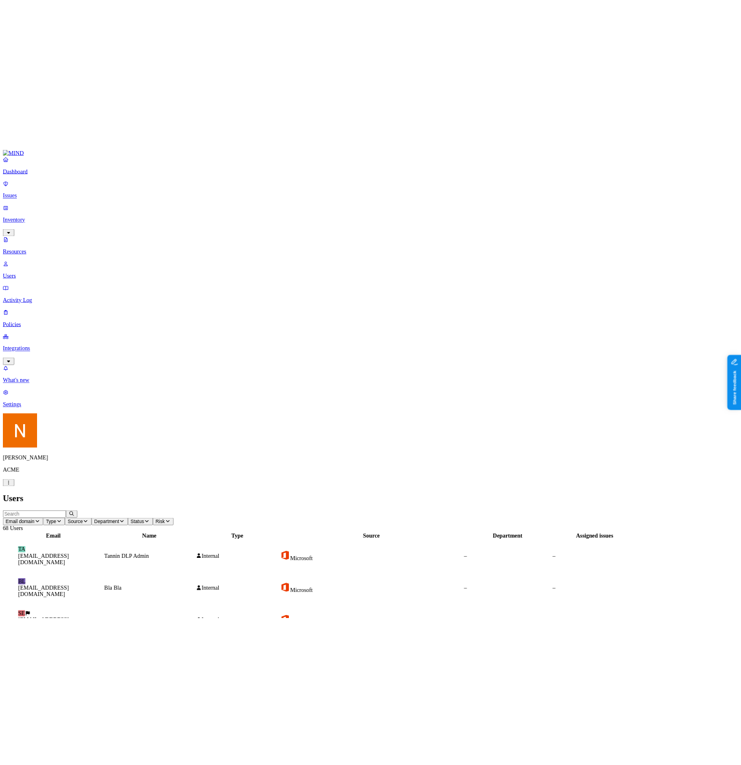
scroll to position [42, 0]
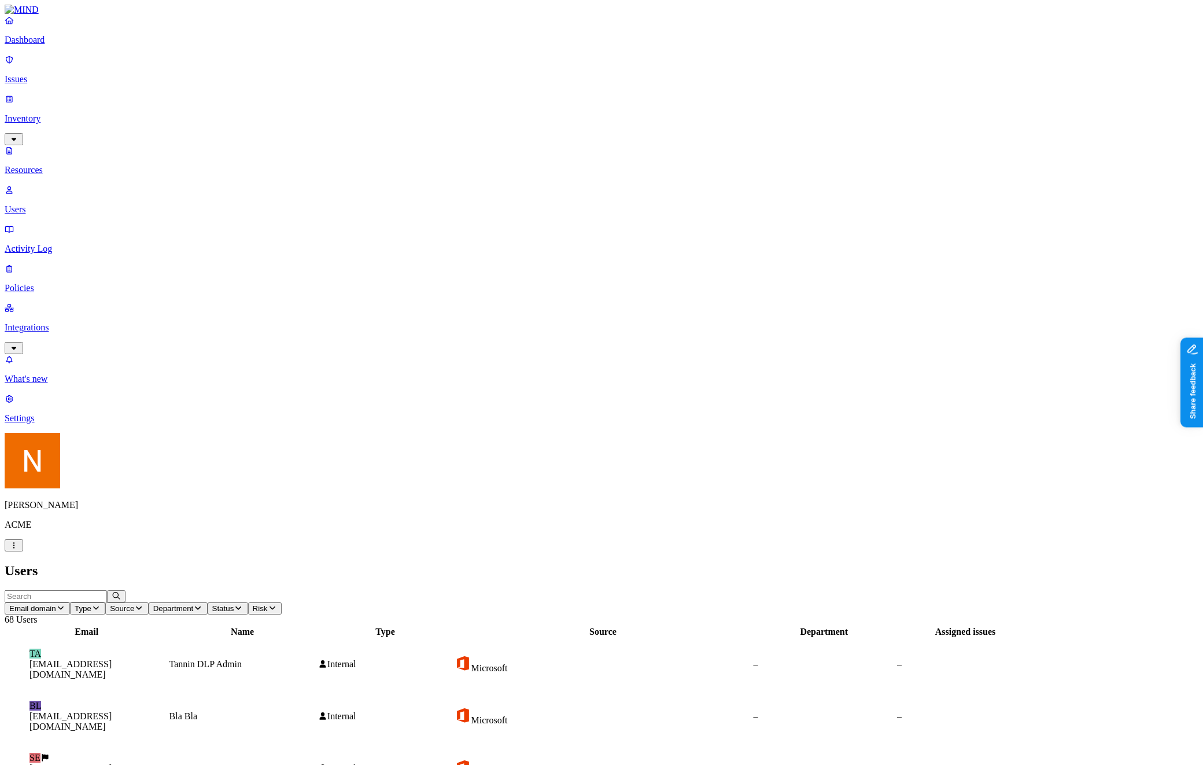
click at [727, 563] on div "Users" at bounding box center [602, 571] width 1194 height 16
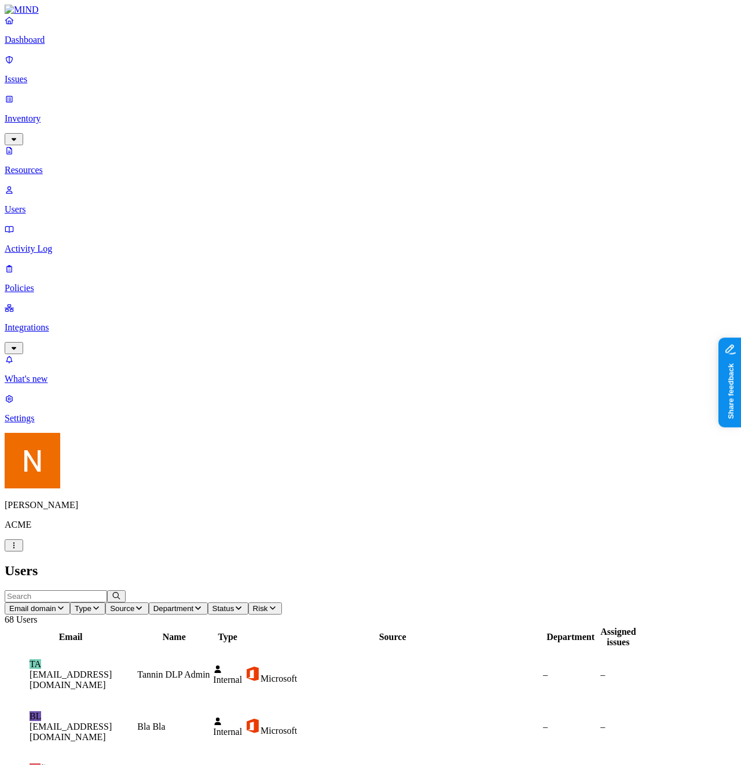
click at [48, 353] on nav "Dashboard Issues Inventory Resources Users Activity Log Policies Integrations W…" at bounding box center [370, 219] width 731 height 408
click at [343, 563] on header "Users" at bounding box center [370, 571] width 731 height 16
click at [211, 563] on div "Users" at bounding box center [370, 571] width 731 height 16
click at [56, 604] on span "Email domain" at bounding box center [32, 608] width 47 height 9
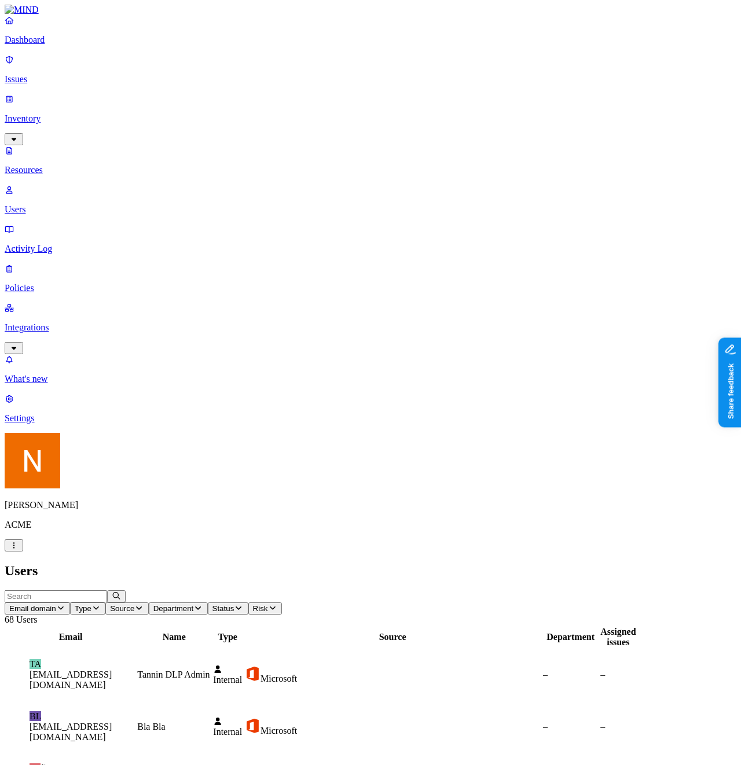
click at [105, 602] on button "Type" at bounding box center [87, 608] width 35 height 12
click at [143, 604] on icon "button" at bounding box center [138, 608] width 9 height 8
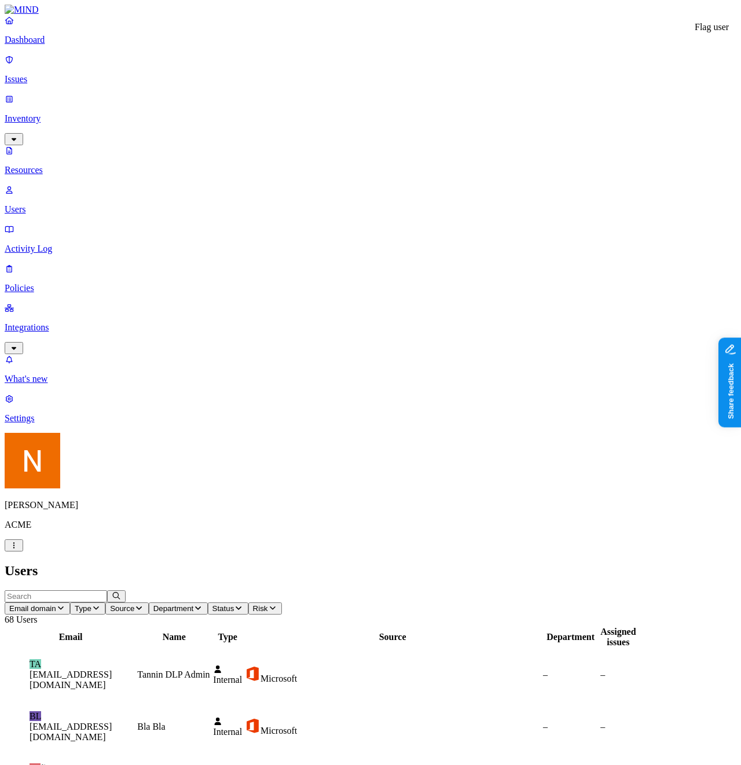
click at [270, 563] on h2 "Users" at bounding box center [370, 571] width 731 height 16
click at [30, 281] on nav "Dashboard Issues Inventory Resources Users Activity Log Policies Integrations W…" at bounding box center [370, 219] width 731 height 408
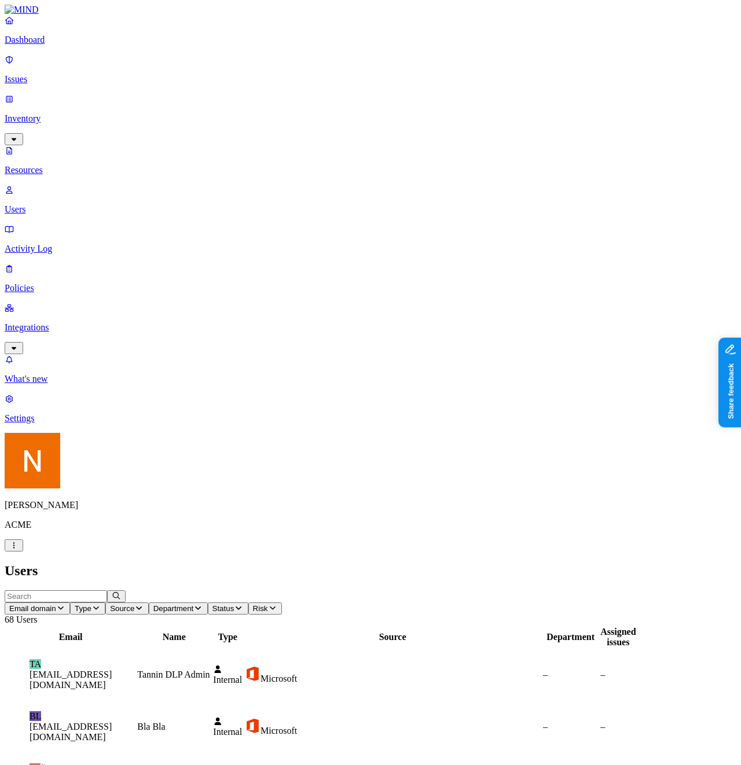
click at [47, 165] on p "Resources" at bounding box center [370, 170] width 731 height 10
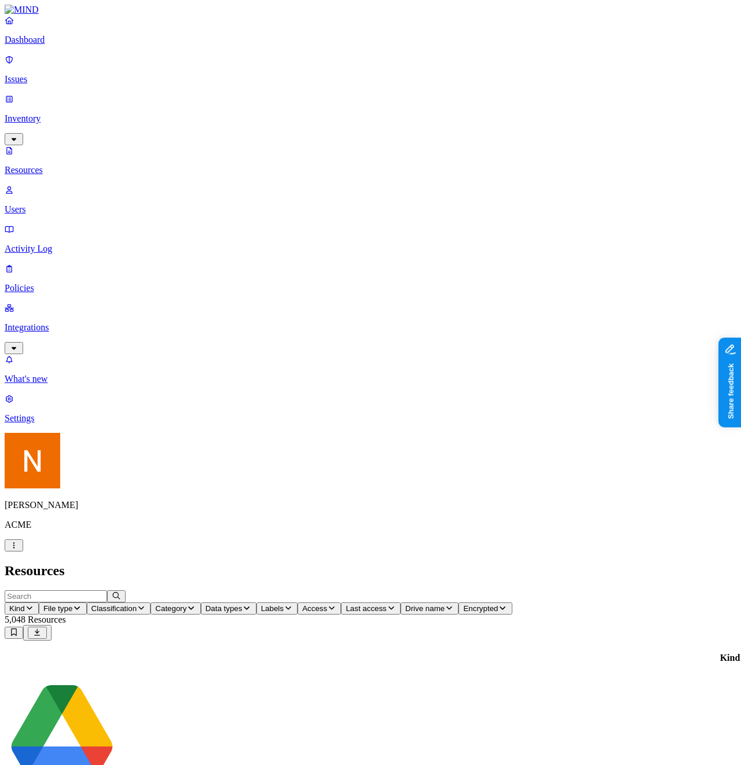
click at [76, 283] on p "Policies" at bounding box center [370, 288] width 731 height 10
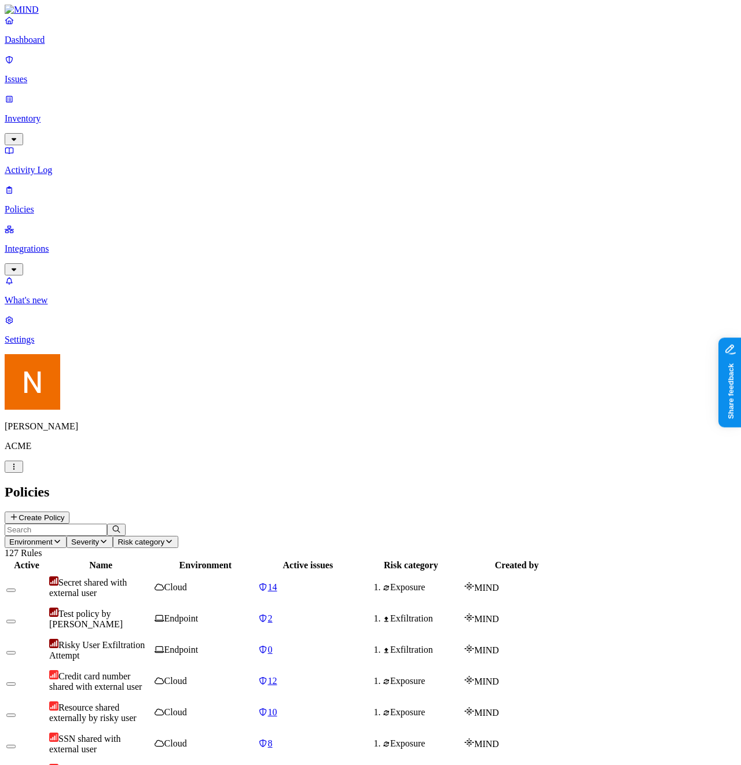
click at [81, 244] on p "Integrations" at bounding box center [370, 249] width 731 height 10
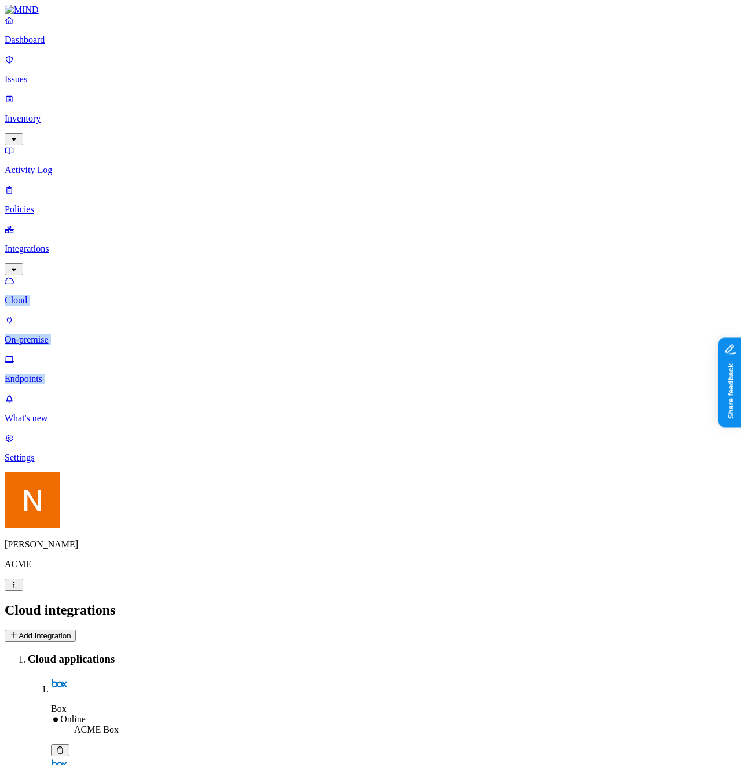
click at [100, 63] on link "Issues" at bounding box center [370, 69] width 731 height 30
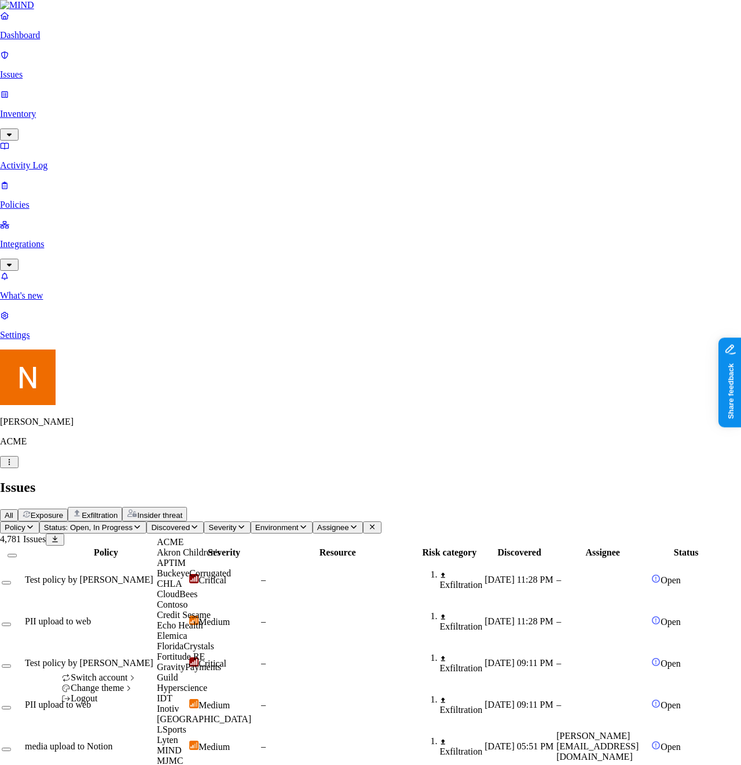
click at [195, 599] on span "CloudBees" at bounding box center [177, 594] width 41 height 10
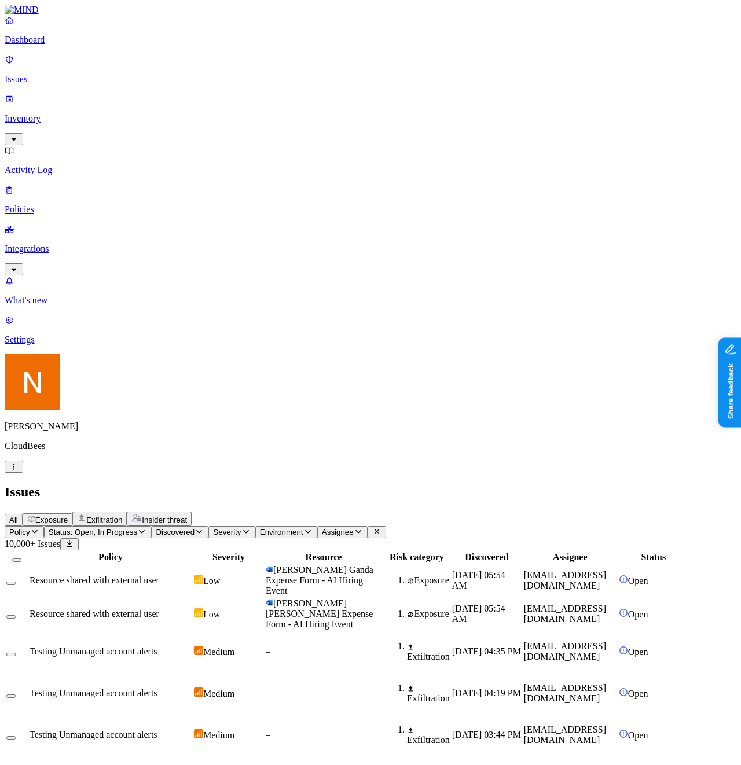
click at [106, 473] on div "[PERSON_NAME] CloudBees" at bounding box center [370, 413] width 731 height 119
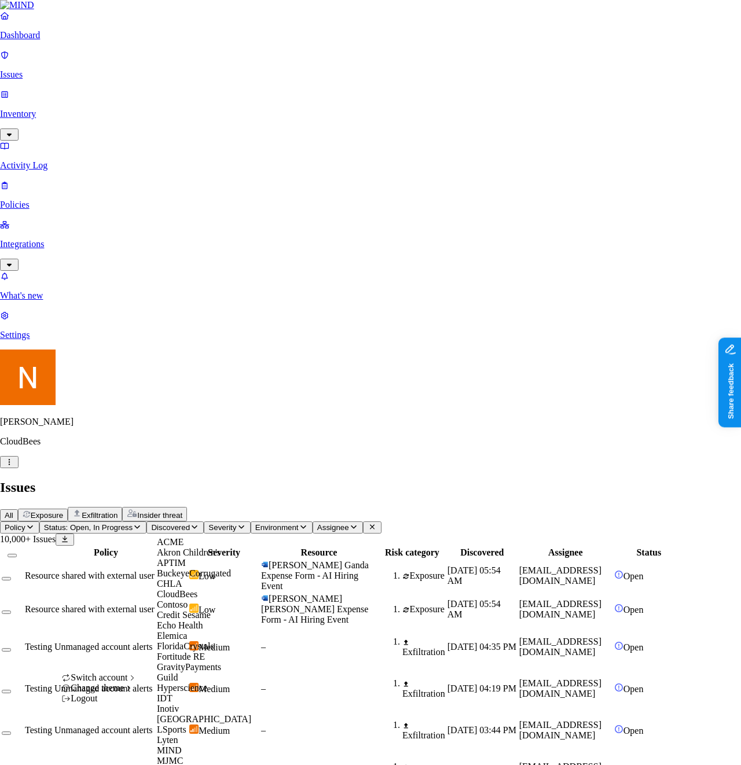
scroll to position [483, 0]
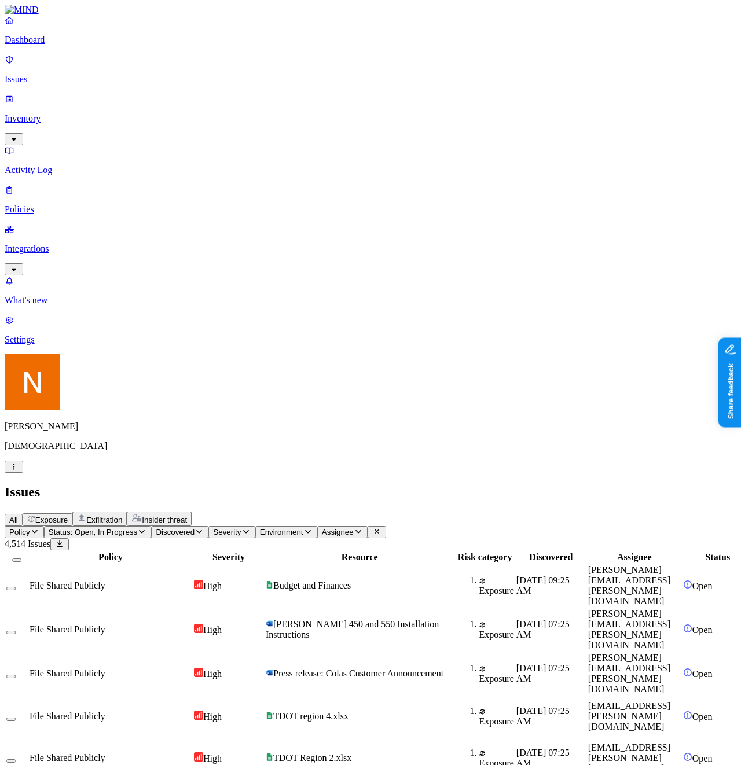
click at [64, 45] on p "Dashboard" at bounding box center [370, 40] width 731 height 10
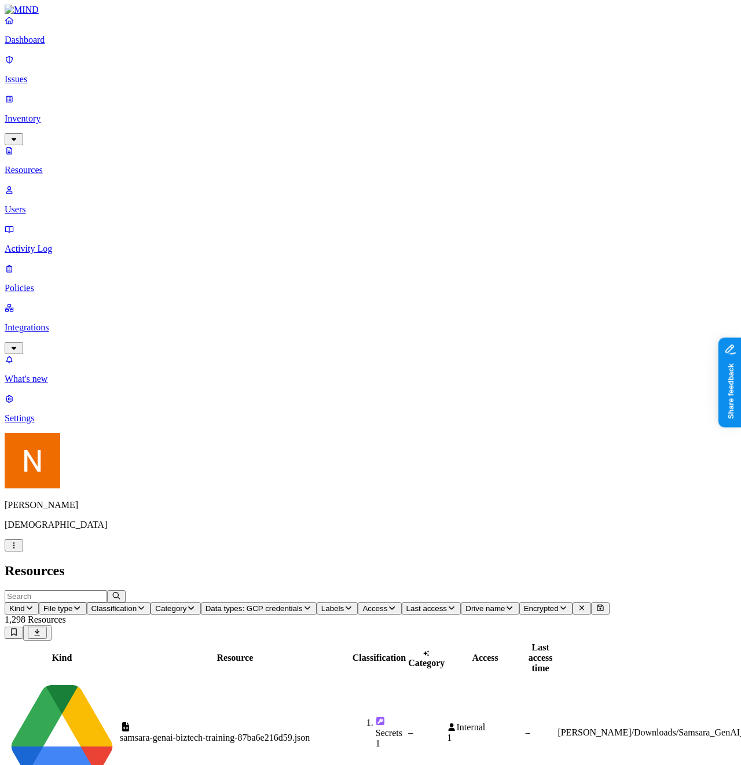
click at [376, 716] on li "Secrets 1" at bounding box center [391, 732] width 30 height 32
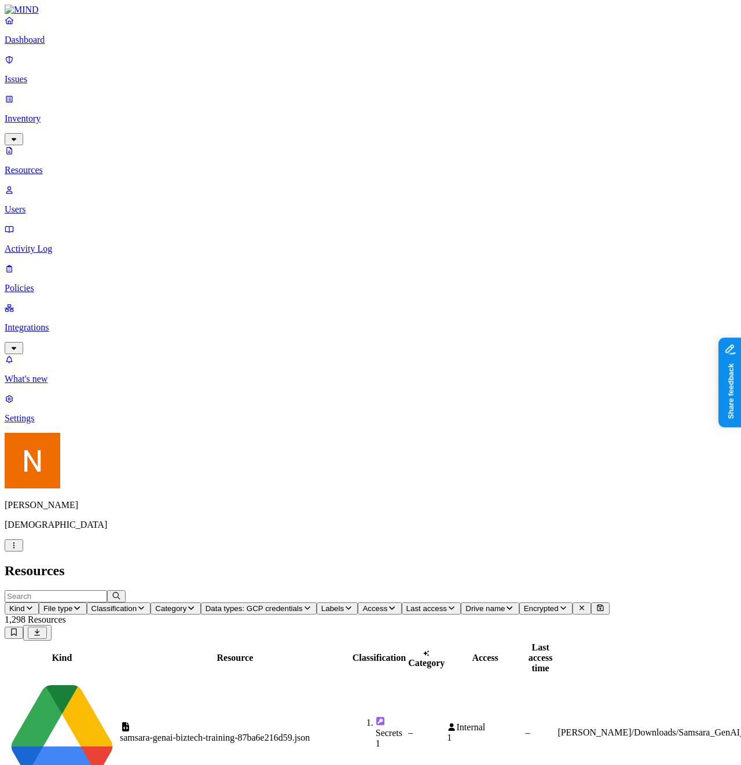
click at [22, 336] on nav "Dashboard Issues Inventory Resources Users Activity Log Policies Integrations W…" at bounding box center [370, 219] width 731 height 408
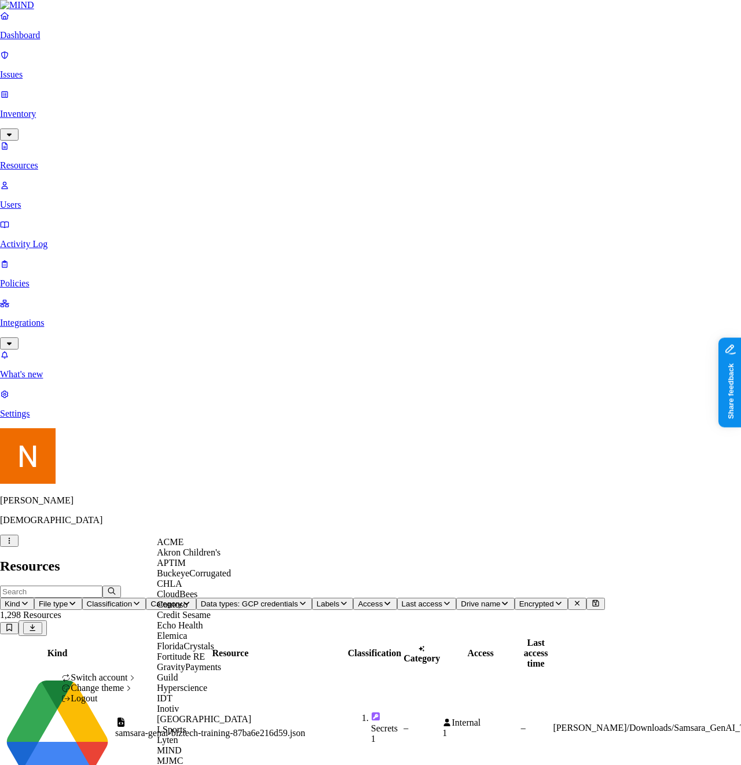
click at [214, 542] on div "ACME" at bounding box center [213, 542] width 112 height 10
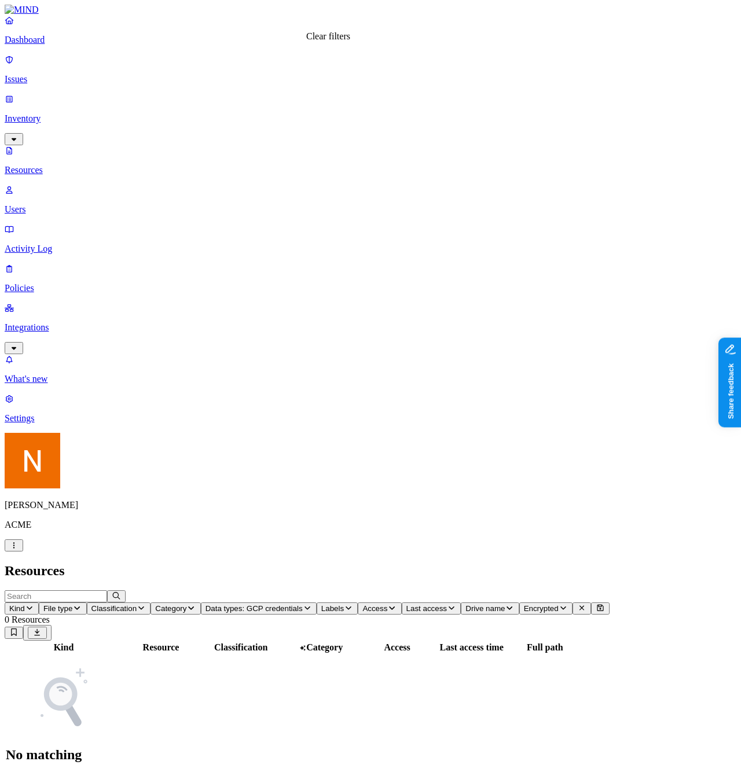
click at [577, 604] on icon at bounding box center [581, 608] width 9 height 8
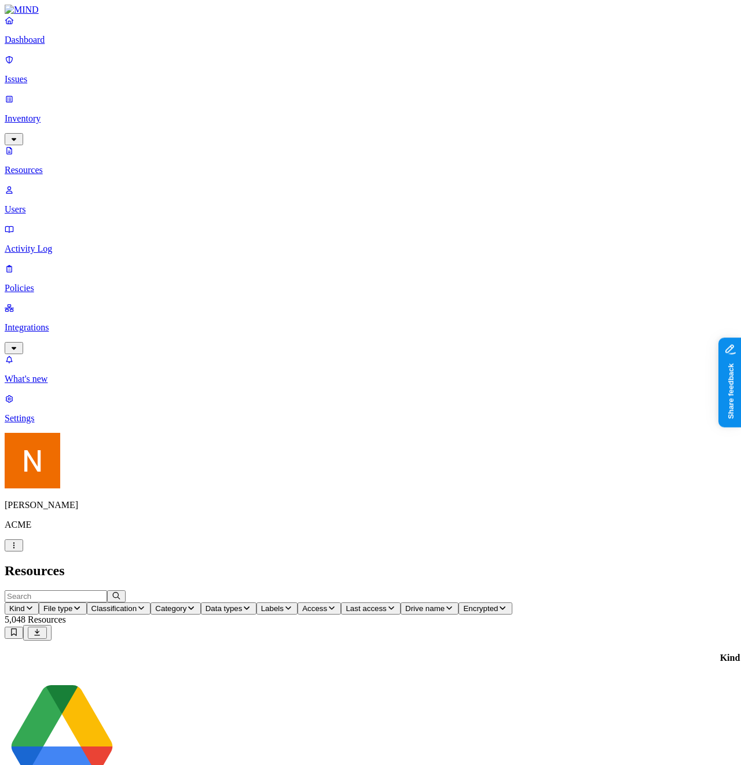
click at [43, 282] on nav "Dashboard Issues Inventory Resources Users Activity Log Policies Integrations W…" at bounding box center [370, 219] width 731 height 408
click at [46, 283] on p "Policies" at bounding box center [370, 288] width 731 height 10
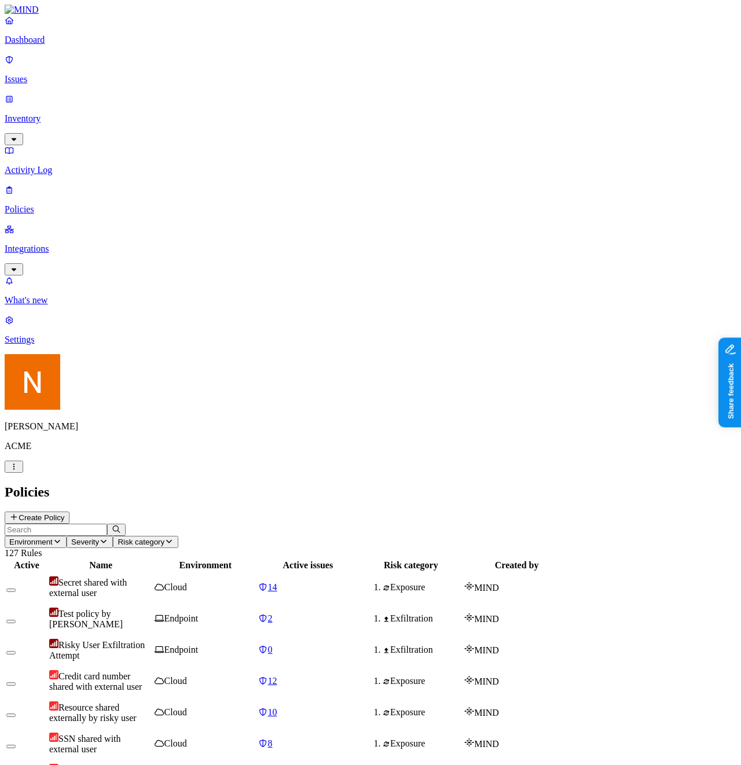
click at [31, 74] on p "Issues" at bounding box center [370, 79] width 731 height 10
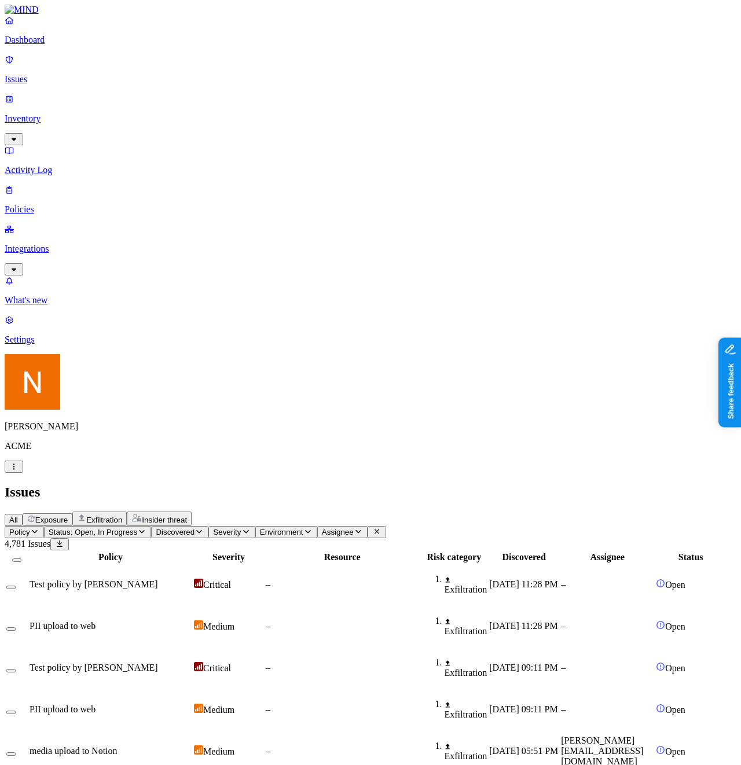
click at [45, 113] on p "Inventory" at bounding box center [370, 118] width 731 height 10
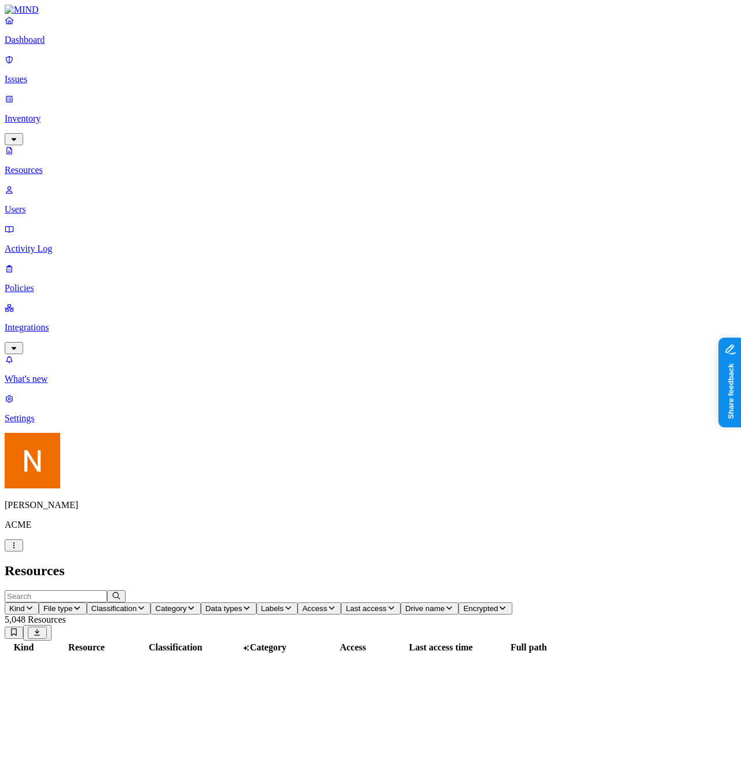
click at [42, 204] on p "Users" at bounding box center [370, 209] width 731 height 10
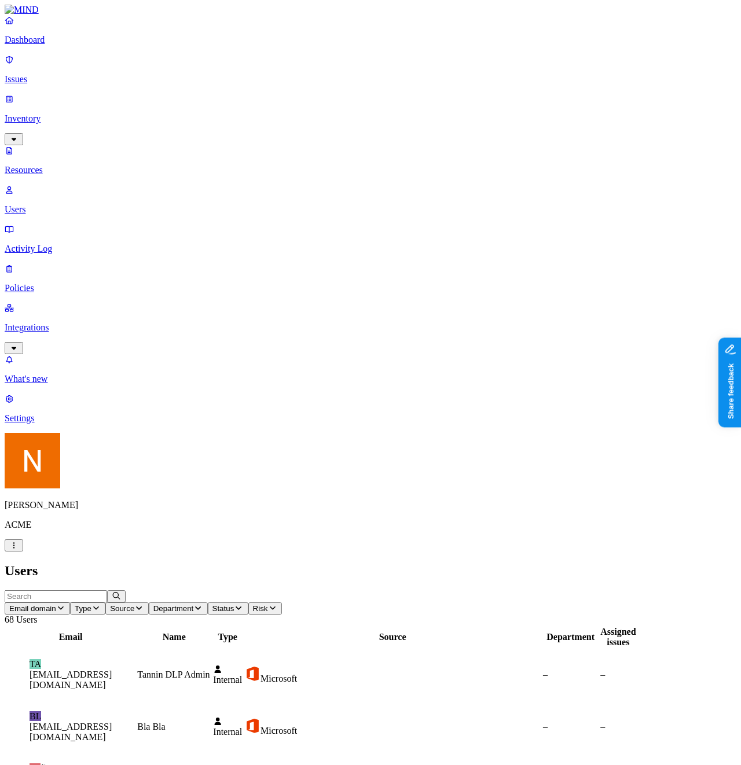
click at [59, 74] on p "Issues" at bounding box center [370, 79] width 731 height 10
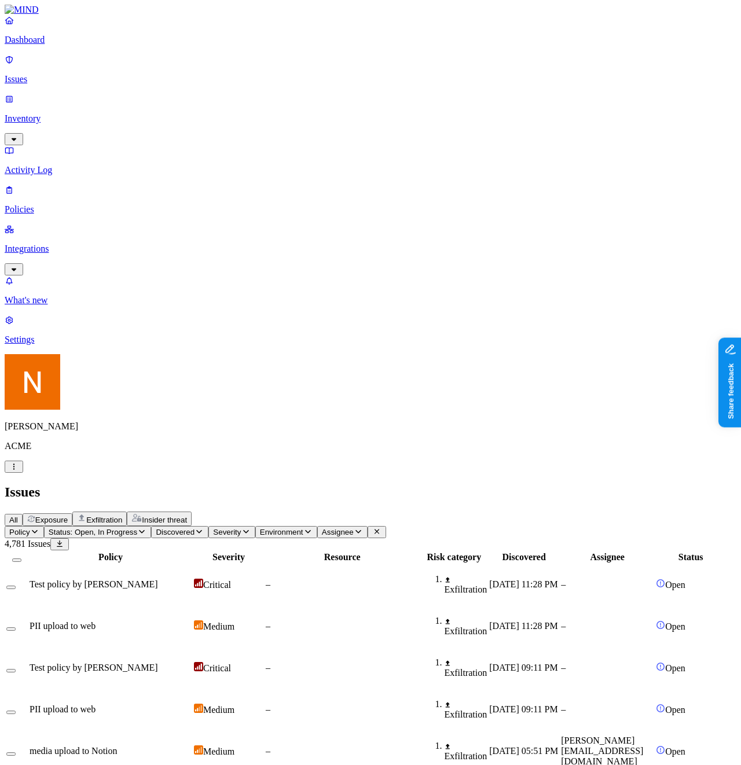
click at [54, 204] on p "Policies" at bounding box center [370, 209] width 731 height 10
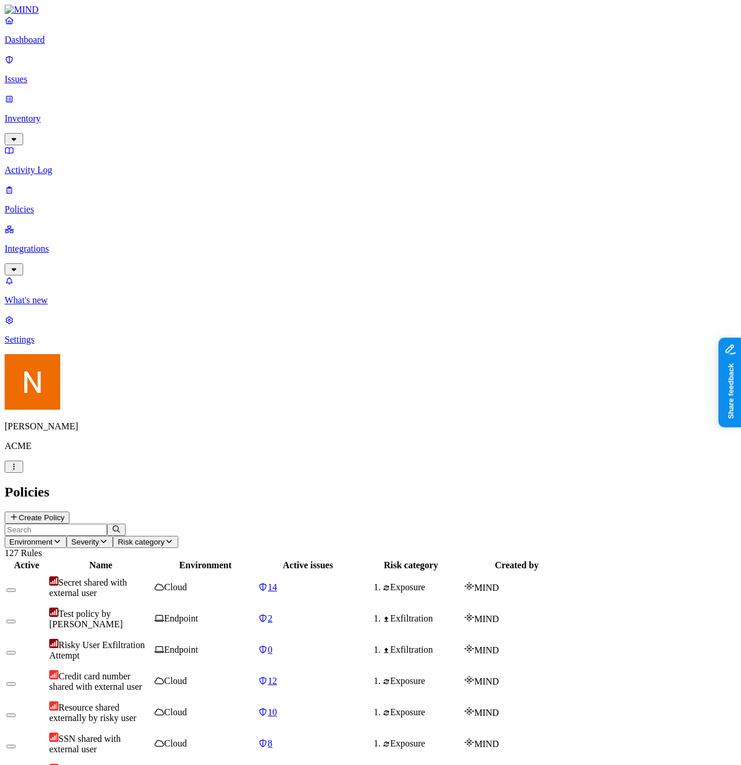
click at [57, 74] on p "Issues" at bounding box center [370, 79] width 731 height 10
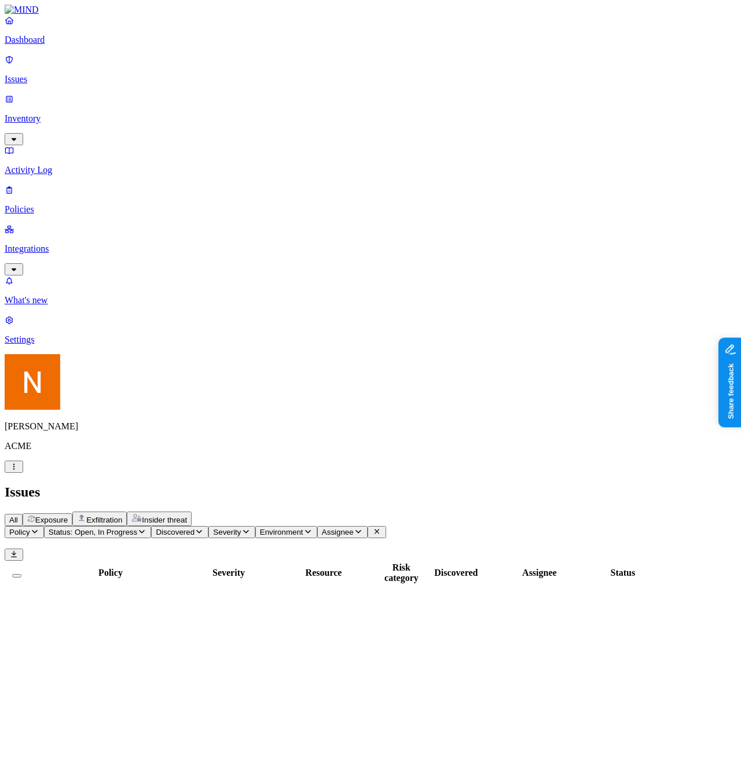
click at [45, 165] on p "Activity Log" at bounding box center [370, 170] width 731 height 10
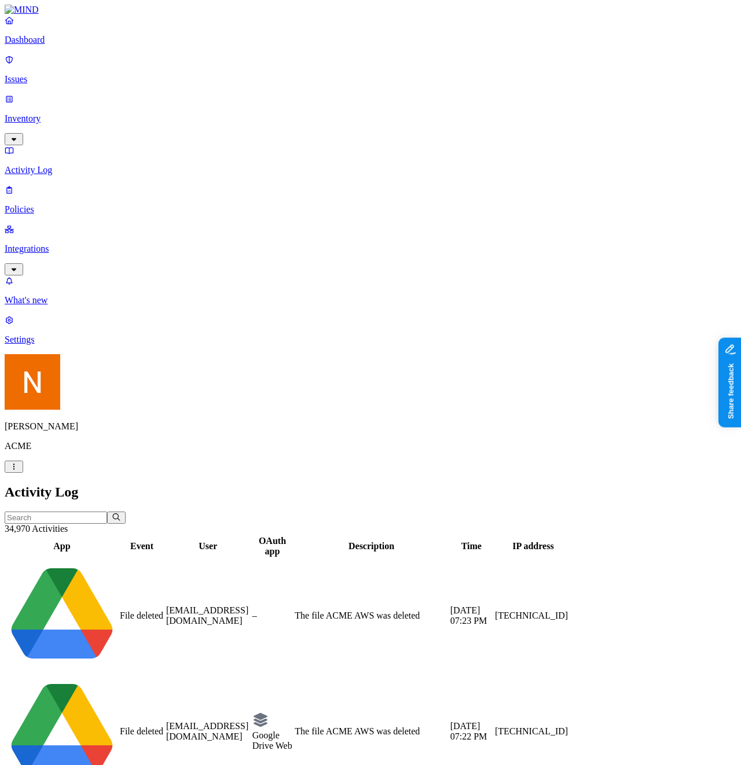
click at [46, 74] on p "Issues" at bounding box center [370, 79] width 731 height 10
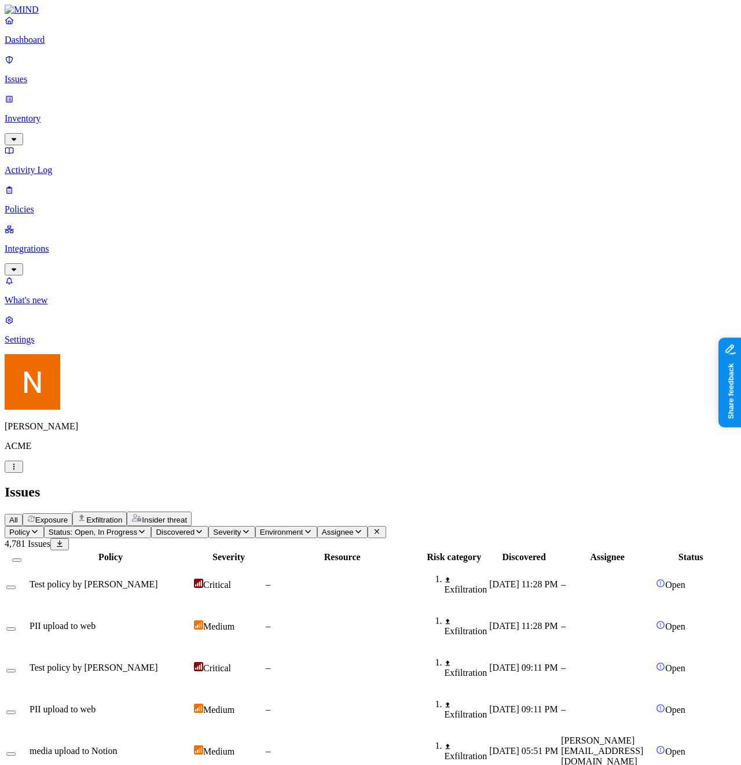
click at [57, 42] on link "Dashboard" at bounding box center [370, 30] width 731 height 30
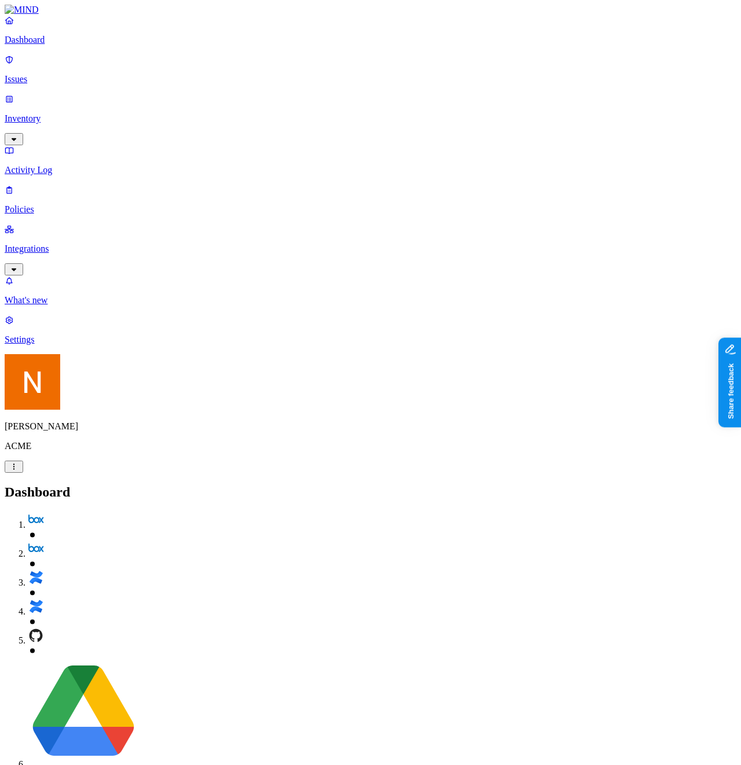
click at [62, 185] on link "Policies" at bounding box center [370, 200] width 731 height 30
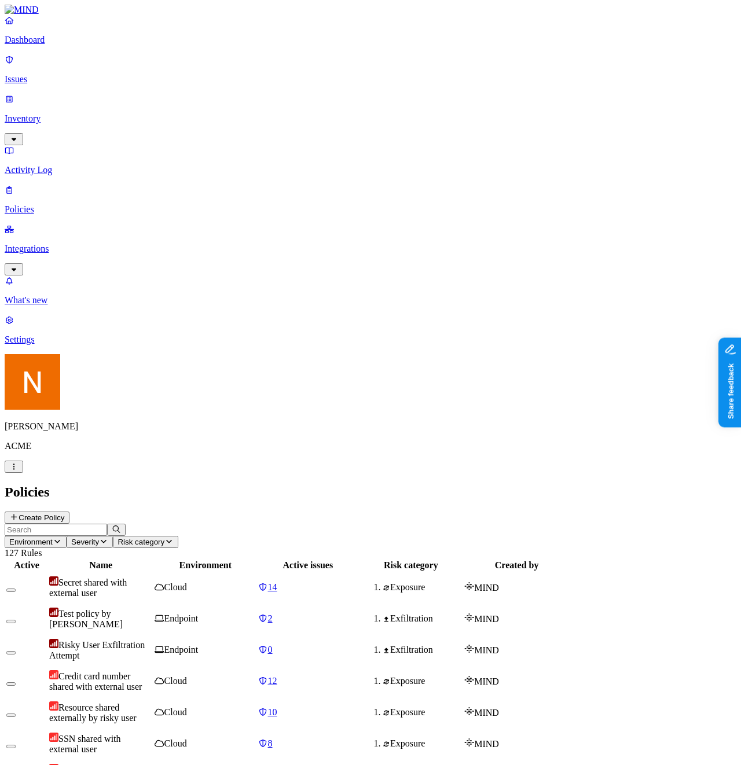
click at [64, 165] on p "Activity Log" at bounding box center [370, 170] width 731 height 10
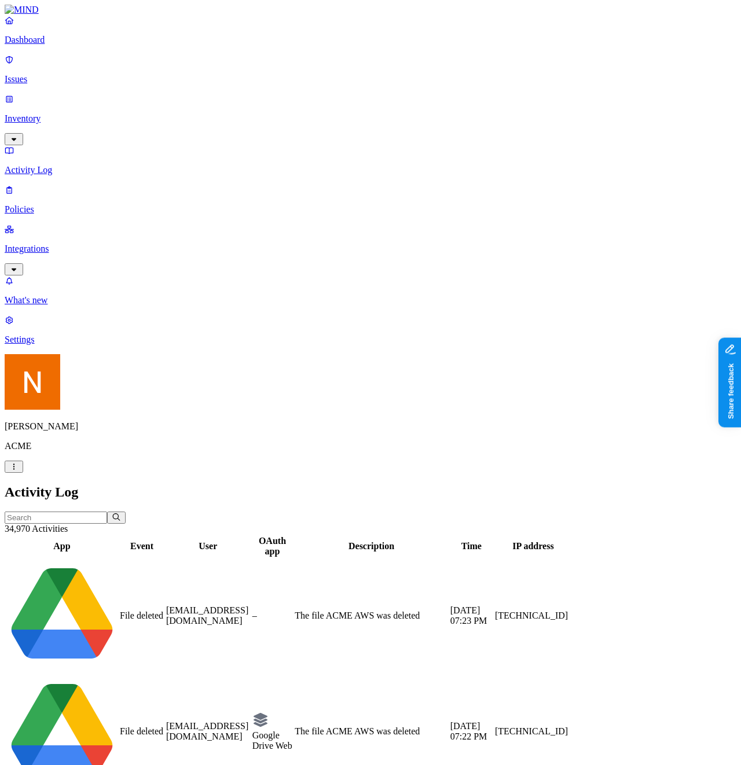
click at [70, 113] on p "Inventory" at bounding box center [370, 118] width 731 height 10
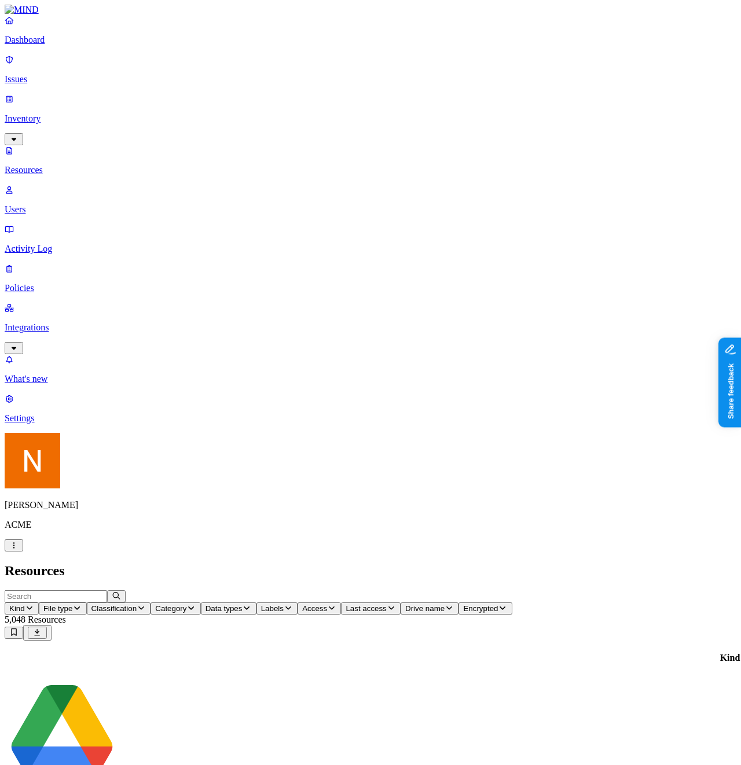
click at [73, 78] on link "Issues" at bounding box center [370, 69] width 731 height 30
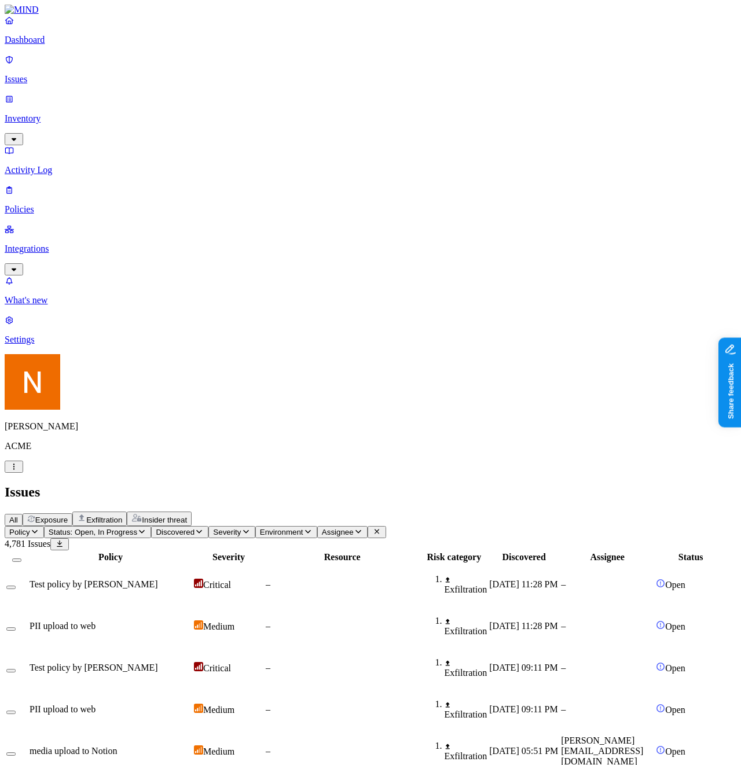
click at [89, 113] on p "Inventory" at bounding box center [370, 118] width 731 height 10
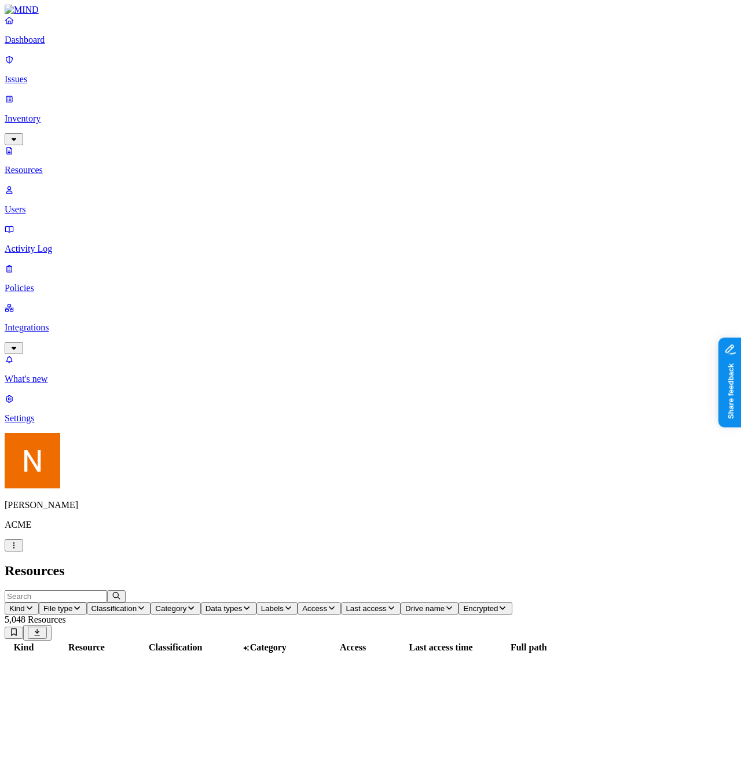
click at [81, 204] on p "Users" at bounding box center [370, 209] width 731 height 10
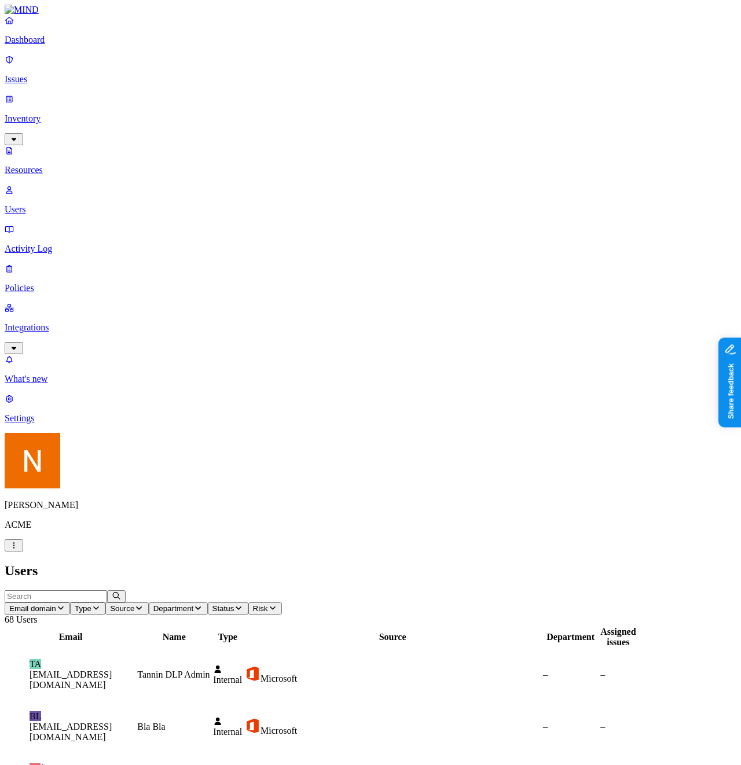
click at [679, 563] on h2 "Users" at bounding box center [370, 571] width 731 height 16
click at [691, 563] on h2 "Users" at bounding box center [370, 571] width 731 height 16
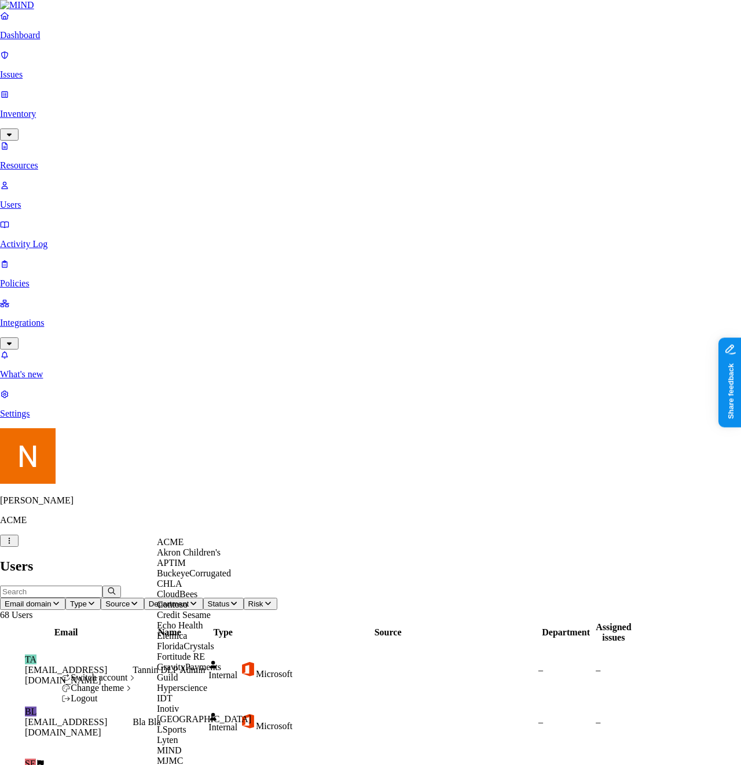
scroll to position [578, 0]
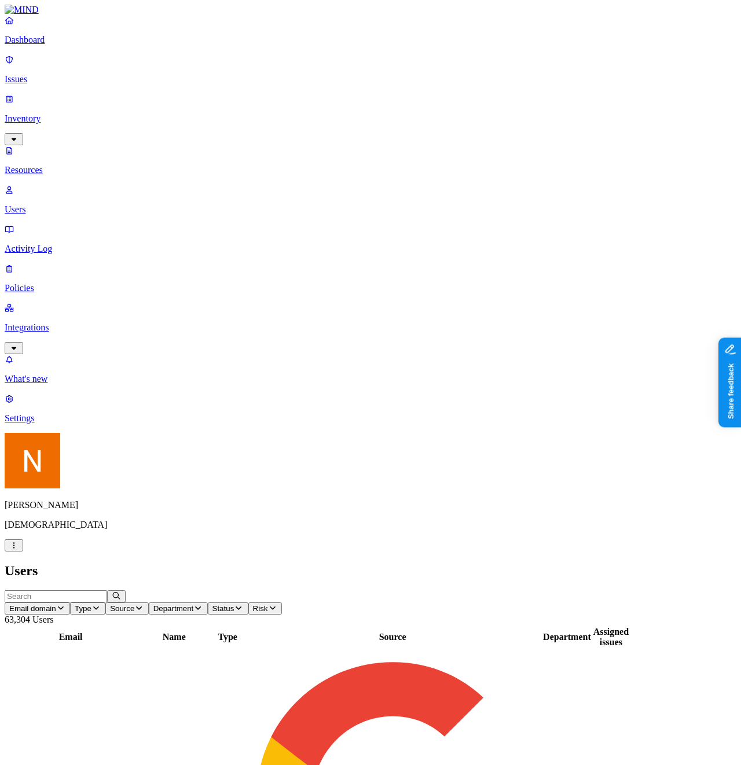
click at [53, 614] on span "63,304 Users" at bounding box center [29, 619] width 49 height 10
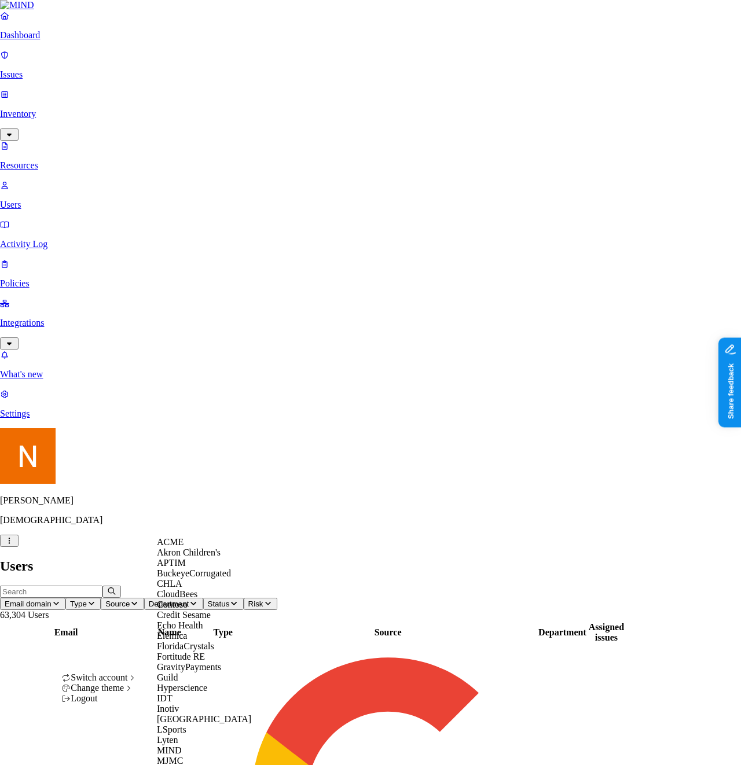
scroll to position [379, 0]
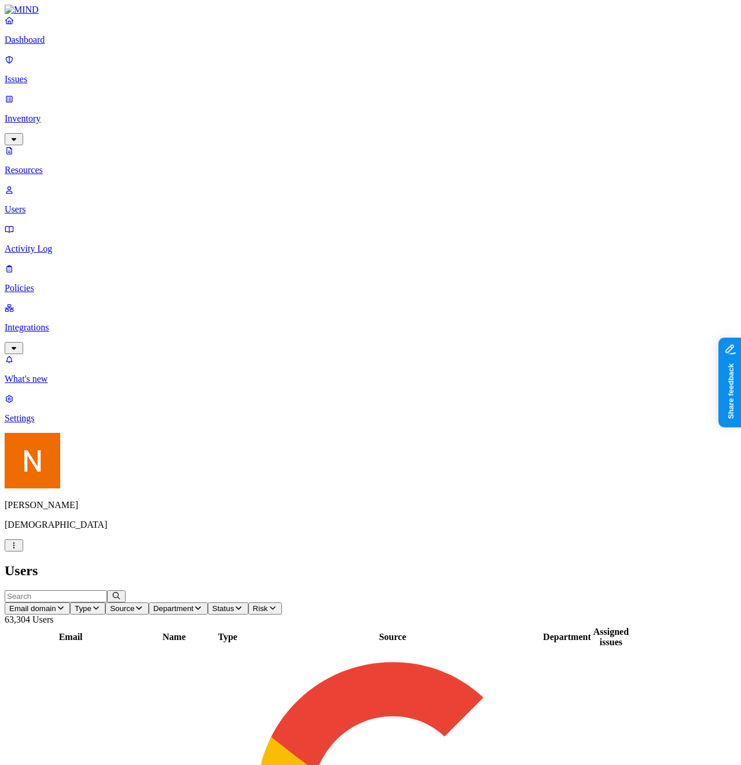
click at [71, 74] on p "Issues" at bounding box center [370, 79] width 731 height 10
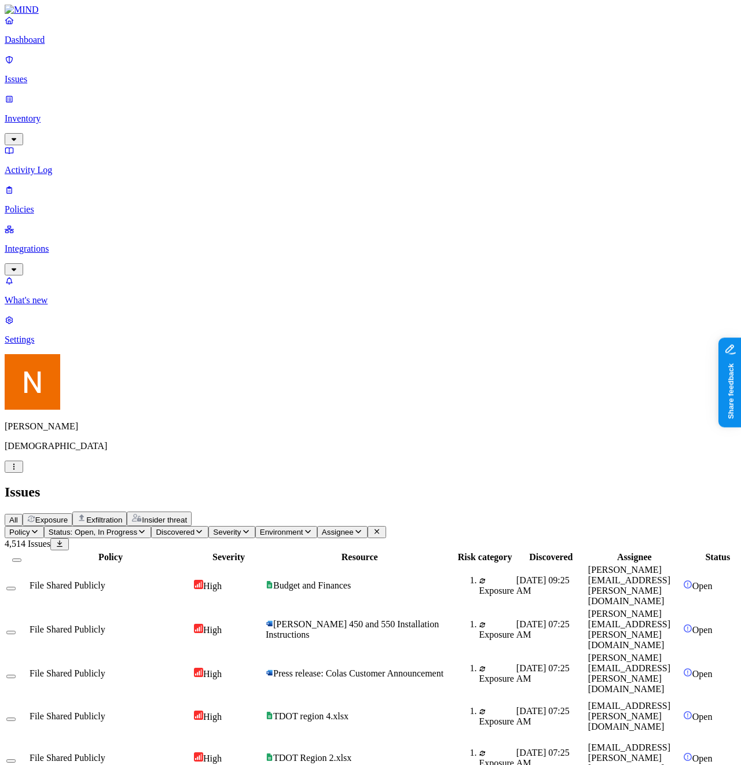
click at [572, 511] on div "All Exposure Exfiltration Insider threat" at bounding box center [370, 518] width 731 height 14
drag, startPoint x: 566, startPoint y: 90, endPoint x: 576, endPoint y: 90, distance: 9.8
click at [523, 562] on div at bounding box center [494, 562] width 58 height 0
click at [64, 540] on icon at bounding box center [59, 544] width 9 height 8
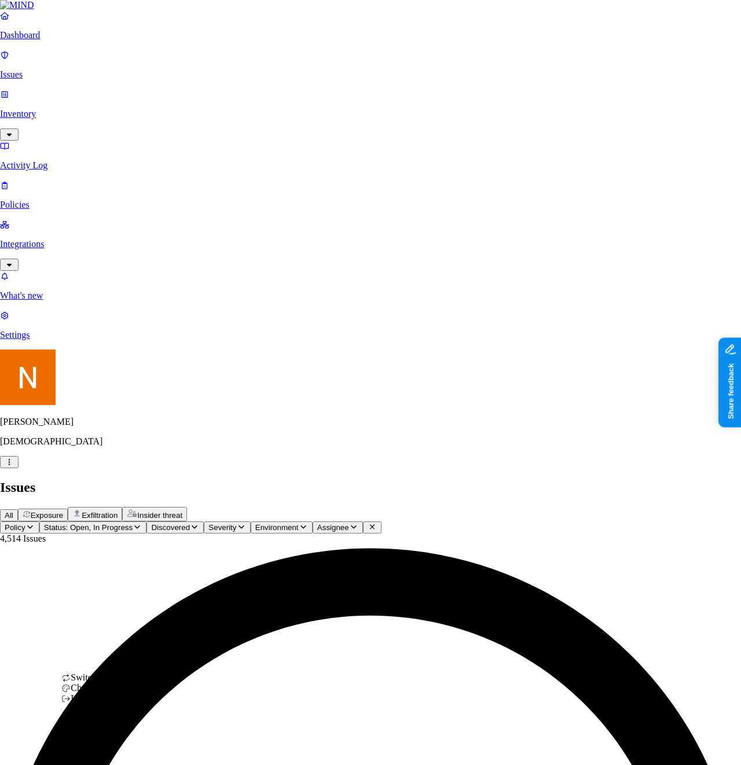
click at [192, 539] on div "ACME" at bounding box center [213, 542] width 112 height 10
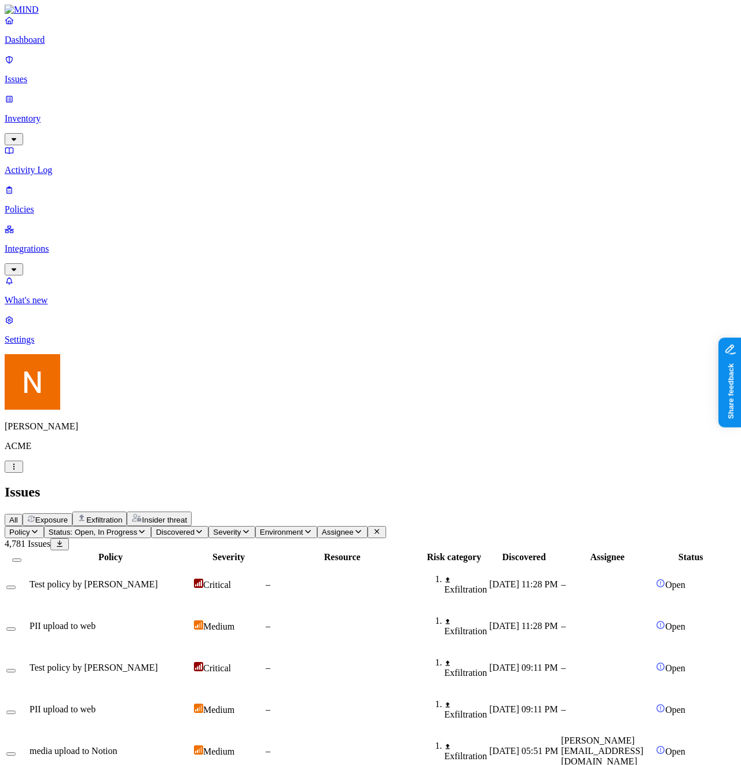
click at [547, 511] on div "All Exposure Exfiltration Insider threat" at bounding box center [370, 518] width 731 height 14
drag, startPoint x: 488, startPoint y: 228, endPoint x: 492, endPoint y: 255, distance: 26.8
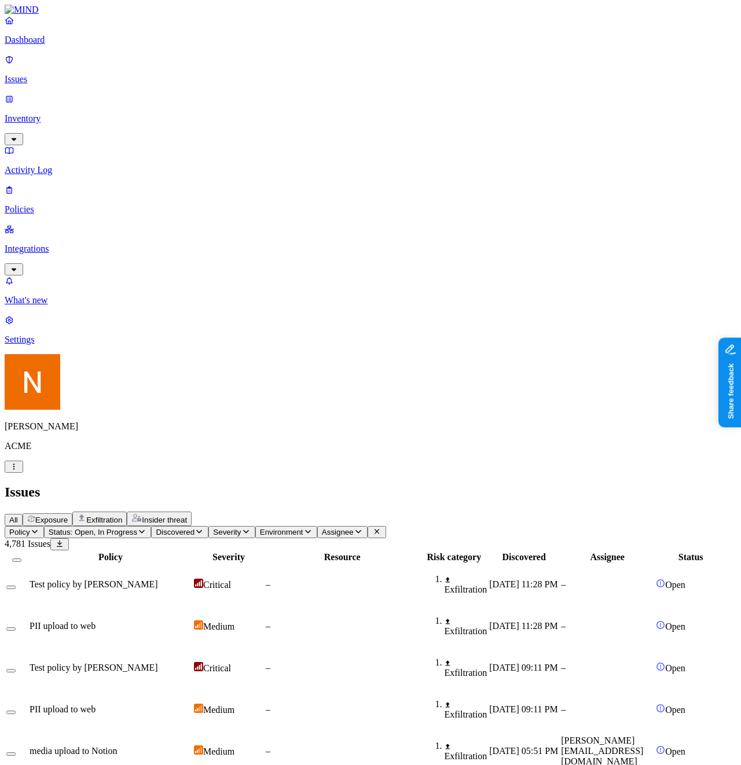
click at [54, 113] on p "Inventory" at bounding box center [370, 118] width 731 height 10
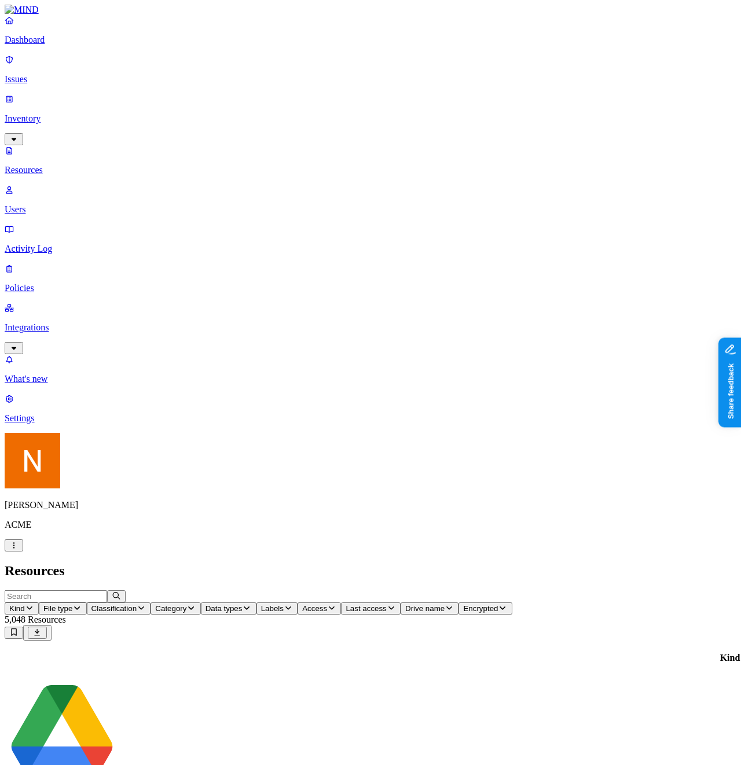
click at [62, 283] on p "Policies" at bounding box center [370, 288] width 731 height 10
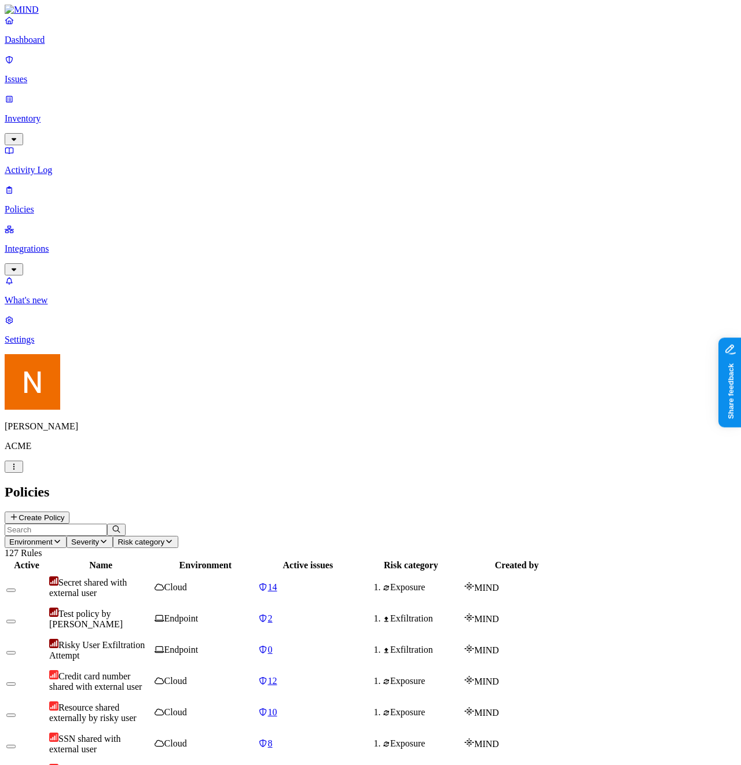
click at [73, 77] on p "Issues" at bounding box center [370, 79] width 731 height 10
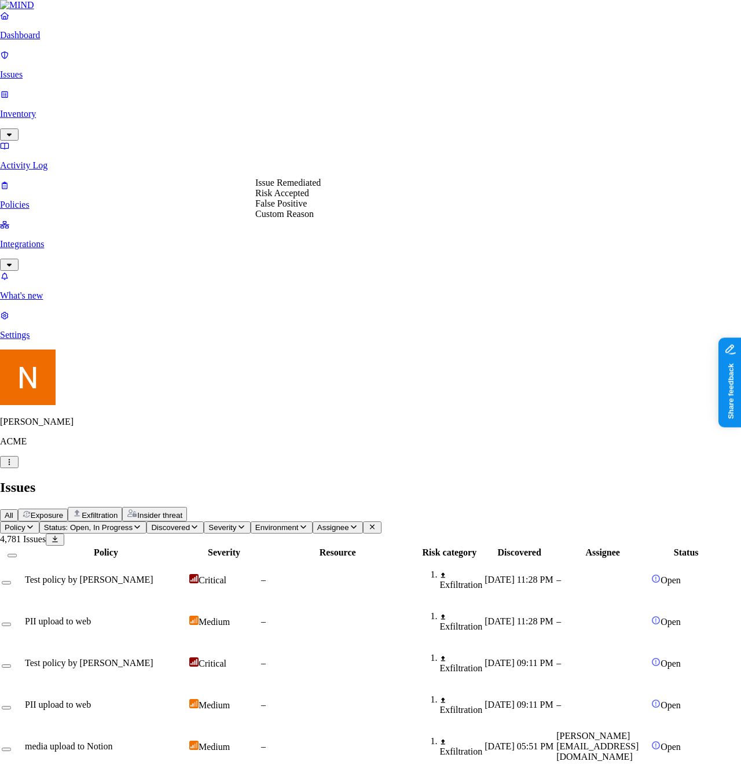
click at [321, 181] on div "Issue Remediated Risk Accepted False Positive Custom Reason" at bounding box center [287, 199] width 65 height 42
select select "Issue Remediated"
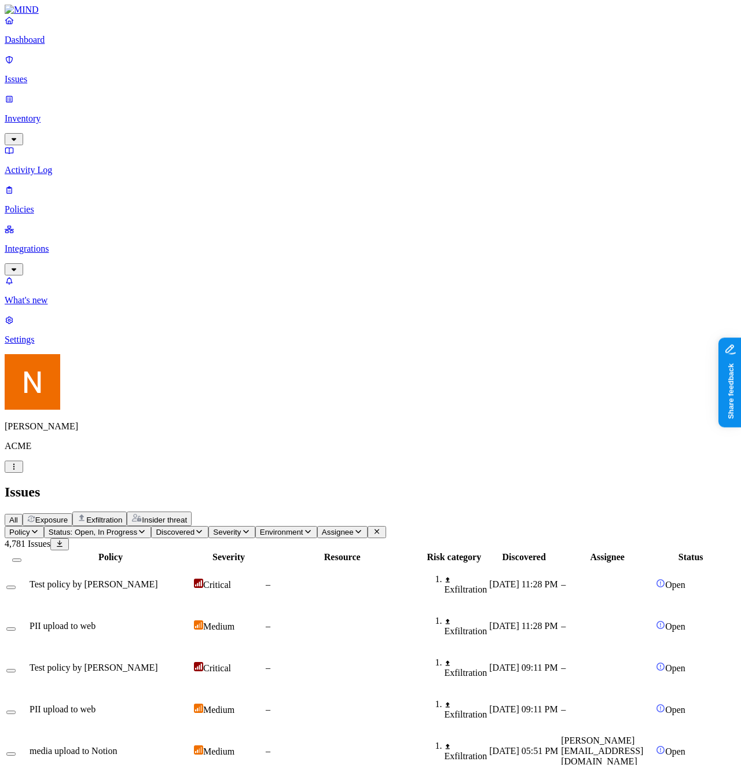
drag, startPoint x: 690, startPoint y: 430, endPoint x: 694, endPoint y: 444, distance: 14.5
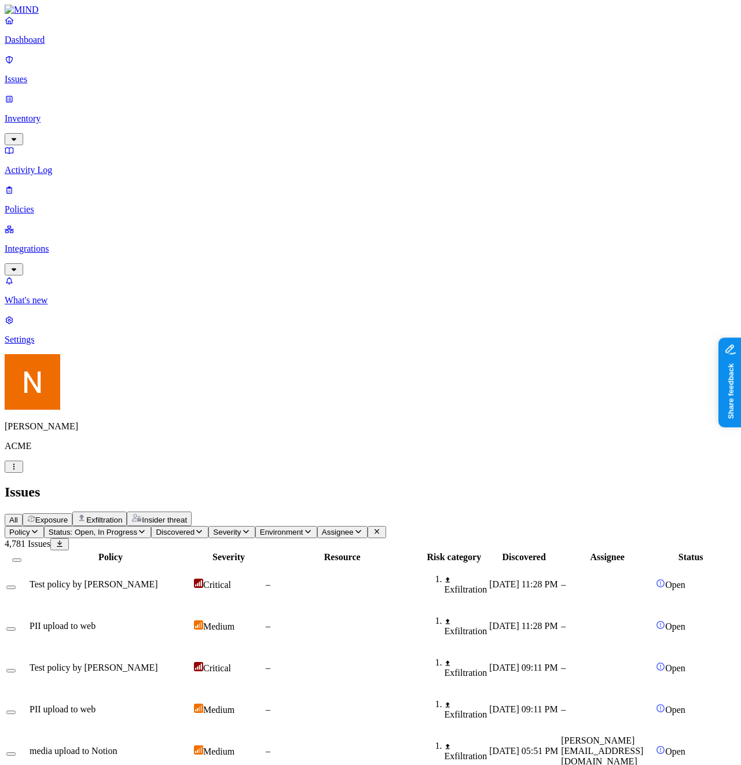
click at [103, 224] on link "Integrations" at bounding box center [370, 249] width 731 height 50
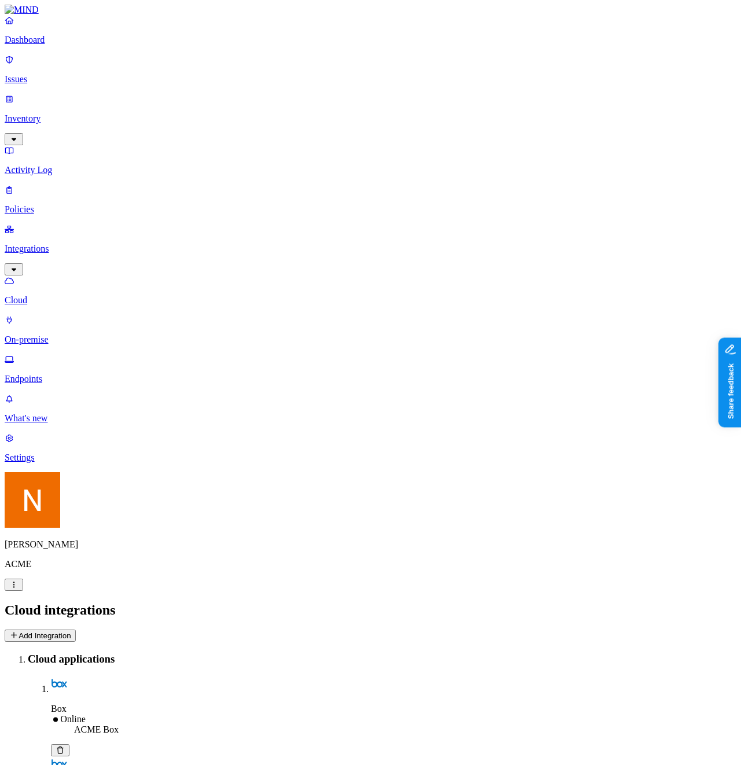
click at [42, 354] on link "Endpoints" at bounding box center [370, 369] width 731 height 30
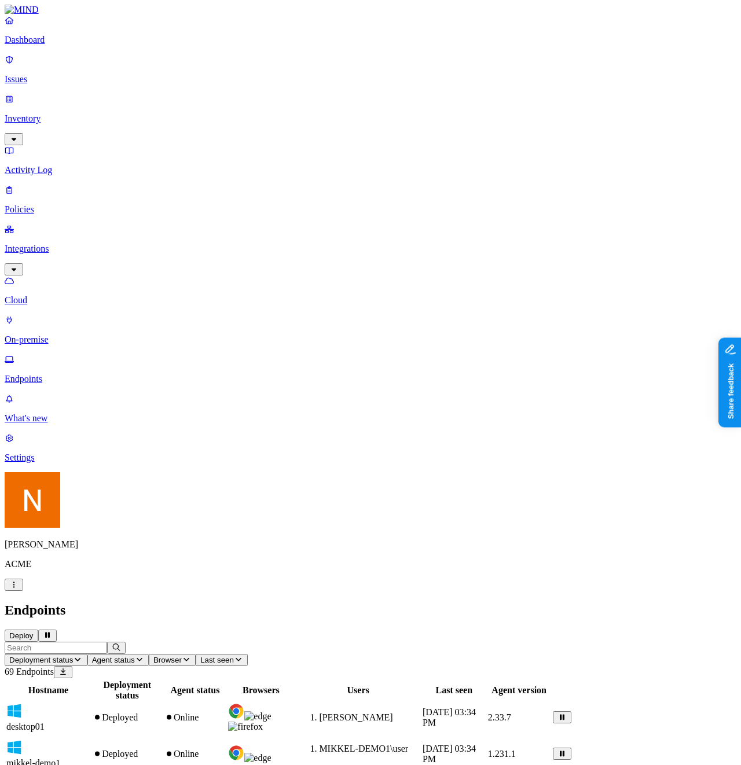
click at [518, 602] on header "Endpoints Deploy" at bounding box center [370, 621] width 731 height 39
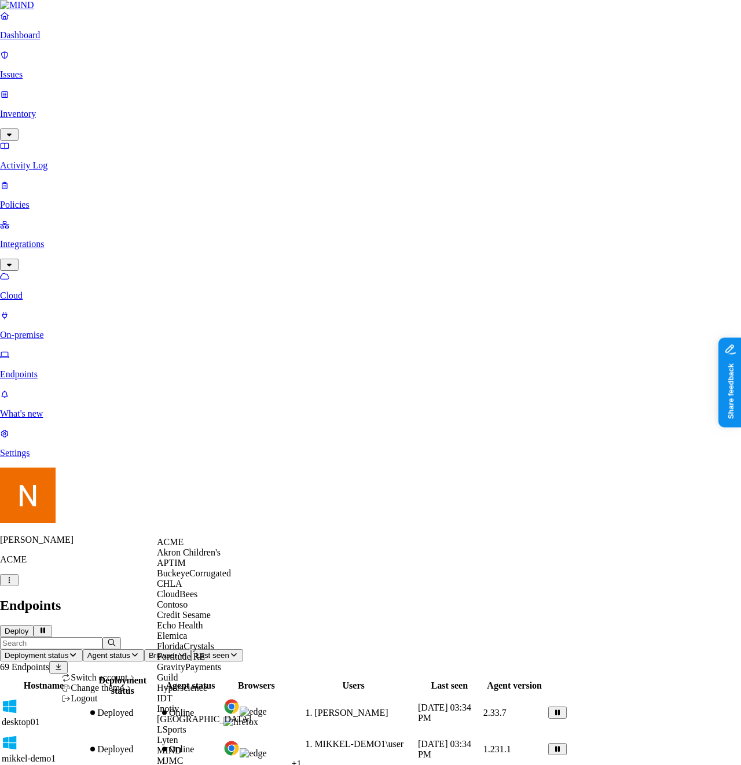
scroll to position [256, 0]
click at [185, 745] on div "MIND" at bounding box center [213, 750] width 112 height 10
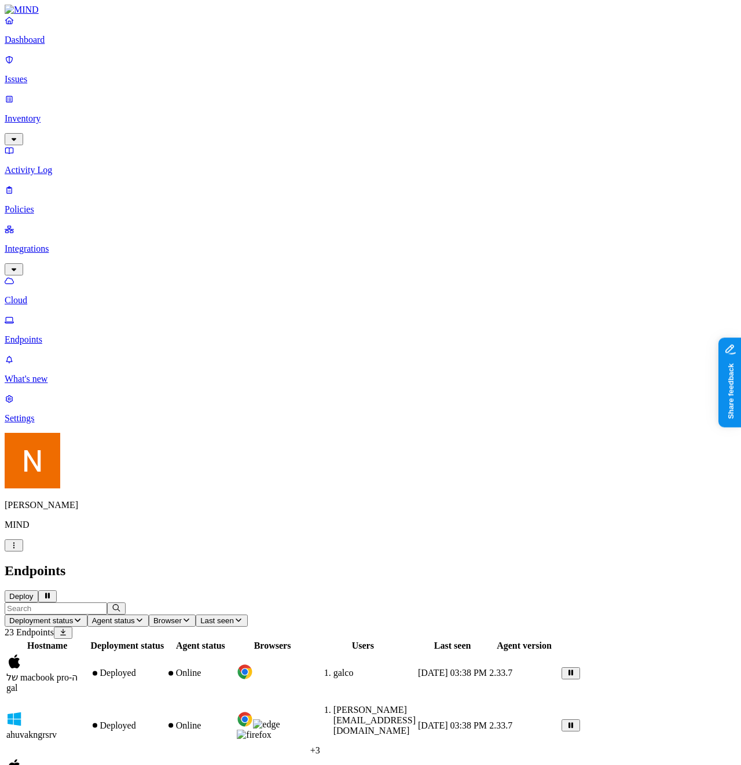
click at [106, 551] on div "[PERSON_NAME] MIND" at bounding box center [370, 492] width 731 height 119
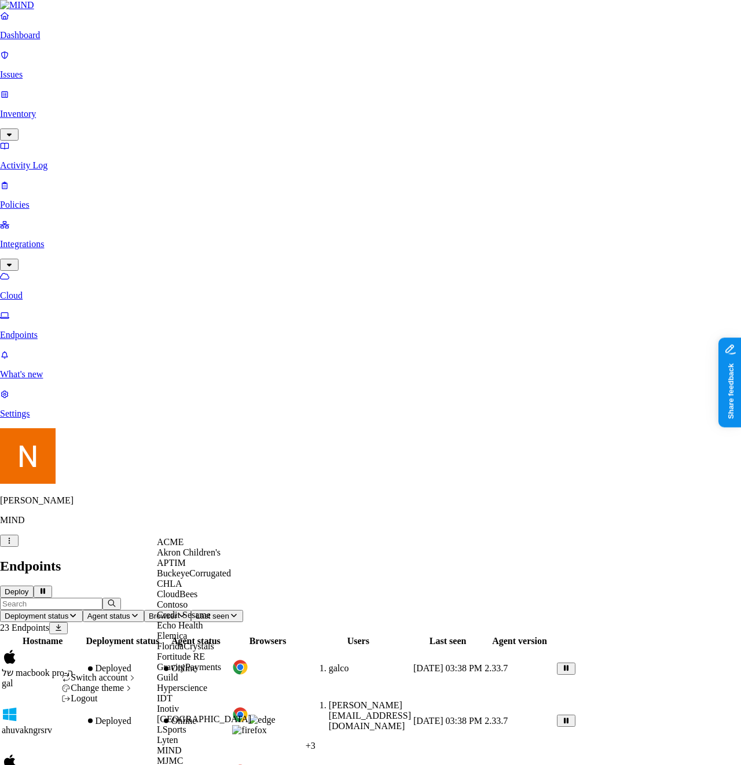
click at [227, 547] on div "ACME" at bounding box center [213, 542] width 112 height 10
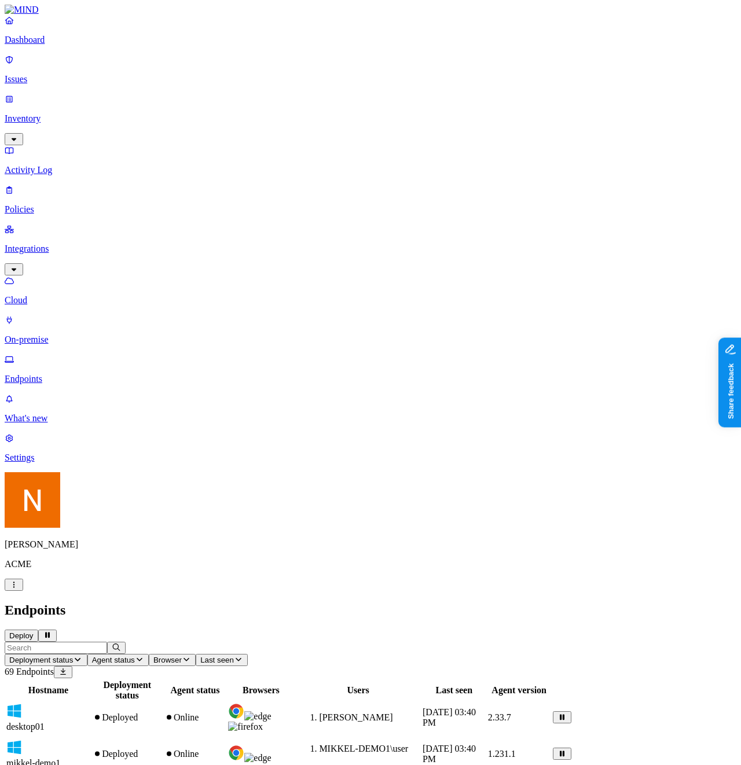
click at [554, 642] on header "Deployment status Agent status Browser Last seen 69 Endpoints" at bounding box center [370, 660] width 731 height 36
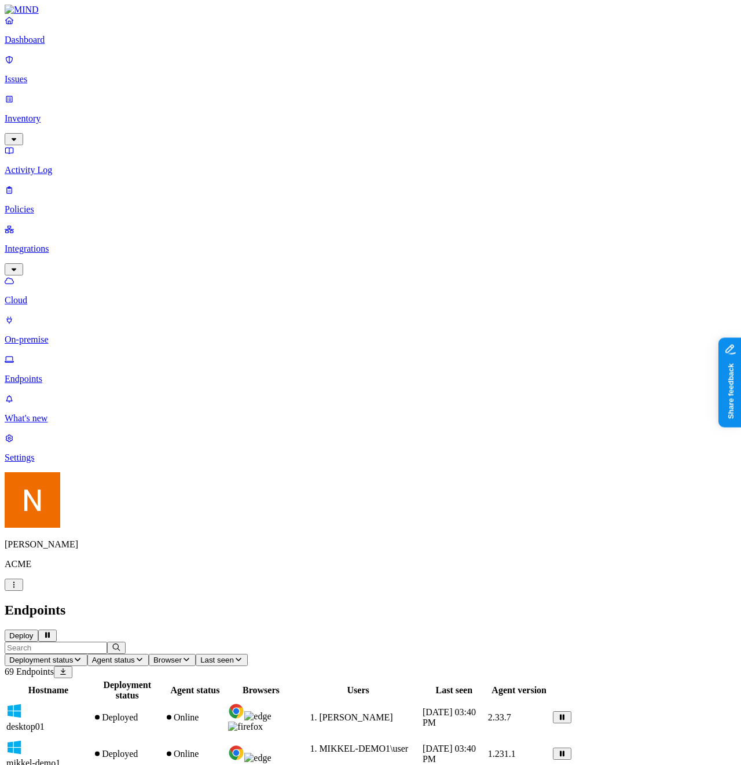
click at [640, 602] on div "Endpoints Deploy" at bounding box center [370, 621] width 731 height 39
click at [76, 463] on link "Settings" at bounding box center [370, 448] width 731 height 30
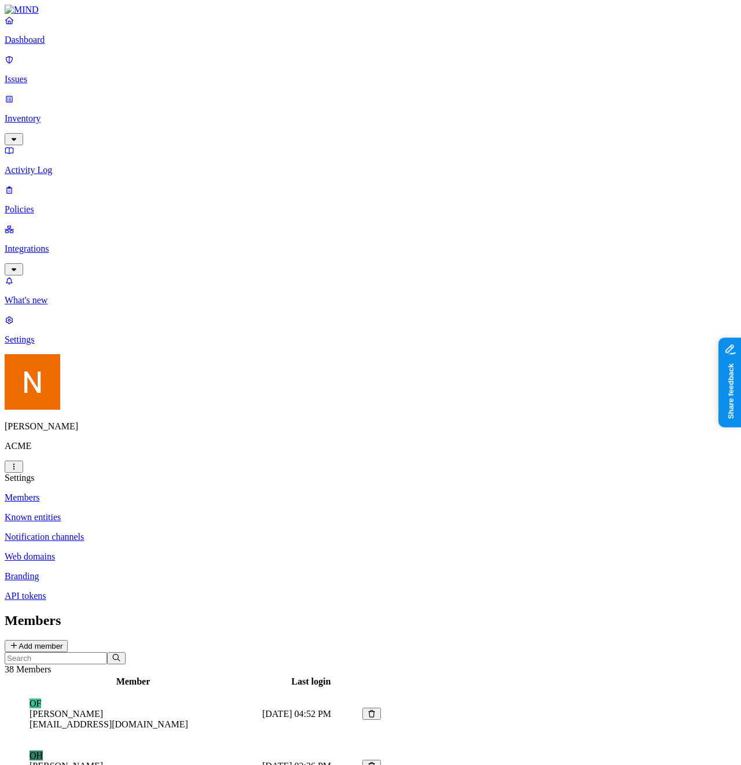
scroll to position [362, 0]
click at [196, 532] on p "Notification channels" at bounding box center [370, 537] width 731 height 10
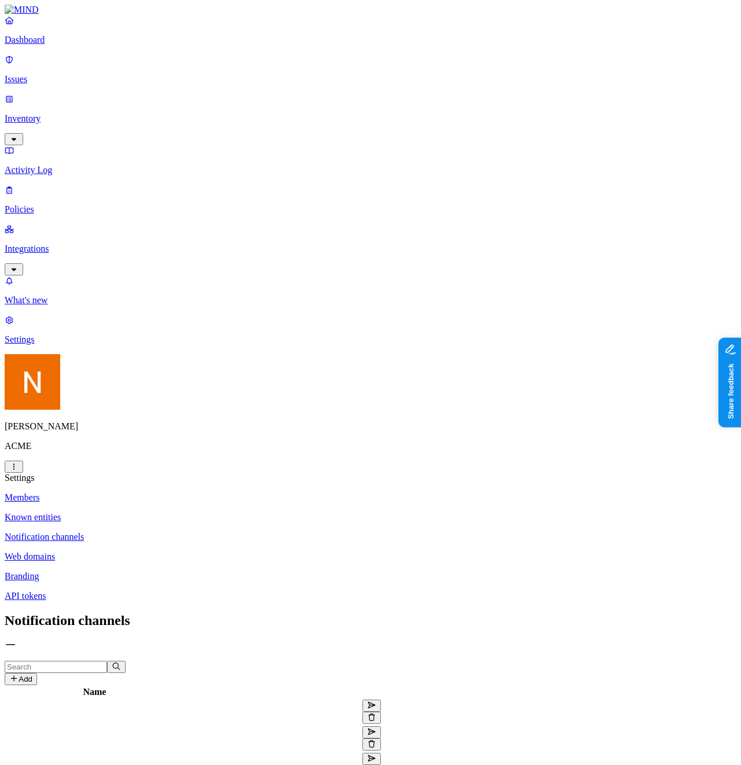
click at [198, 512] on link "Known entities" at bounding box center [370, 517] width 731 height 10
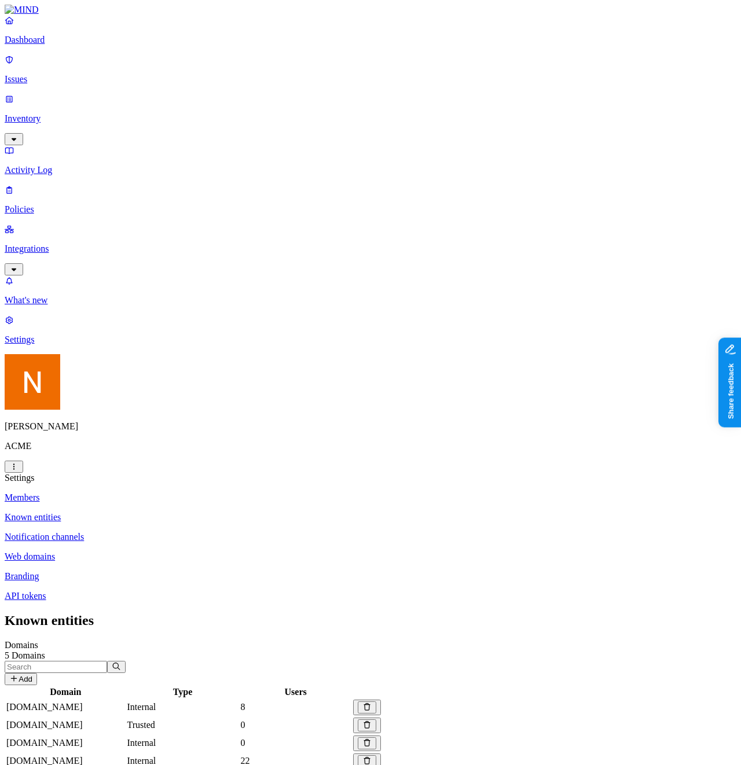
click at [588, 613] on div "Known entities Domains 5 Domains Add Domain Type Users [DOMAIN_NAME] Internal 8…" at bounding box center [370, 775] width 731 height 325
click at [472, 613] on div "Known entities Domains 5 Domains Add Domain Type Users [DOMAIN_NAME] Internal 8…" at bounding box center [370, 775] width 731 height 325
click at [186, 532] on p "Notification channels" at bounding box center [370, 537] width 731 height 10
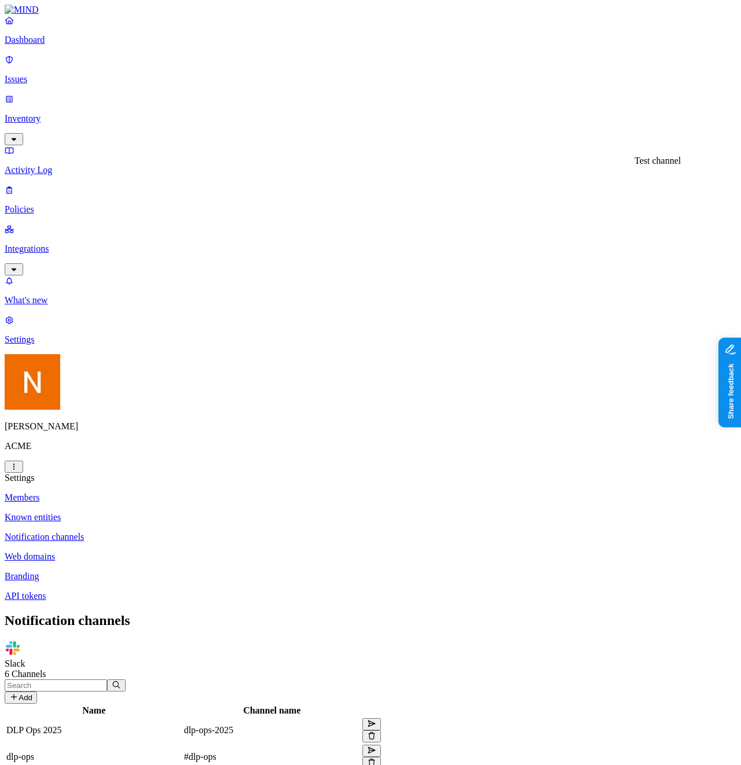
click at [214, 551] on p "Web domains" at bounding box center [370, 556] width 731 height 10
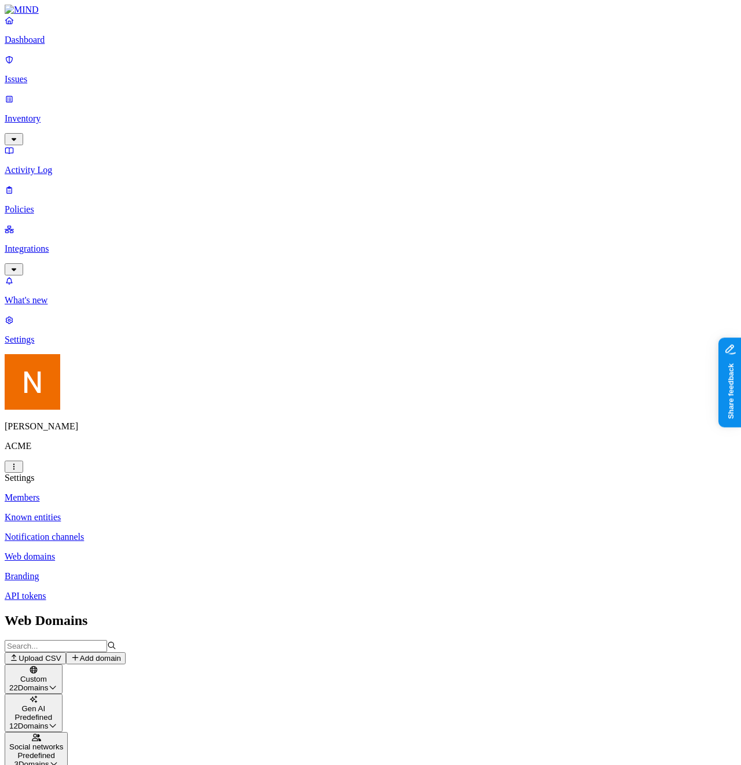
click at [223, 571] on p "Branding" at bounding box center [370, 576] width 731 height 10
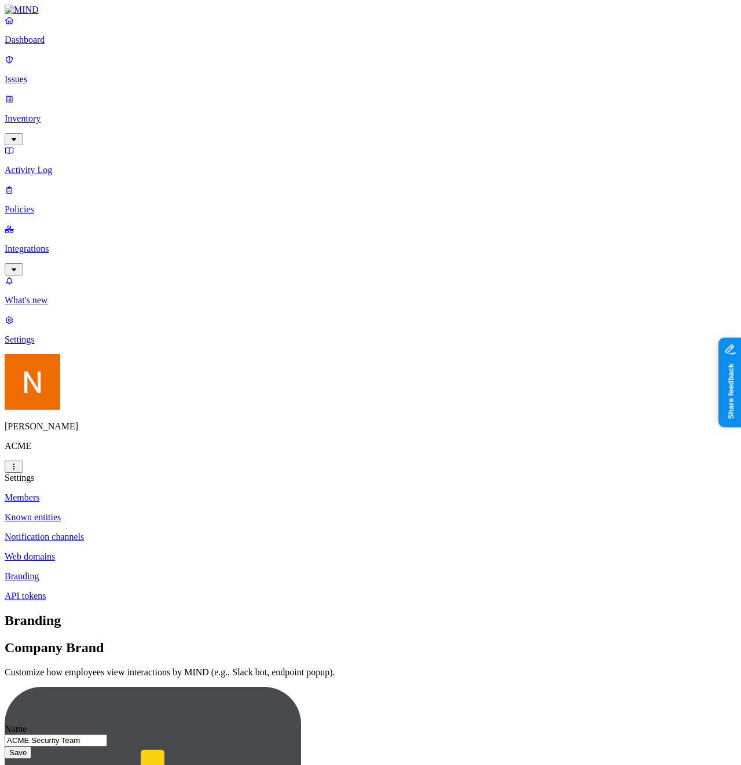
click at [182, 591] on link "API tokens" at bounding box center [370, 596] width 731 height 10
